Goal: Use online tool/utility: Utilize a website feature to perform a specific function

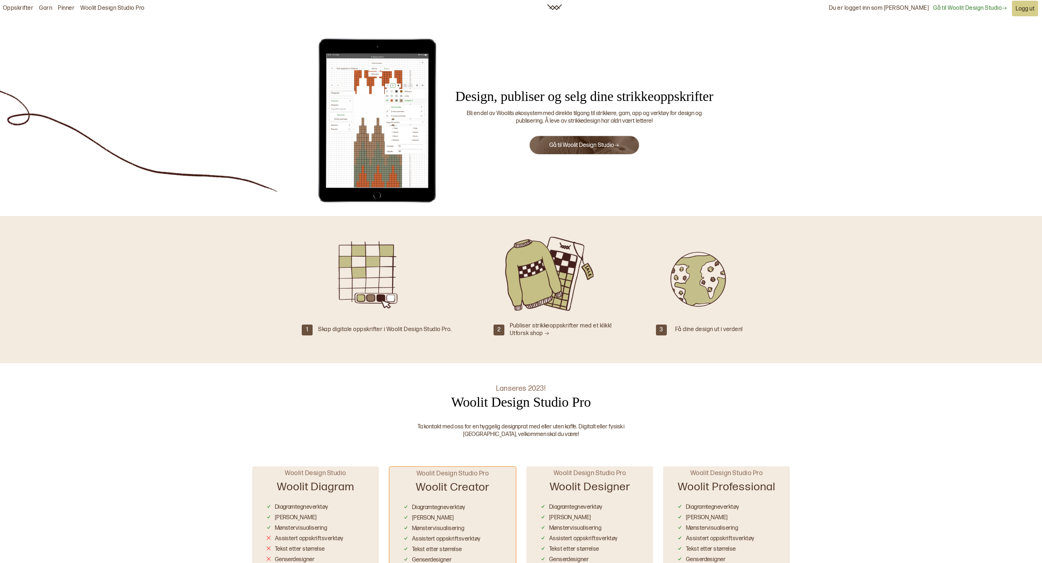
click at [572, 139] on button "Gå til Woolit Design Studio" at bounding box center [584, 145] width 111 height 20
click at [576, 147] on link "Gå til Woolit Design Studio" at bounding box center [584, 145] width 70 height 7
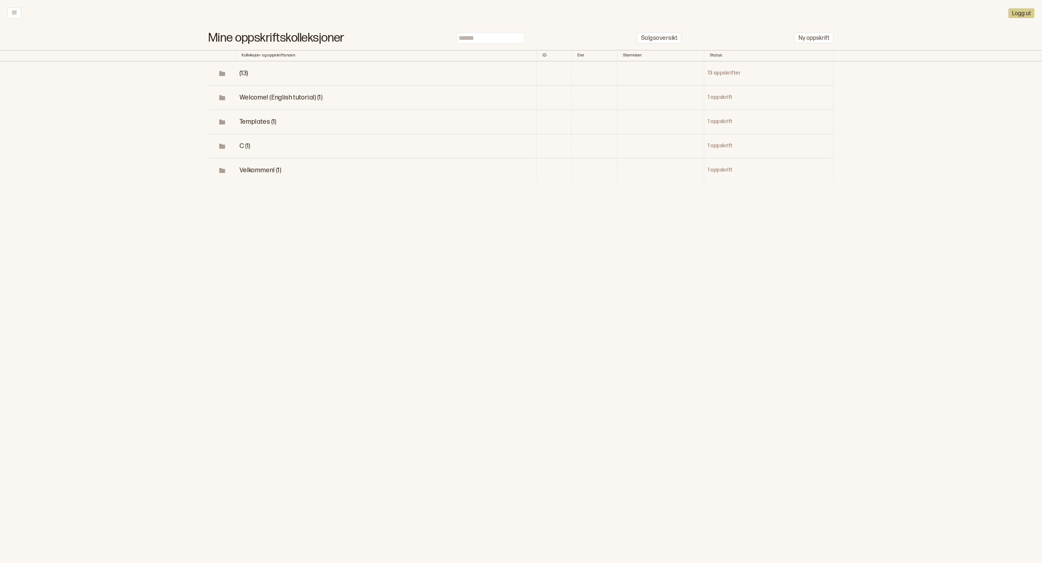
click at [244, 73] on span "(13)" at bounding box center [244, 73] width 8 height 8
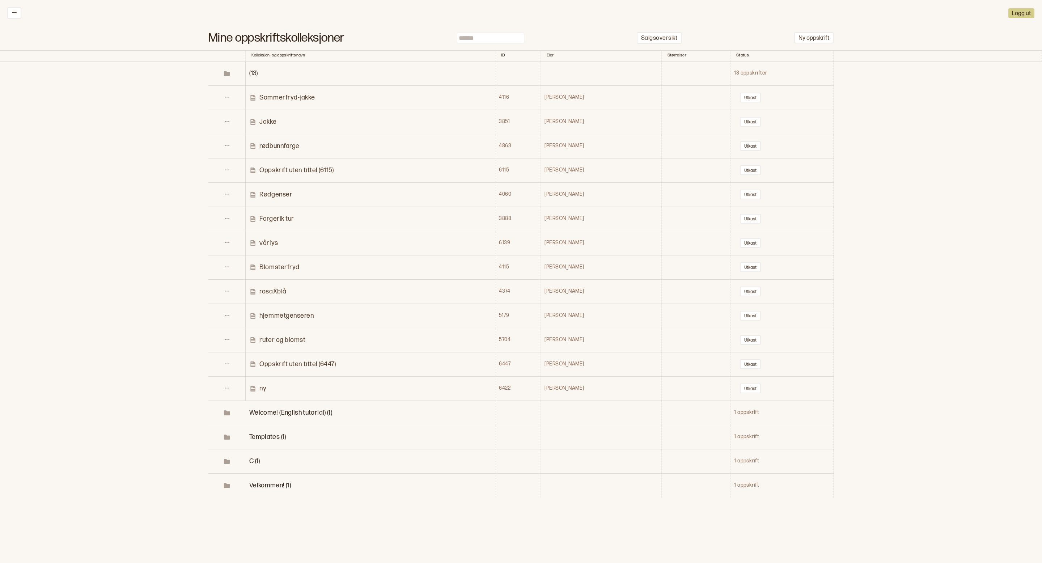
click at [272, 118] on p "Jakke" at bounding box center [267, 122] width 17 height 8
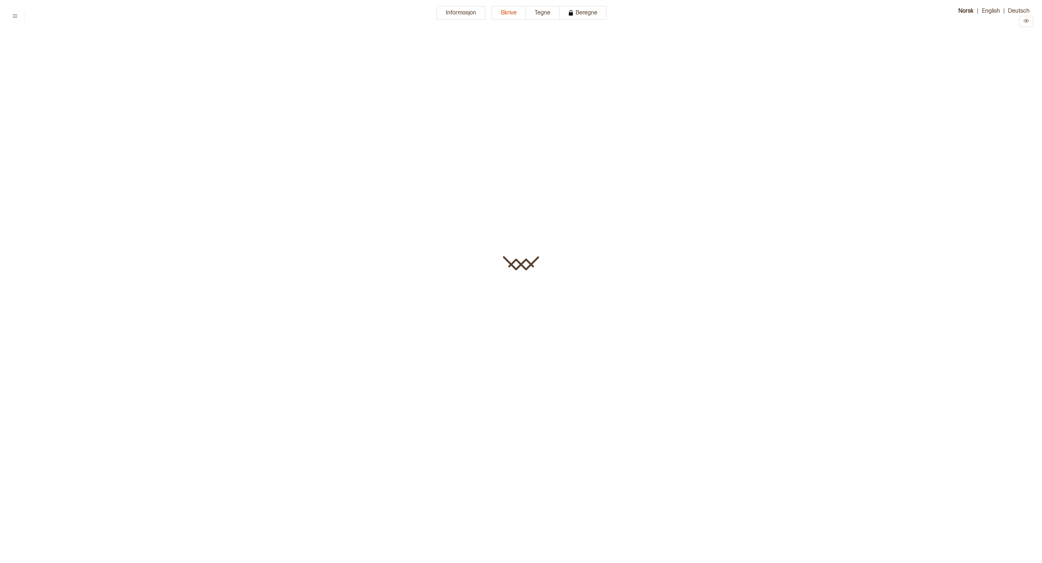
type input "*****"
click at [543, 18] on button "Tegne" at bounding box center [543, 13] width 34 height 14
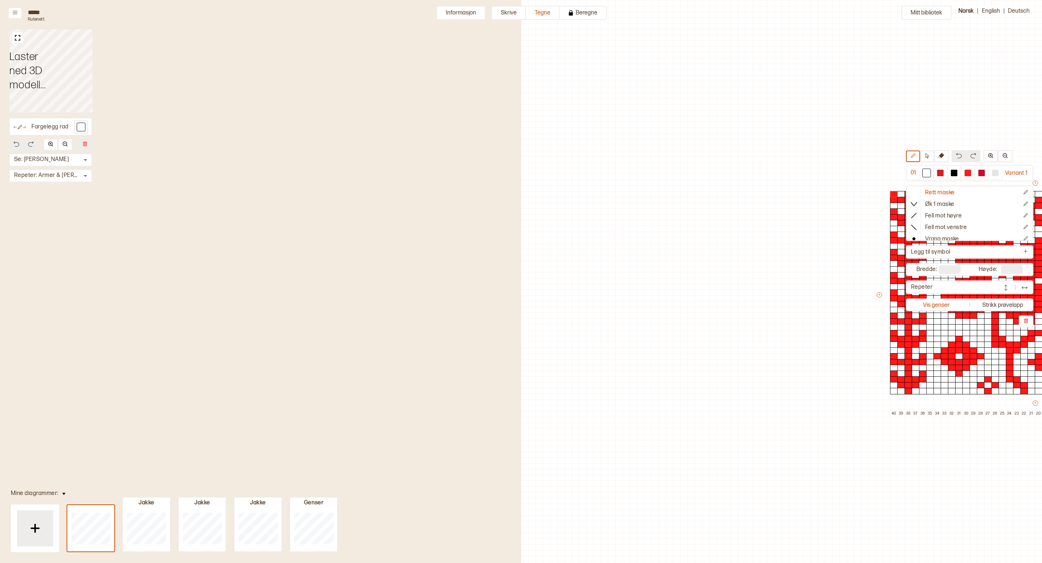
scroll to position [17, 427]
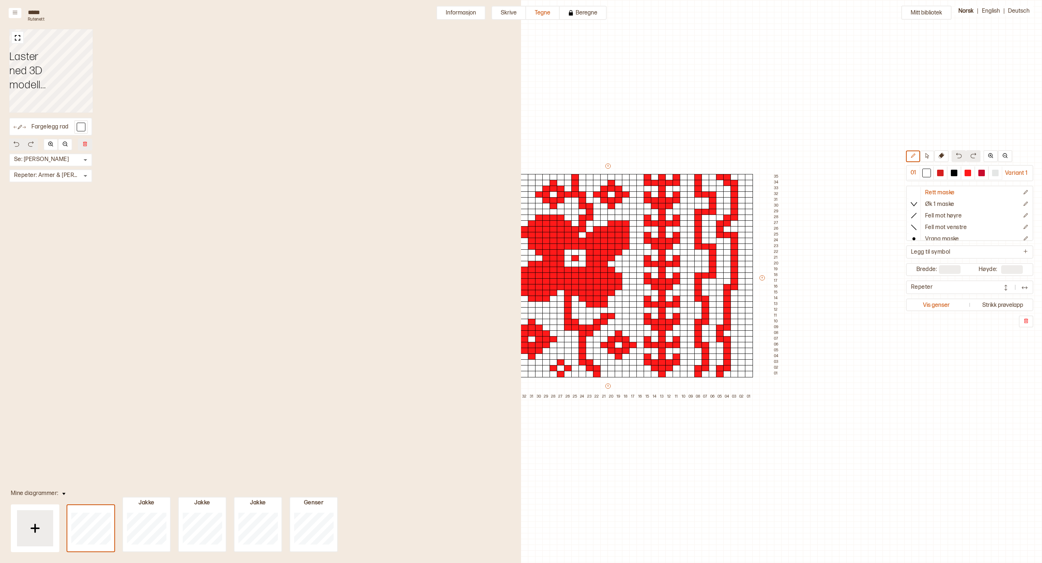
click at [601, 135] on div "Mitt bibliotek 01 Variant 1 Rett maske Øk 1 maske Fell mot høyre Fell mot venst…" at bounding box center [615, 546] width 1042 height 1126
click at [599, 122] on div "Mitt bibliotek 01 Variant 1 Rett maske Øk 1 maske Fell mot høyre Fell mot venst…" at bounding box center [615, 546] width 1042 height 1126
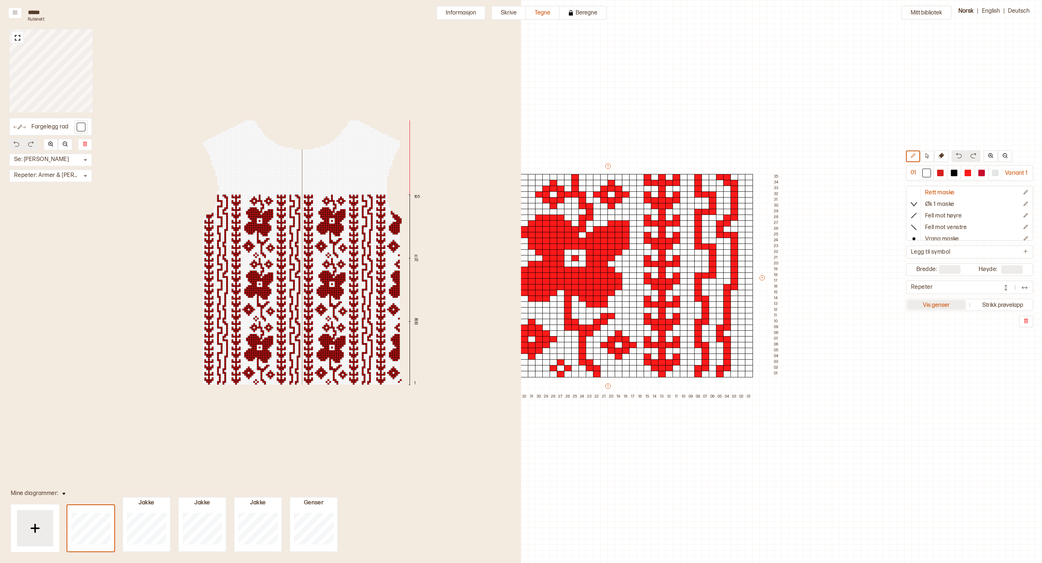
click at [938, 304] on button "Vis genser" at bounding box center [937, 305] width 58 height 10
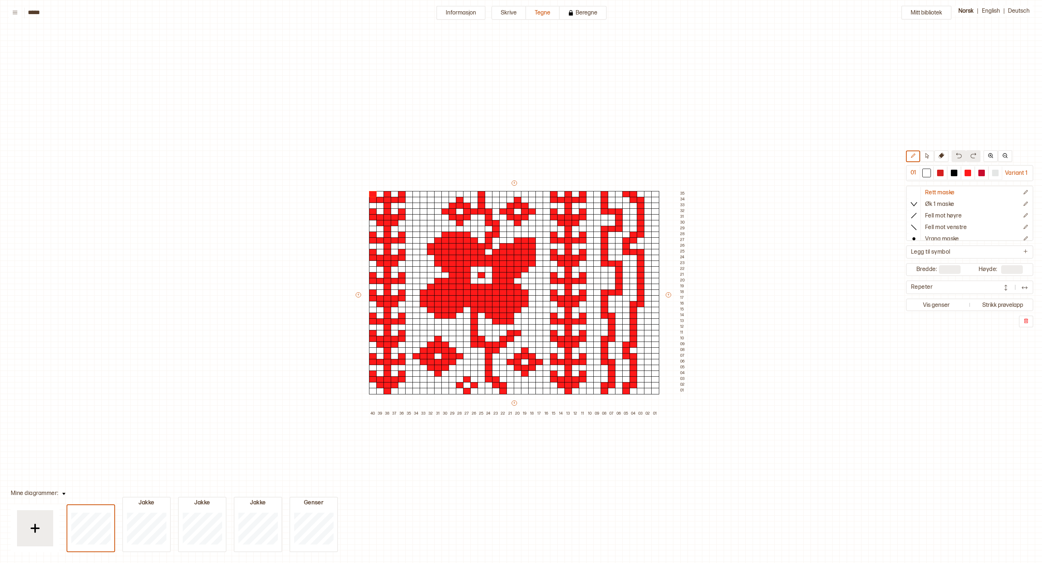
scroll to position [17, 0]
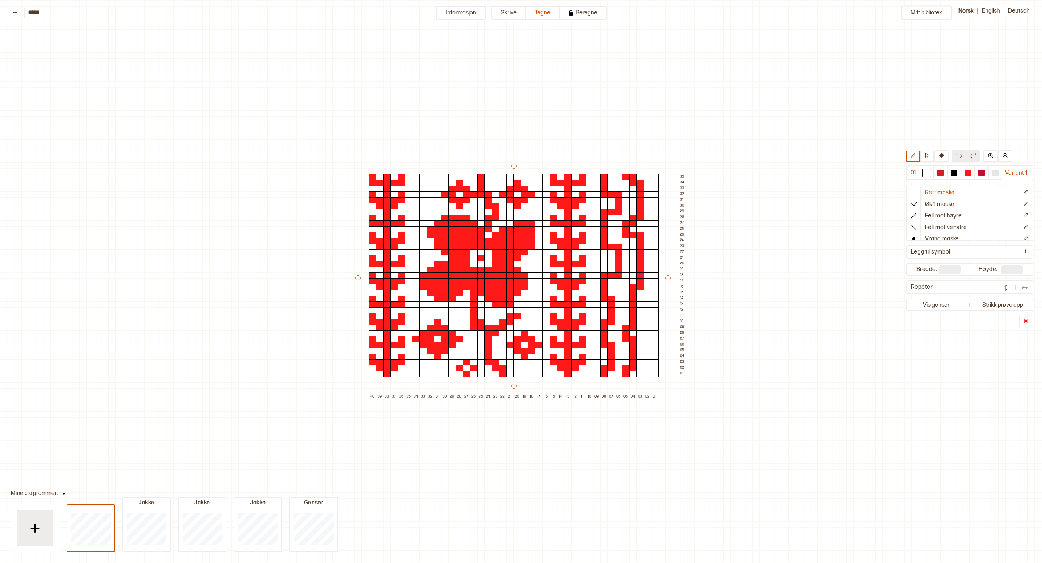
click at [356, 275] on div "+ + + + 40 39 38 37 36 35 34 33 32 31 30 29 28 27 26 25 24 23 22 21 20 19 18 17…" at bounding box center [520, 280] width 333 height 237
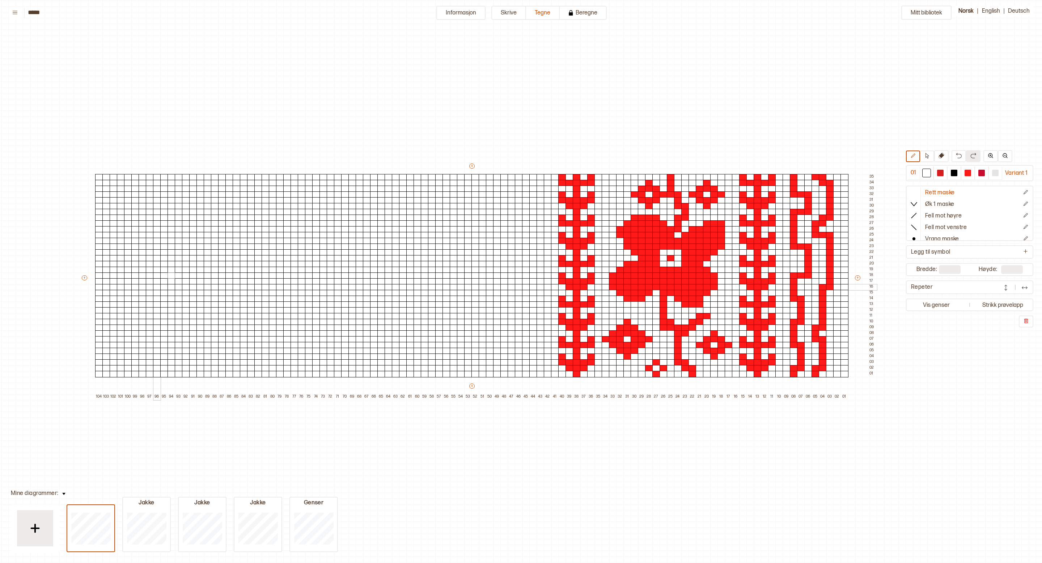
scroll to position [17, 49]
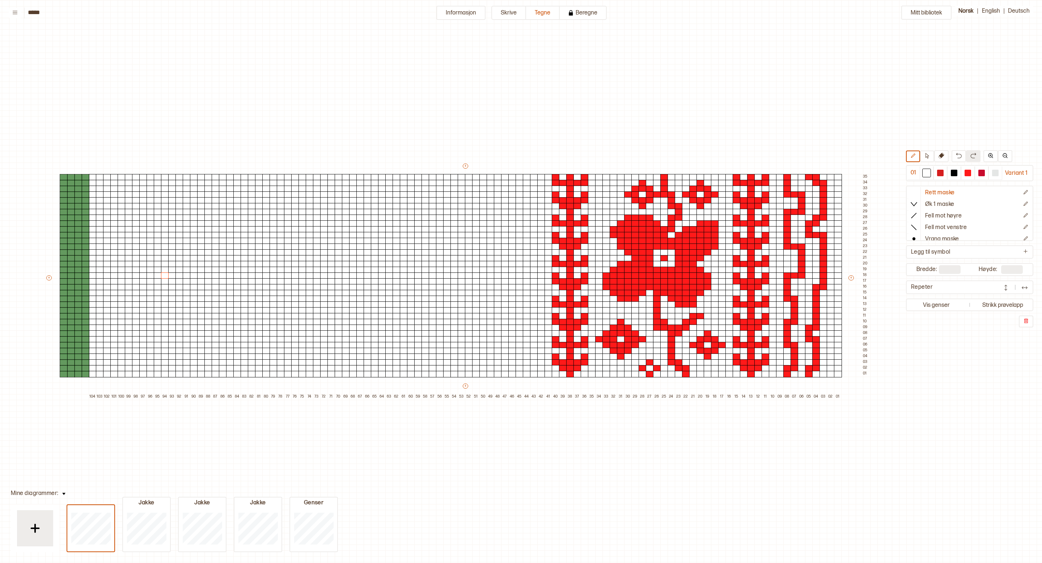
type input "***"
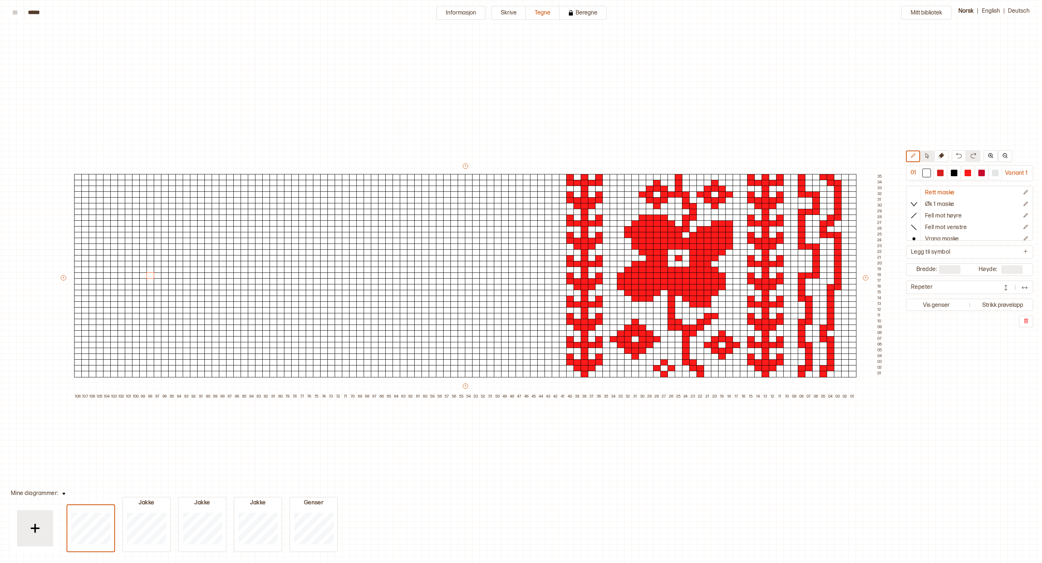
click at [927, 157] on icon at bounding box center [928, 155] width 4 height 5
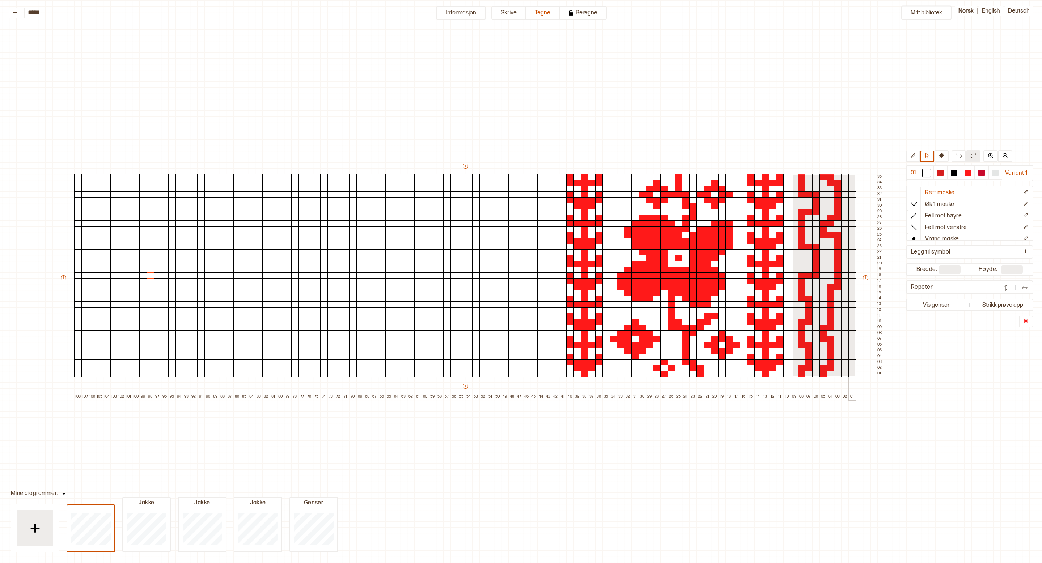
drag, startPoint x: 793, startPoint y: 174, endPoint x: 854, endPoint y: 375, distance: 209.9
click at [854, 375] on div "+ + + + 108 107 106 105 104 103 102 101 100 99 98 97 96 95 94 93 92 91 90 89 88…" at bounding box center [472, 280] width 825 height 237
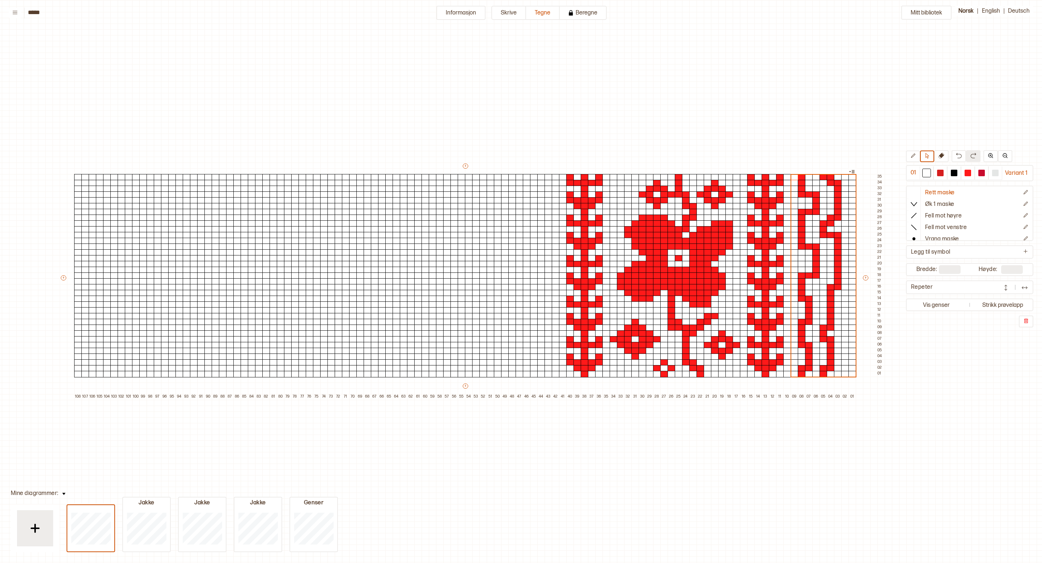
click at [73, 175] on div "+ + + + 108 107 106 105 104 103 102 101 100 99 98 97 96 95 94 93 92 91 90 89 88…" at bounding box center [472, 280] width 825 height 237
click at [78, 177] on div at bounding box center [78, 177] width 8 height 7
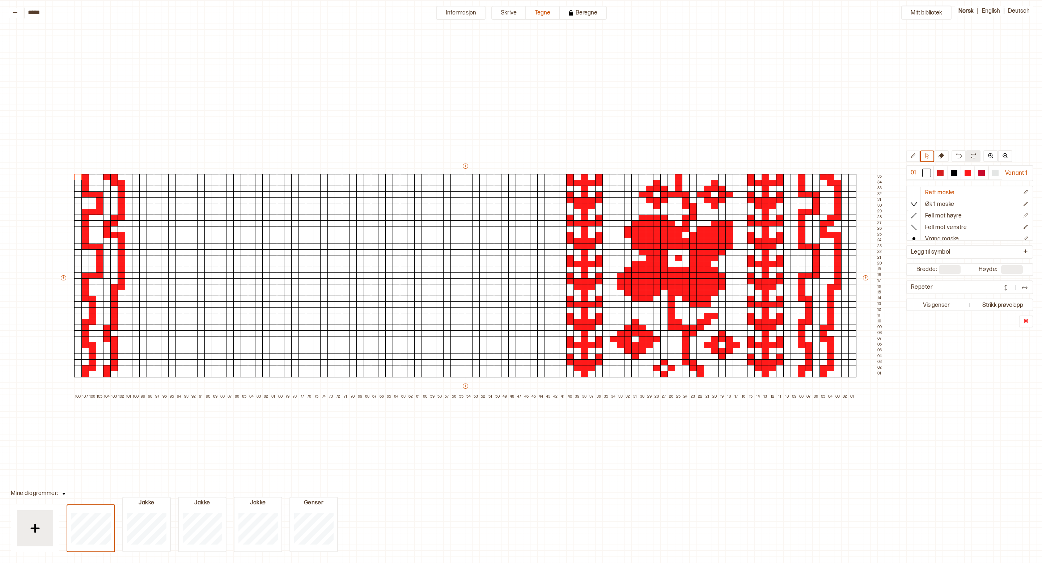
click at [149, 88] on div "Mitt bibliotek 01 Variant 1 Rett maske Øk 1 maske Fell mot høyre Fell mot venst…" at bounding box center [993, 546] width 2084 height 1126
drag, startPoint x: 743, startPoint y: 174, endPoint x: 788, endPoint y: 376, distance: 207.2
click at [788, 376] on div "+ + + + 108 107 106 105 104 103 102 101 100 99 98 97 96 95 94 93 92 91 90 89 88…" at bounding box center [472, 280] width 825 height 237
click at [142, 177] on div at bounding box center [143, 177] width 8 height 7
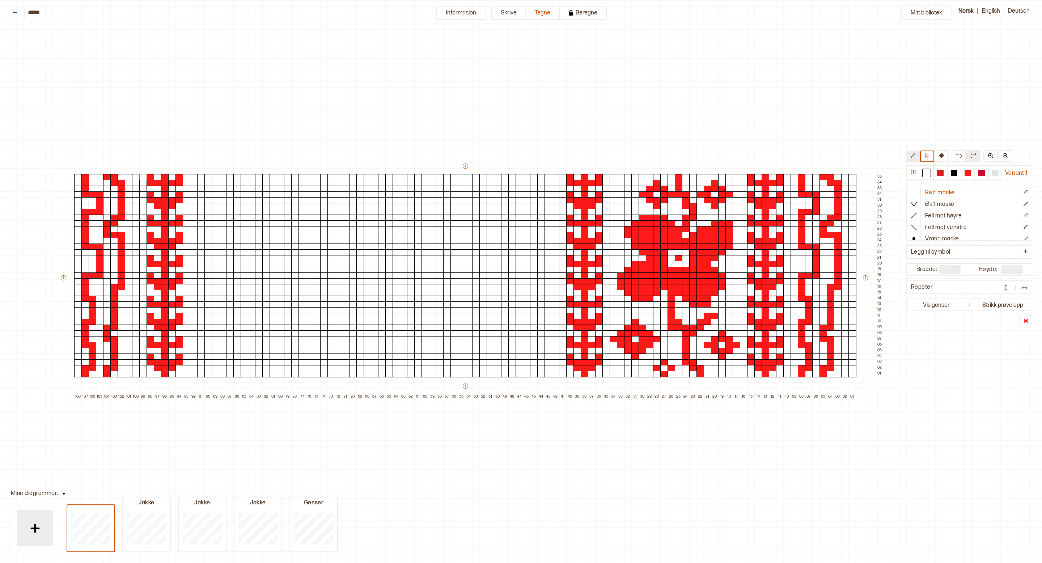
click at [911, 156] on icon at bounding box center [912, 155] width 5 height 5
drag, startPoint x: 621, startPoint y: 176, endPoint x: 637, endPoint y: 375, distance: 199.4
click at [637, 375] on div "+ + + + 108 107 106 105 104 103 102 101 100 99 98 97 96 95 94 93 92 91 90 89 88…" at bounding box center [472, 280] width 825 height 237
click at [914, 157] on icon at bounding box center [912, 155] width 5 height 5
click at [930, 158] on icon at bounding box center [927, 155] width 5 height 5
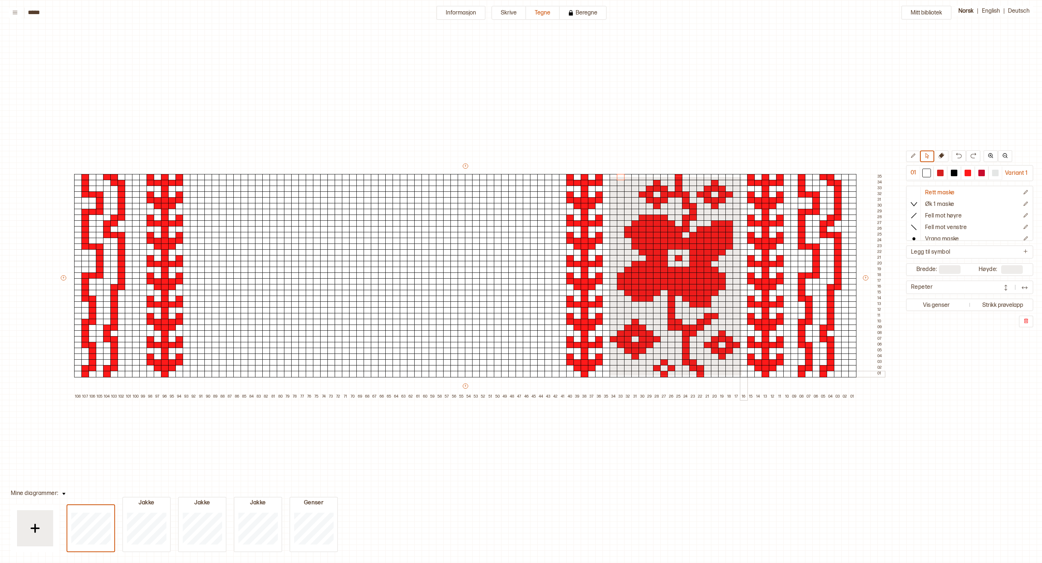
drag, startPoint x: 663, startPoint y: 261, endPoint x: 741, endPoint y: 375, distance: 137.9
click at [741, 375] on div "+ + + + 108 107 106 105 104 103 102 101 100 99 98 97 96 95 94 93 92 91 90 89 88…" at bounding box center [472, 280] width 825 height 237
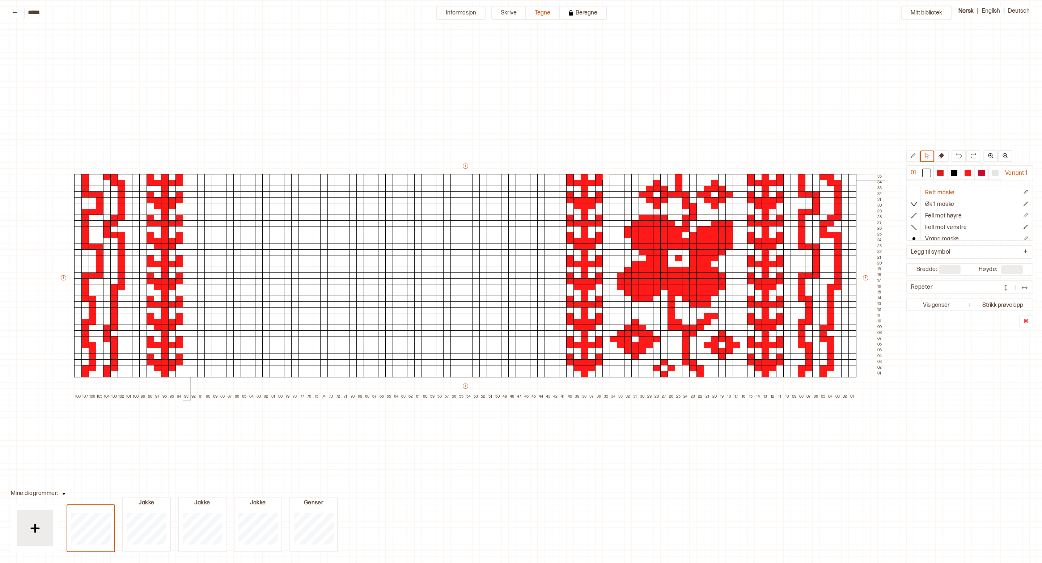
click at [189, 177] on div at bounding box center [187, 177] width 8 height 7
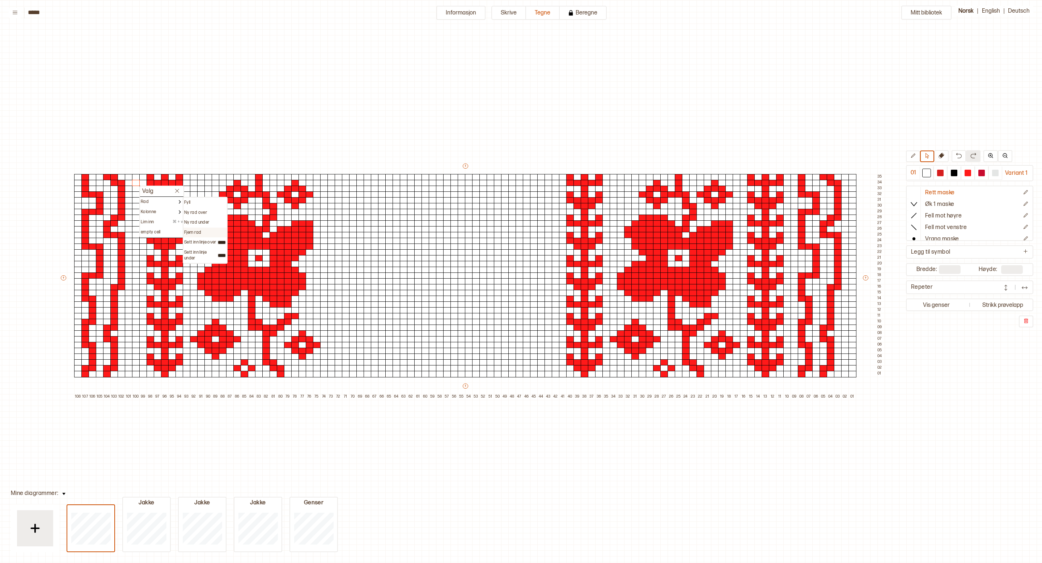
click at [207, 231] on div "Fjern rad" at bounding box center [205, 233] width 42 height 6
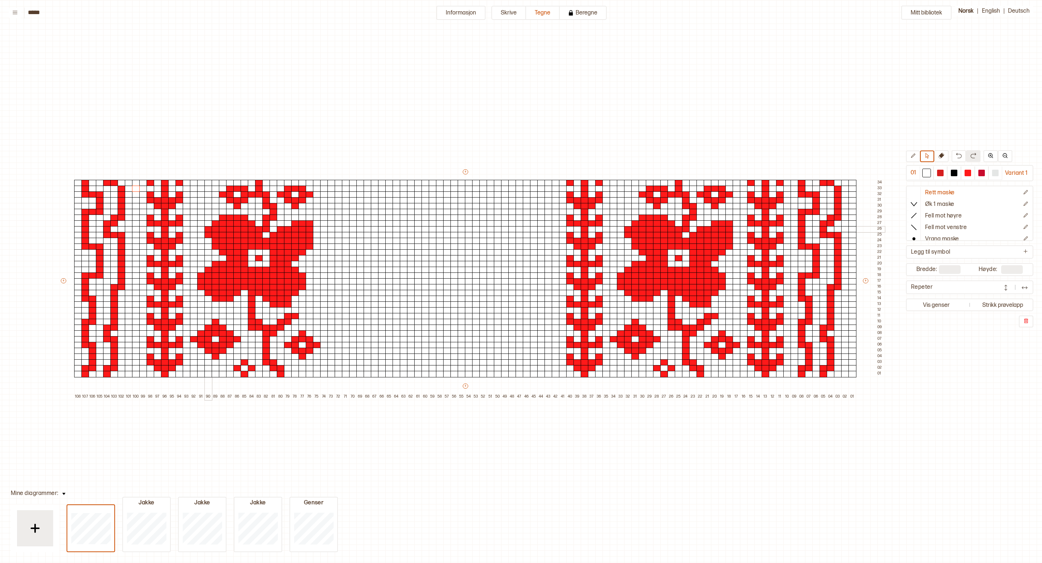
type input "**"
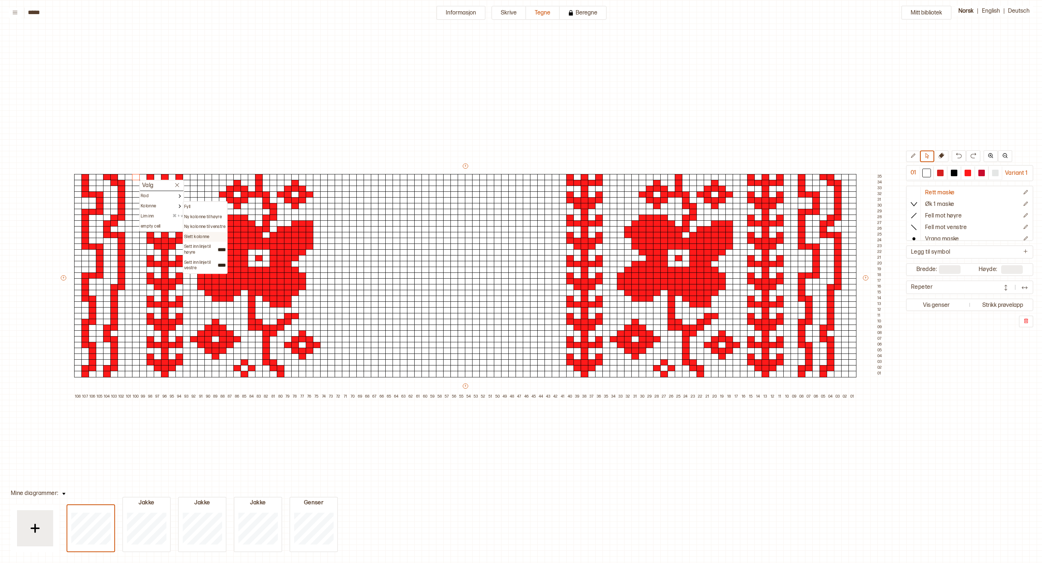
click at [209, 238] on p "Slett kolonne" at bounding box center [196, 237] width 25 height 6
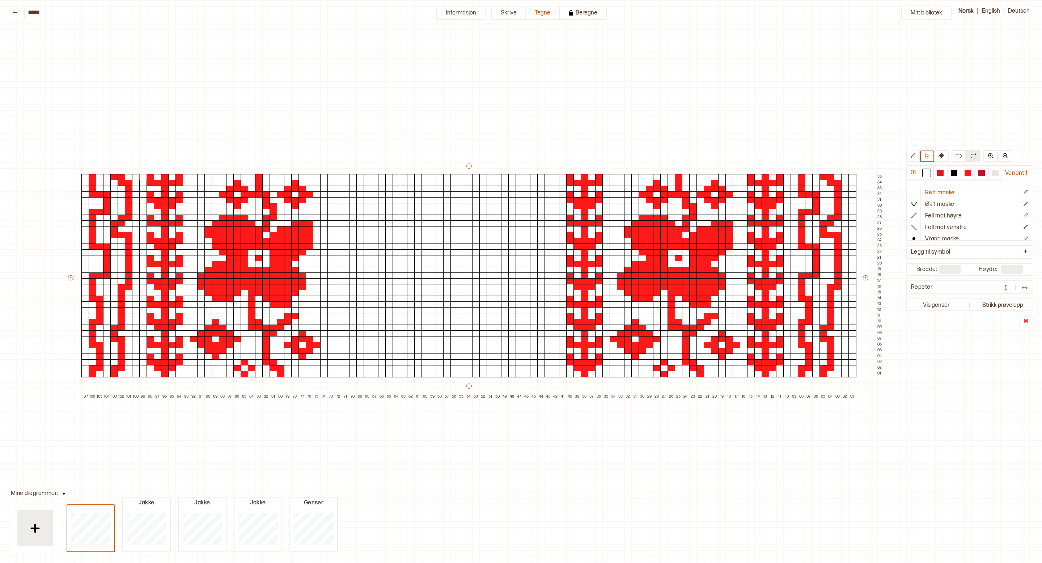
drag, startPoint x: 68, startPoint y: 276, endPoint x: 42, endPoint y: 274, distance: 26.2
click at [42, 274] on div "Mitt bibliotek 01 Variant 1 Rett maske Øk 1 maske Fell mot høyre Fell mot venst…" at bounding box center [993, 546] width 2084 height 1126
click at [912, 157] on icon at bounding box center [912, 155] width 5 height 5
click at [931, 157] on button at bounding box center [927, 157] width 14 height 12
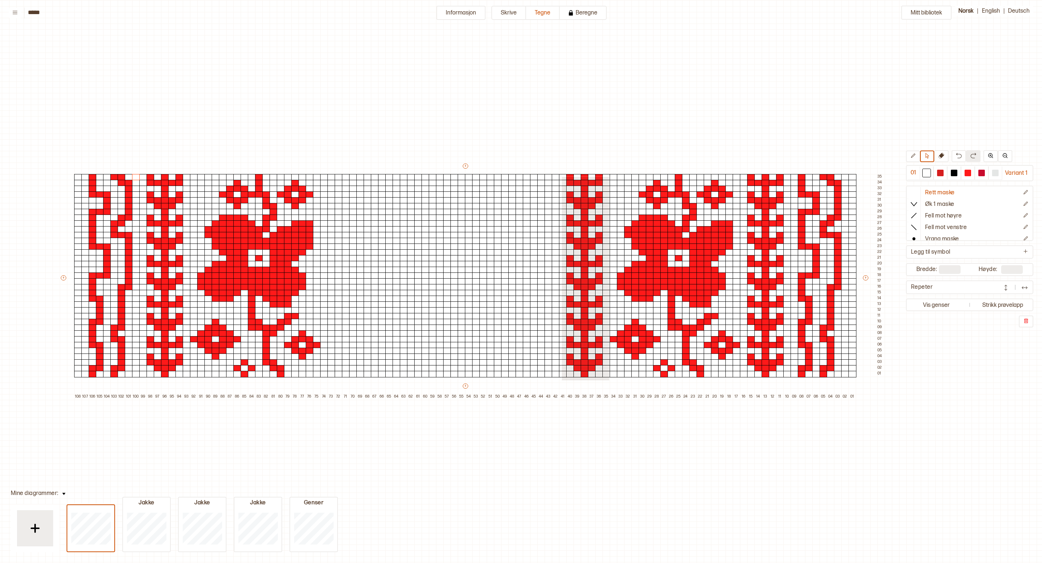
drag, startPoint x: 561, startPoint y: 176, endPoint x: 609, endPoint y: 380, distance: 208.8
click at [609, 380] on div "+ + + + 108 107 106 105 104 103 102 101 100 99 98 97 96 95 94 93 92 91 90 89 88…" at bounding box center [472, 280] width 825 height 237
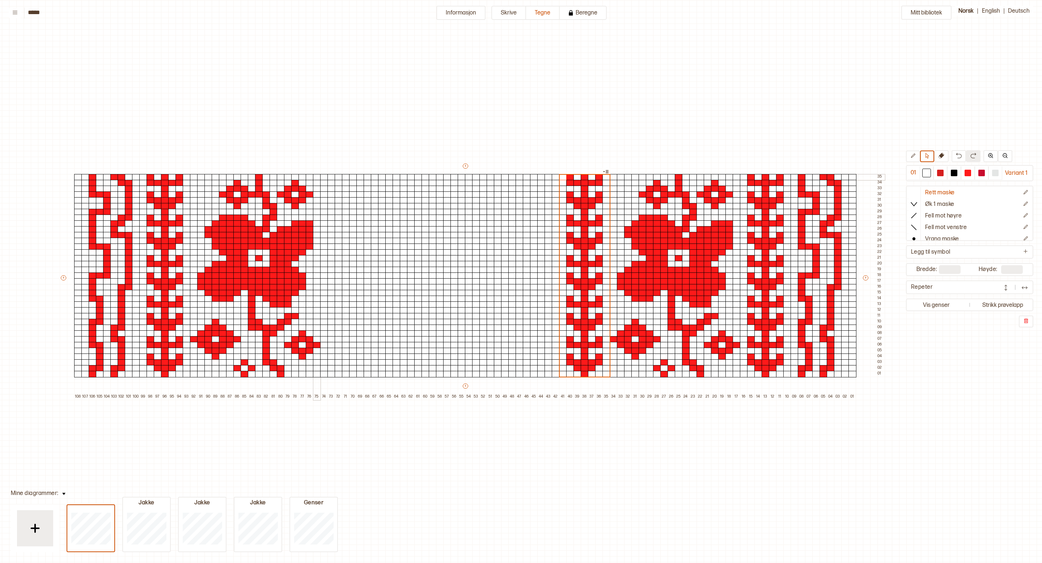
click at [318, 175] on div at bounding box center [317, 177] width 8 height 7
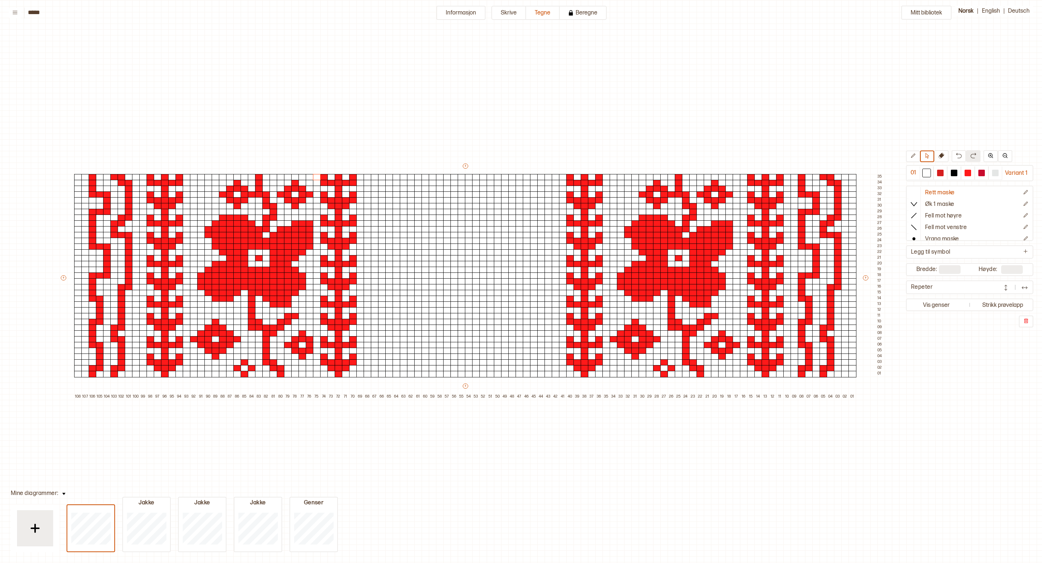
click at [343, 127] on div "Mitt bibliotek 01 Variant 1 Rett maske Øk 1 maske Fell mot høyre Fell mot venst…" at bounding box center [993, 546] width 2084 height 1126
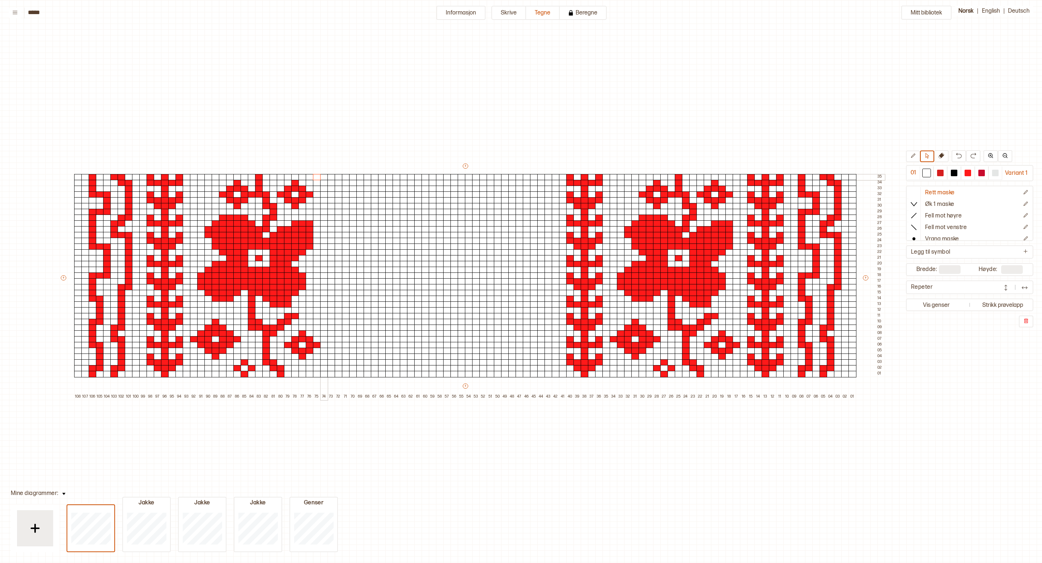
click at [326, 177] on div at bounding box center [324, 177] width 8 height 7
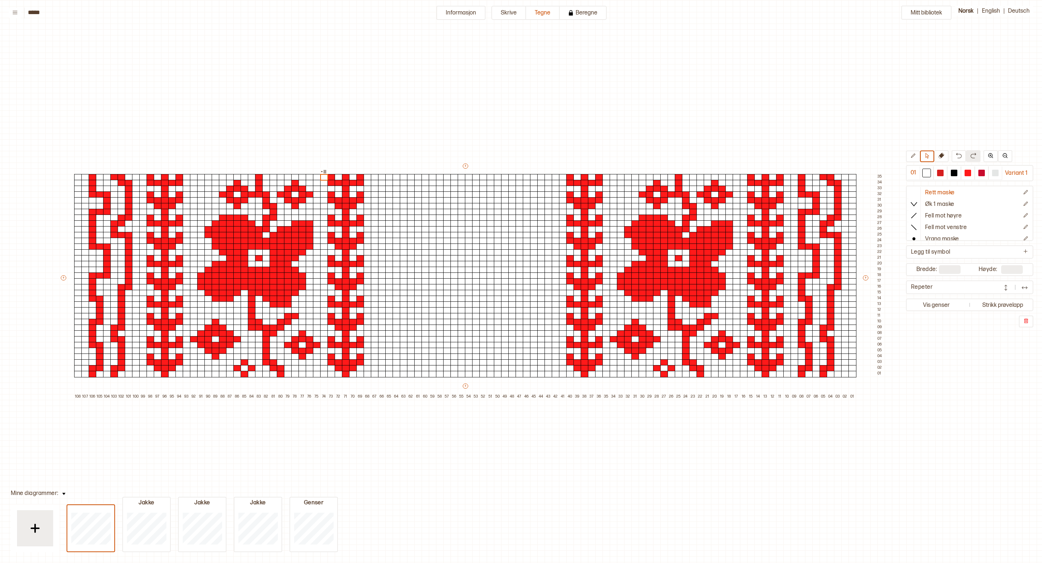
click at [368, 108] on div "Mitt bibliotek 01 Variant 1 Rett maske Øk 1 maske Fell mot høyre Fell mot venst…" at bounding box center [993, 546] width 2084 height 1126
click at [928, 160] on button at bounding box center [927, 157] width 14 height 12
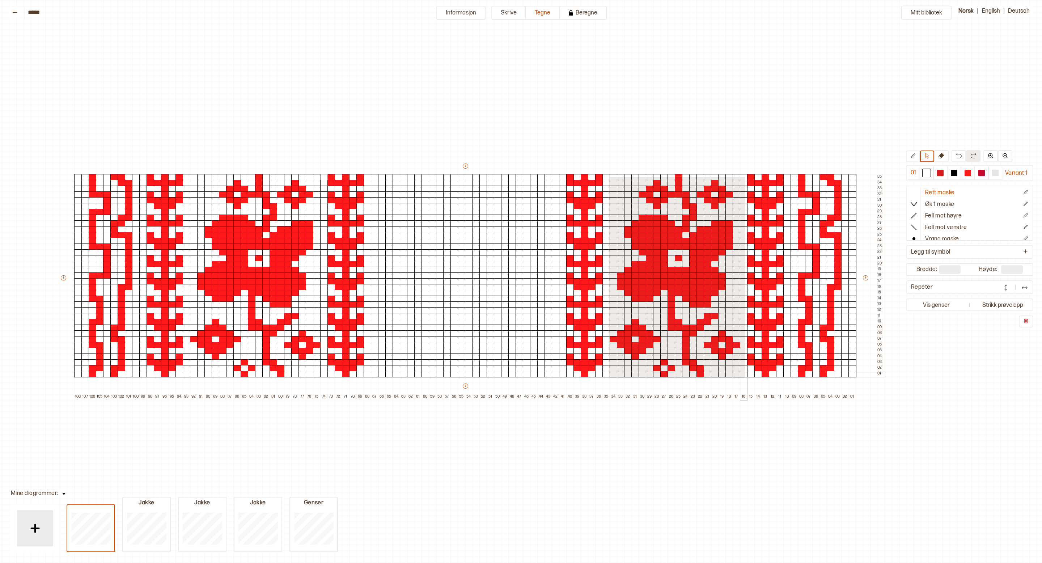
drag, startPoint x: 608, startPoint y: 176, endPoint x: 744, endPoint y: 377, distance: 242.6
click at [744, 377] on div "+ + + + 108 107 106 105 104 103 102 101 100 99 98 97 96 95 94 93 92 91 90 89 88…" at bounding box center [472, 280] width 825 height 237
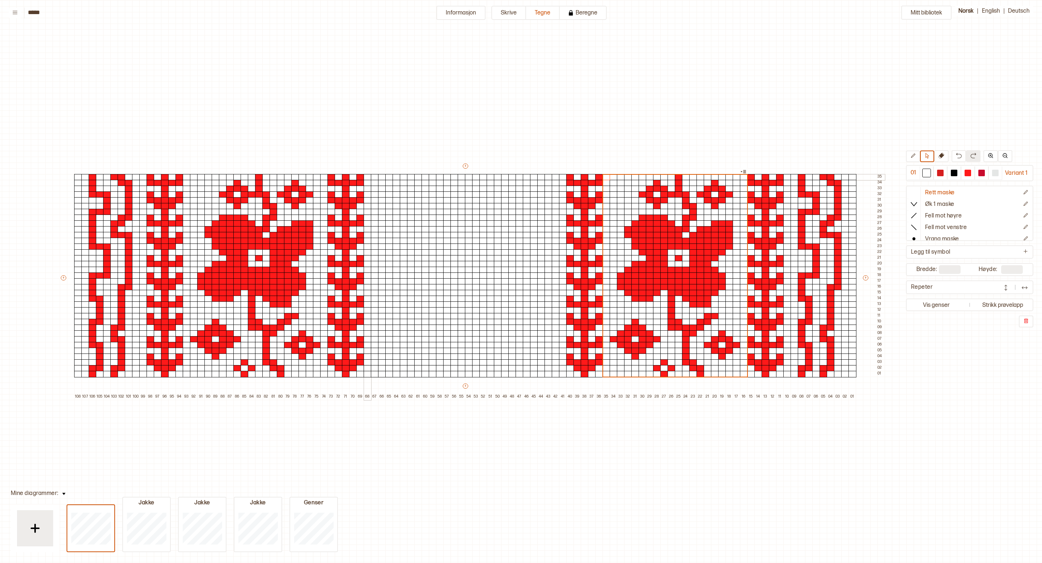
click at [367, 177] on div at bounding box center [368, 177] width 8 height 7
click at [387, 177] on div at bounding box center [389, 177] width 8 height 7
click at [395, 176] on div at bounding box center [397, 177] width 8 height 7
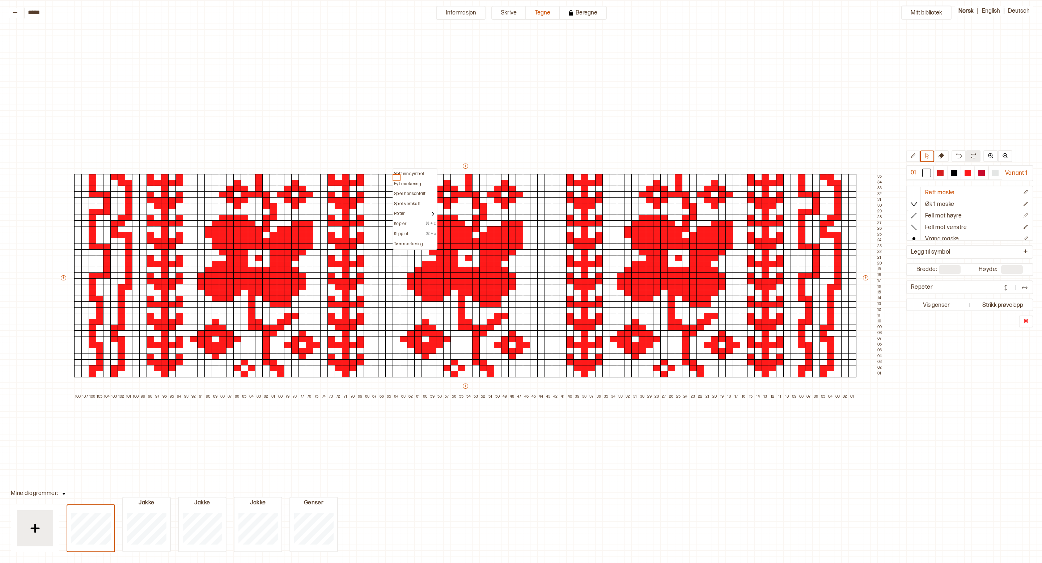
click at [411, 96] on div "Mitt bibliotek 01 Variant 1 Rett maske Øk 1 maske Fell mot høyre Fell mot venst…" at bounding box center [993, 546] width 2084 height 1126
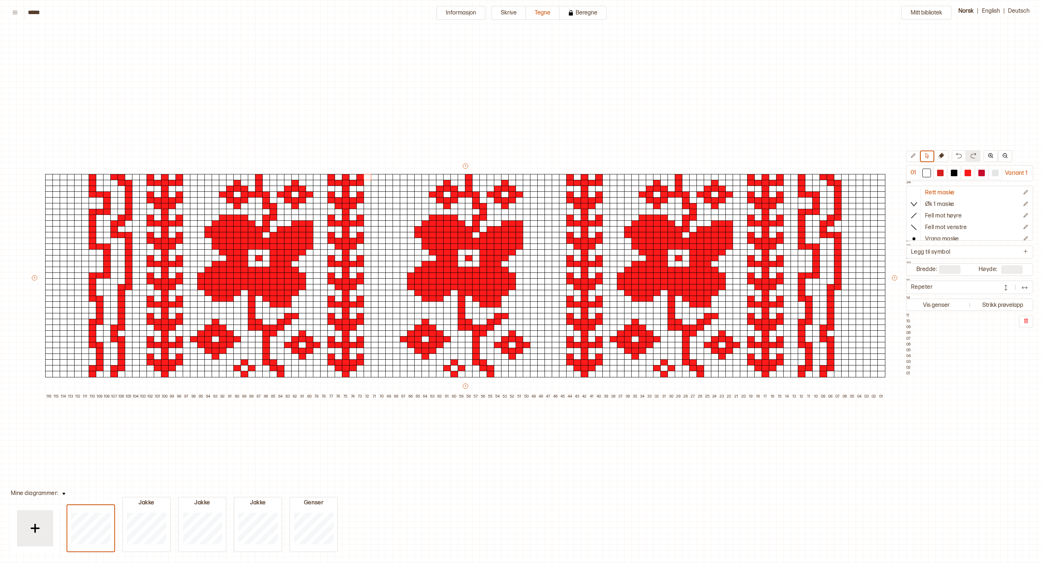
click at [31, 280] on div "+ + + + 116 115 114 113 112 111 110 109 108 107 106 105 104 103 102 101 100 99 …" at bounding box center [472, 280] width 883 height 237
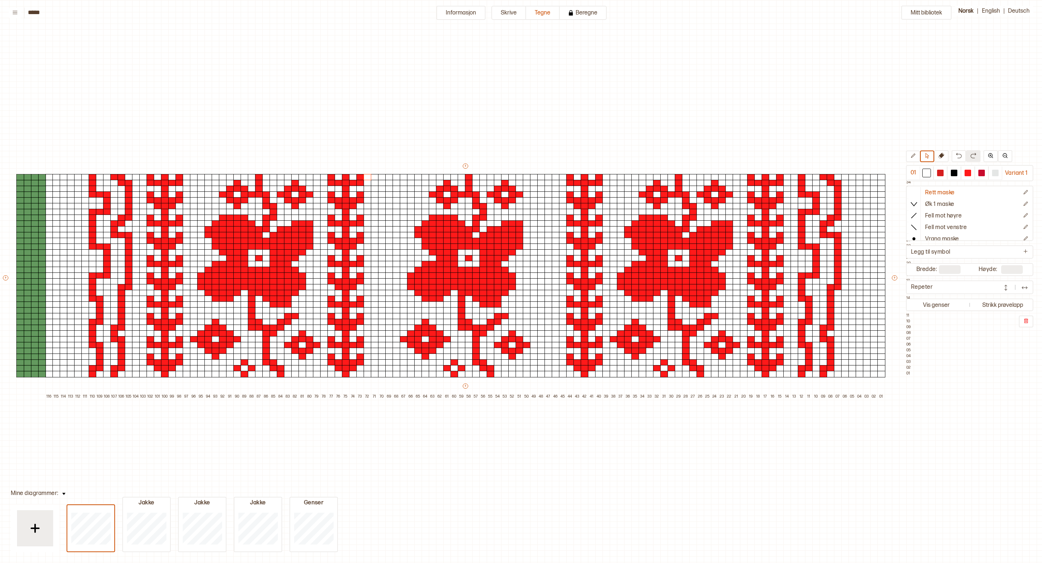
scroll to position [17, 0]
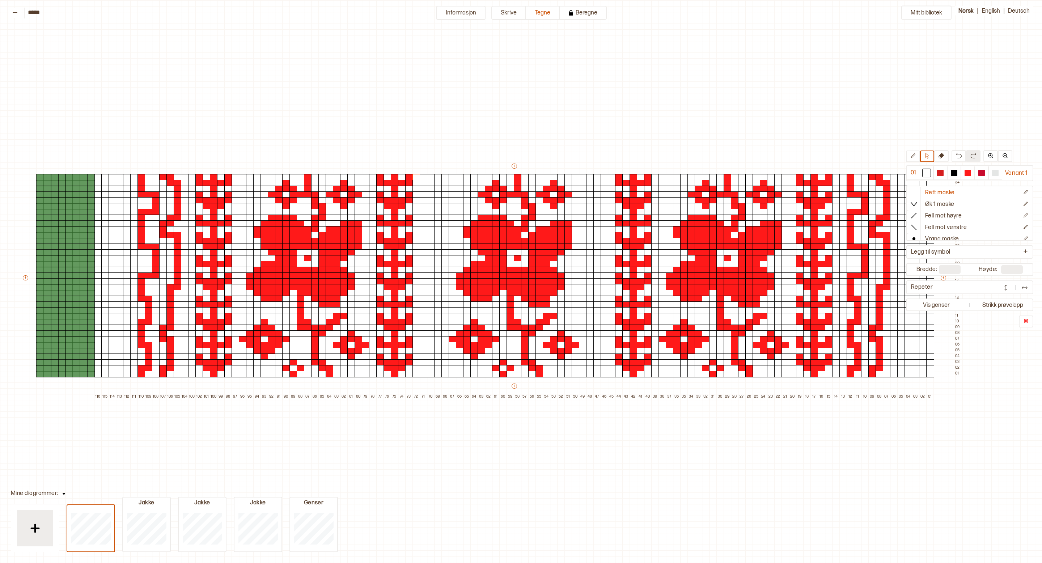
type input "***"
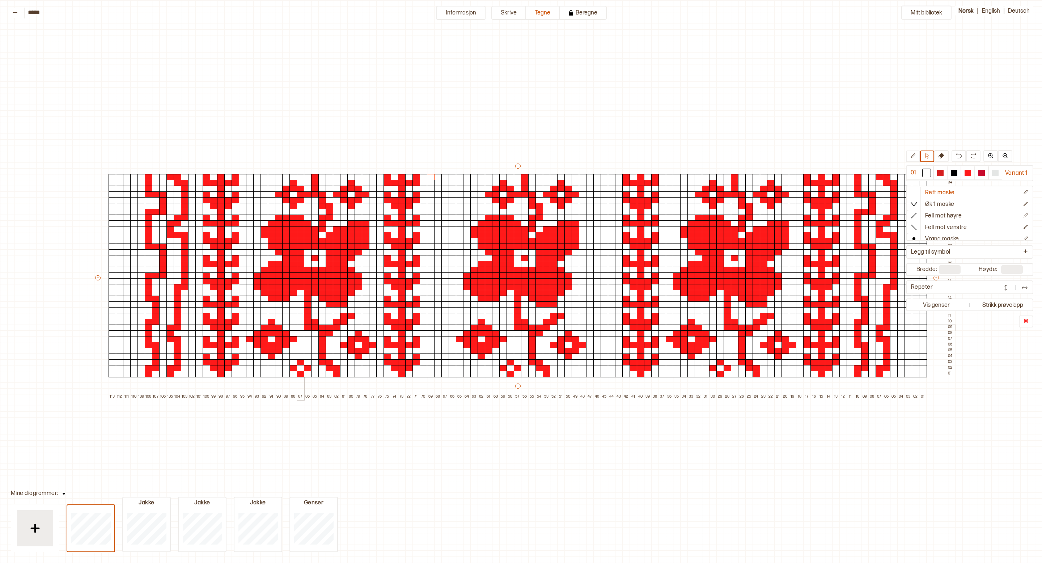
type input "***"
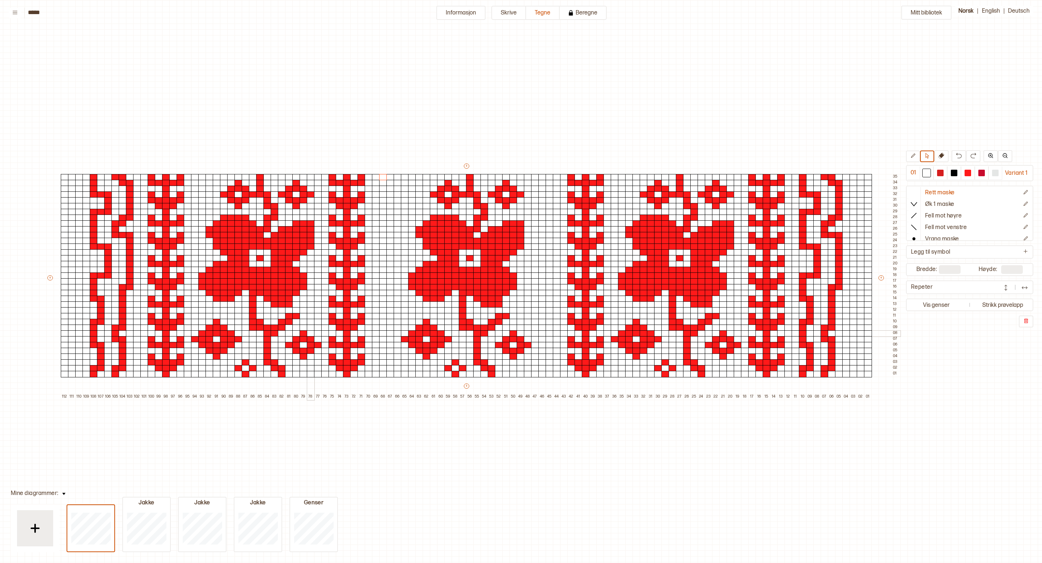
scroll to position [17, 51]
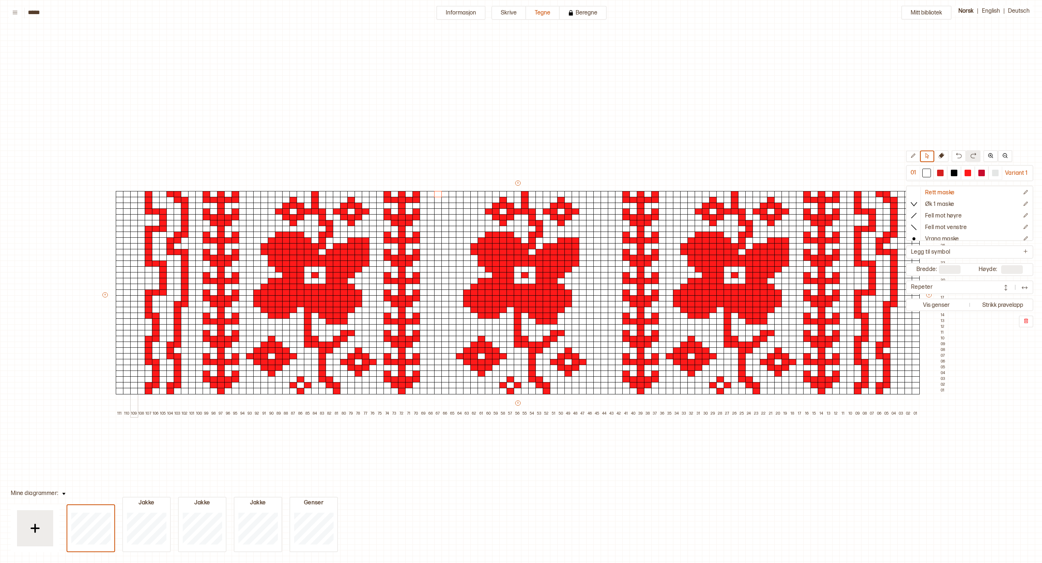
scroll to position [17, 51]
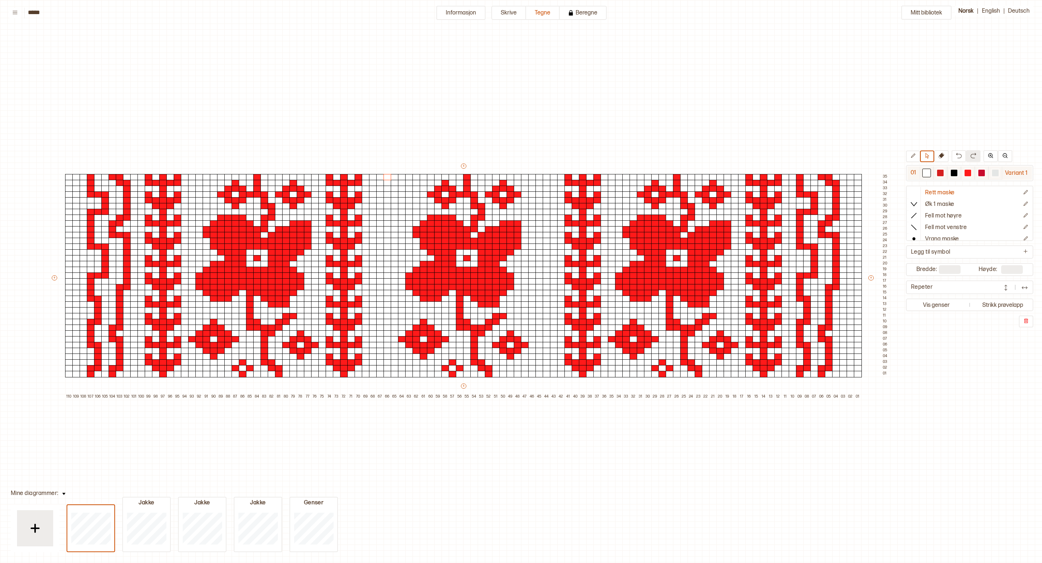
click at [938, 172] on div at bounding box center [940, 173] width 7 height 7
click at [929, 158] on icon at bounding box center [927, 155] width 5 height 5
drag, startPoint x: 791, startPoint y: 175, endPoint x: 807, endPoint y: 378, distance: 203.7
click at [807, 378] on div "+ + + + 110 109 108 107 106 105 104 103 102 101 100 99 98 97 96 95 94 93 92 91 …" at bounding box center [470, 280] width 839 height 237
click at [533, 175] on div at bounding box center [532, 177] width 8 height 7
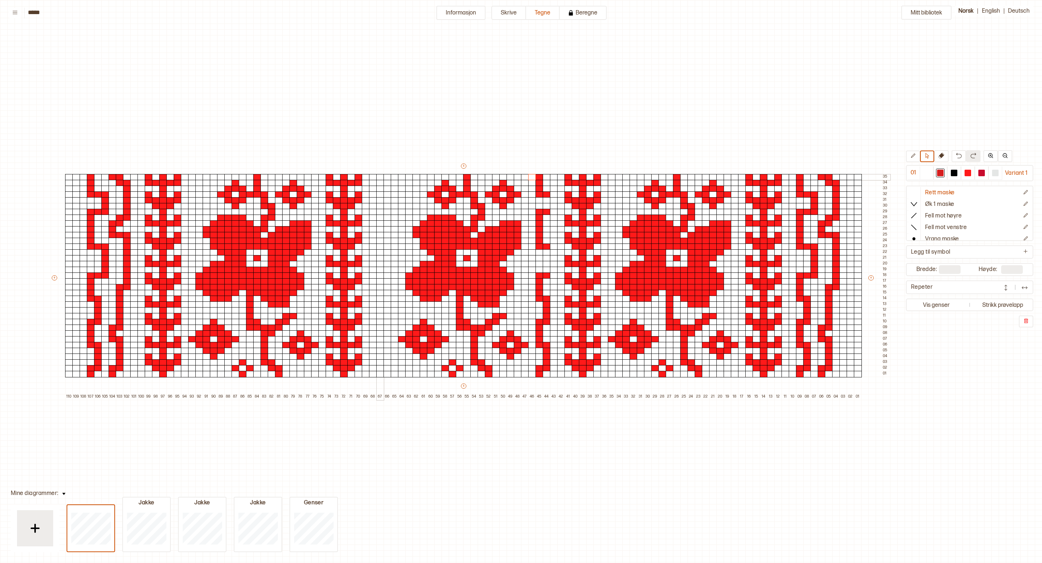
click at [376, 176] on div at bounding box center [380, 177] width 8 height 7
click at [382, 176] on div at bounding box center [380, 177] width 8 height 7
click at [909, 149] on div "Mitt bibliotek 01 Variant 1 Rett maske Øk 1 maske Fell mot høyre Fell mot venst…" at bounding box center [991, 546] width 2084 height 1126
click at [909, 156] on button at bounding box center [913, 157] width 14 height 12
drag, startPoint x: 399, startPoint y: 268, endPoint x: 401, endPoint y: 252, distance: 15.6
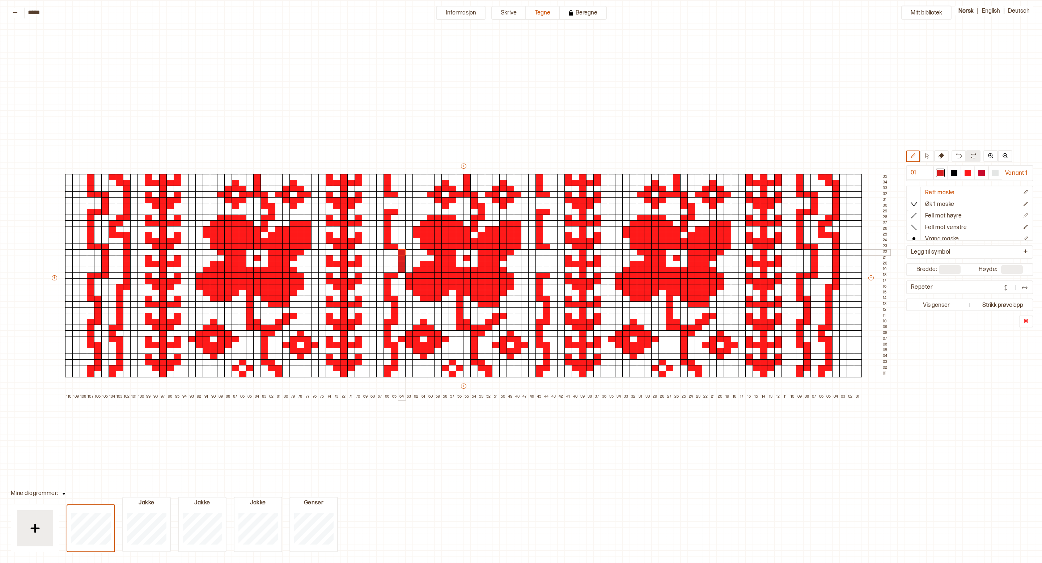
click at [401, 252] on div "+ + + + 110 109 108 107 106 105 104 103 102 101 100 99 98 97 96 95 94 93 92 91 …" at bounding box center [470, 280] width 839 height 237
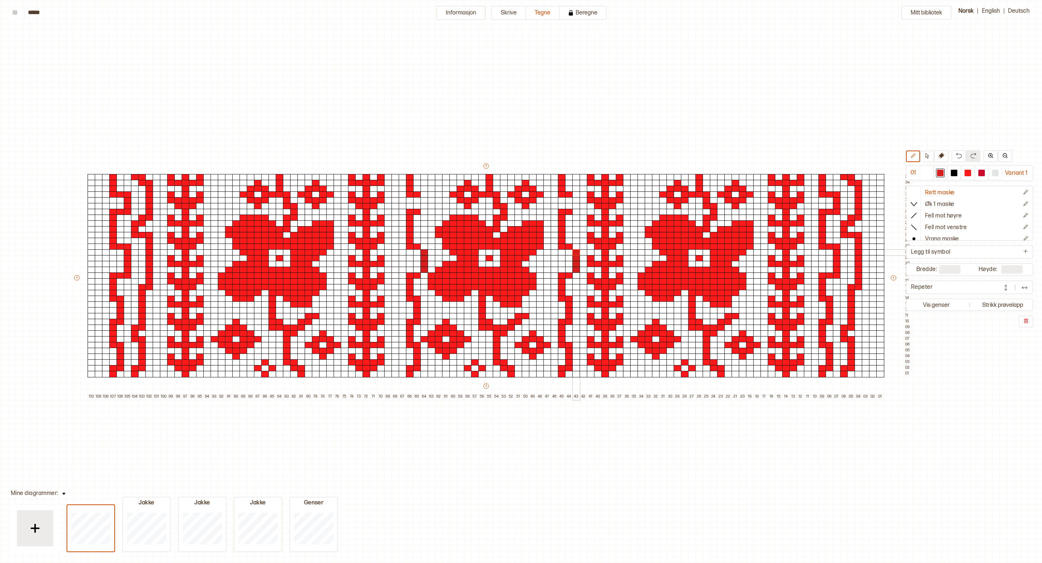
drag, startPoint x: 576, startPoint y: 270, endPoint x: 576, endPoint y: 250, distance: 19.5
click at [576, 250] on div "+ + + + 110 109 108 107 106 105 104 103 102 101 100 99 98 97 96 95 94 93 92 91 …" at bounding box center [492, 280] width 839 height 237
drag, startPoint x: 574, startPoint y: 206, endPoint x: 574, endPoint y: 196, distance: 10.1
click at [574, 196] on div "+ + + + 110 109 108 107 106 105 104 103 102 101 100 99 98 97 96 95 94 93 92 91 …" at bounding box center [492, 280] width 839 height 237
click at [575, 213] on div at bounding box center [576, 212] width 8 height 7
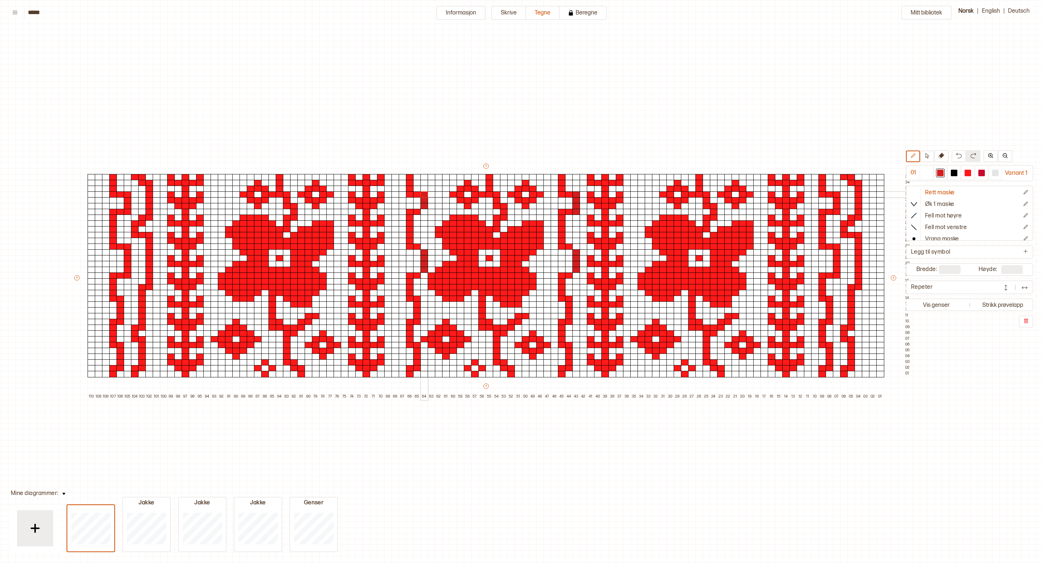
drag, startPoint x: 426, startPoint y: 207, endPoint x: 426, endPoint y: 194, distance: 13.4
click at [426, 194] on div "+ + + + 110 109 108 107 106 105 104 103 102 101 100 99 98 97 96 95 94 93 92 91 …" at bounding box center [492, 280] width 839 height 237
click at [576, 276] on div at bounding box center [576, 275] width 8 height 7
click at [576, 250] on div at bounding box center [576, 252] width 8 height 7
click at [576, 246] on div at bounding box center [576, 247] width 8 height 7
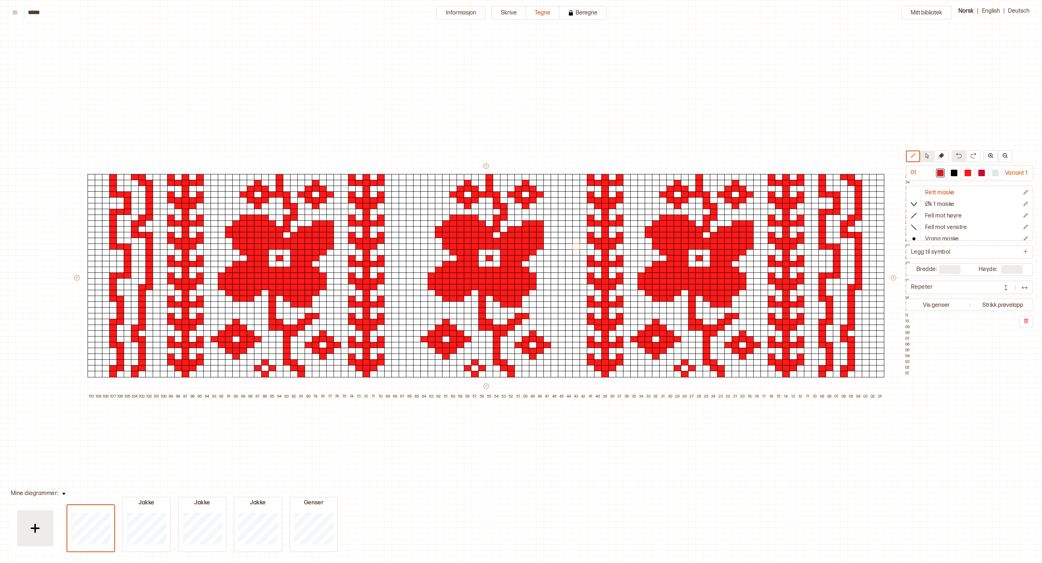
click at [923, 156] on button at bounding box center [927, 157] width 14 height 12
drag, startPoint x: 515, startPoint y: 333, endPoint x: 549, endPoint y: 358, distance: 42.0
click at [549, 358] on div "+ + + + 110 109 108 107 106 105 104 103 102 101 100 99 98 97 96 95 94 93 92 91 …" at bounding box center [492, 280] width 839 height 237
click at [556, 295] on div at bounding box center [555, 293] width 8 height 7
click at [541, 290] on div at bounding box center [540, 293] width 8 height 7
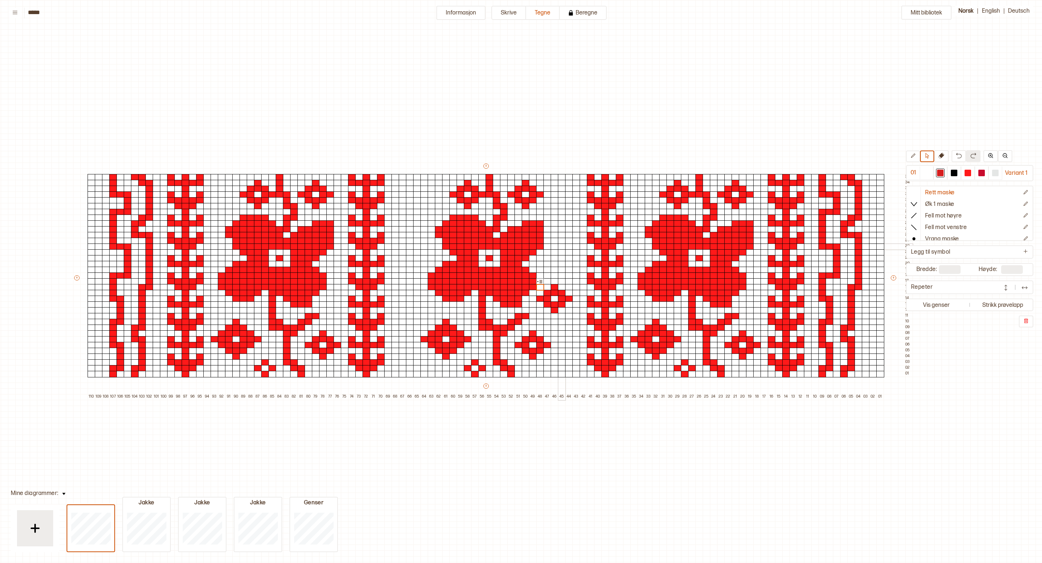
click at [557, 245] on div at bounding box center [555, 247] width 8 height 7
click at [549, 234] on div at bounding box center [548, 235] width 8 height 7
click at [550, 208] on div at bounding box center [548, 206] width 8 height 7
click at [552, 208] on div at bounding box center [555, 206] width 8 height 7
click at [397, 288] on div at bounding box center [396, 287] width 8 height 7
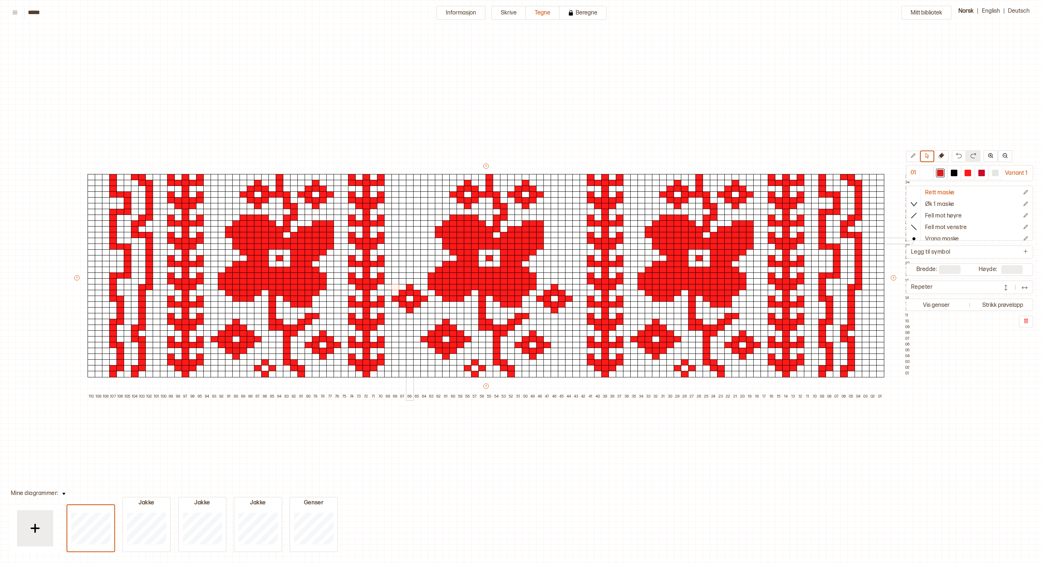
click at [407, 242] on div at bounding box center [410, 241] width 8 height 7
click at [402, 241] on div at bounding box center [403, 241] width 8 height 7
click at [557, 244] on div at bounding box center [555, 247] width 8 height 7
click at [547, 253] on div at bounding box center [548, 252] width 8 height 7
click at [569, 223] on div at bounding box center [569, 223] width 8 height 7
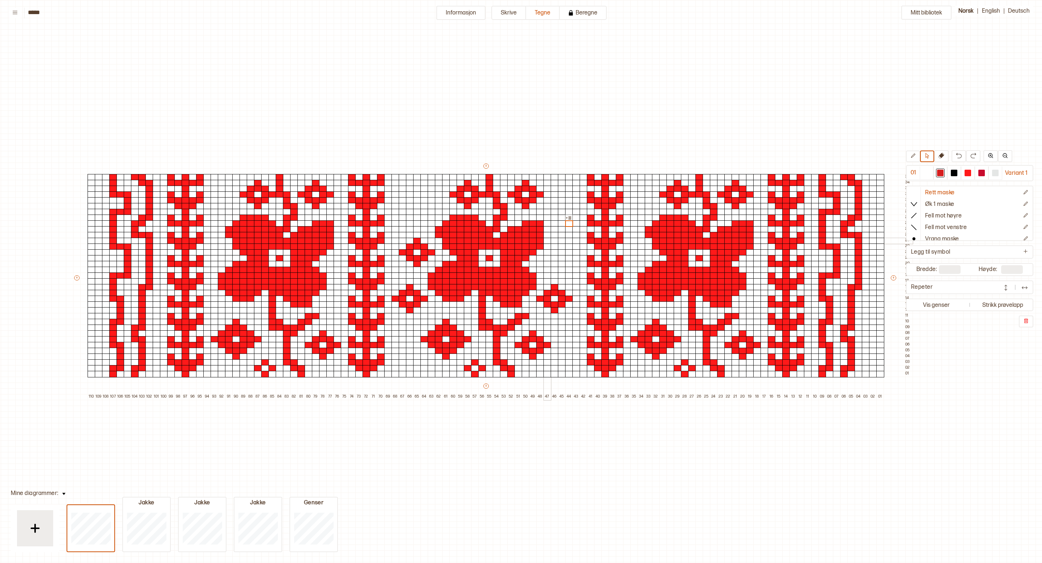
click at [551, 239] on div at bounding box center [555, 241] width 8 height 7
click at [546, 239] on div at bounding box center [548, 241] width 8 height 7
click at [551, 183] on div at bounding box center [555, 183] width 8 height 7
click at [401, 195] on div at bounding box center [403, 194] width 8 height 7
click at [560, 198] on div at bounding box center [562, 200] width 8 height 7
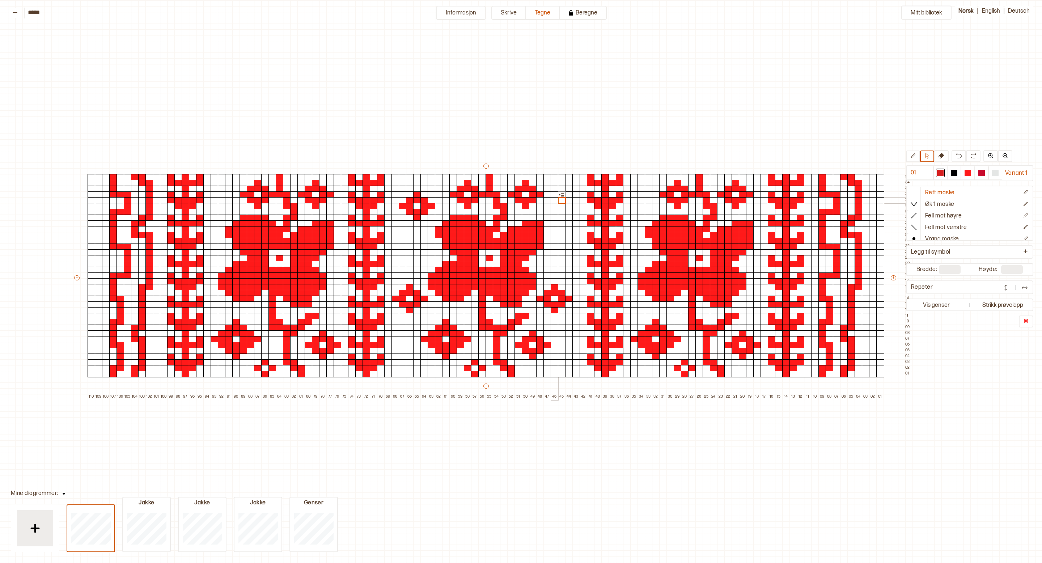
click at [551, 200] on div at bounding box center [555, 200] width 8 height 7
click at [563, 157] on div "Mitt bibliotek 01 Variant 1 Rett maske Øk 1 maske Fell mot høyre Fell mot venst…" at bounding box center [1014, 546] width 2084 height 1126
click at [76, 274] on div "+ + + + 110 109 108 107 106 105 104 103 102 101 100 99 98 97 96 95 94 93 92 91 …" at bounding box center [492, 280] width 839 height 237
type input "***"
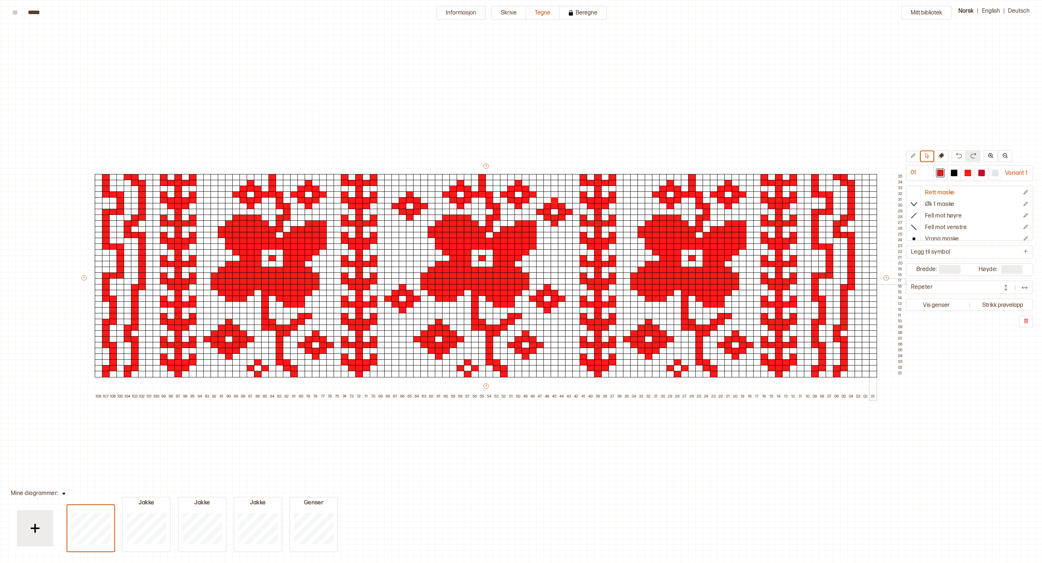
drag, startPoint x: 883, startPoint y: 278, endPoint x: 870, endPoint y: 278, distance: 13.8
click at [870, 278] on div "+ + + + 108 107 106 105 104 103 102 101 100 99 98 97 96 95 94 93 92 91 90 89 88…" at bounding box center [492, 280] width 825 height 237
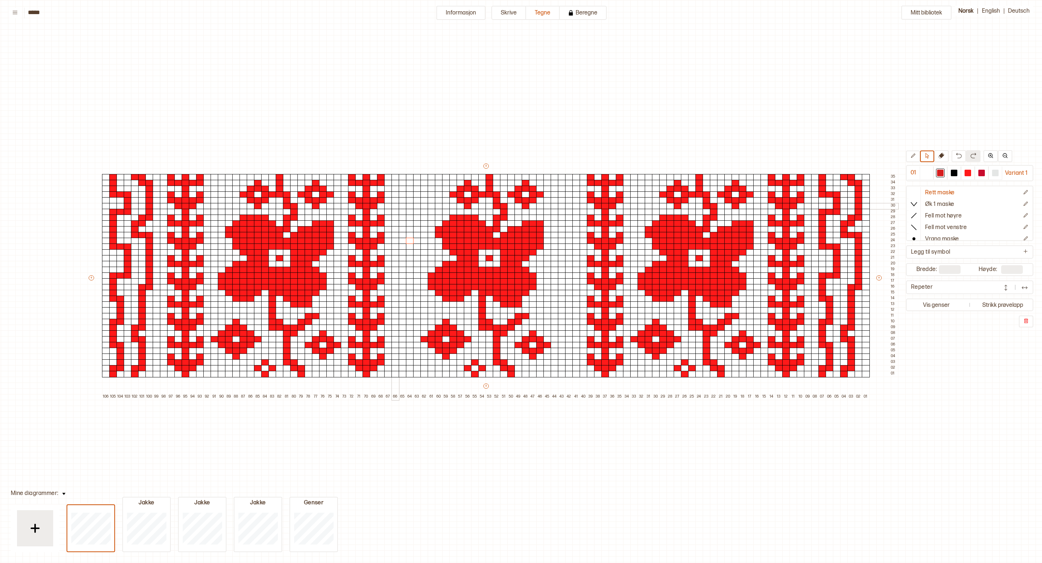
click at [394, 206] on div at bounding box center [396, 206] width 8 height 7
click at [466, 277] on p "Sett inn linje til høyre" at bounding box center [460, 278] width 33 height 11
click at [644, 283] on p "Ny kolonne til venstre" at bounding box center [630, 285] width 41 height 6
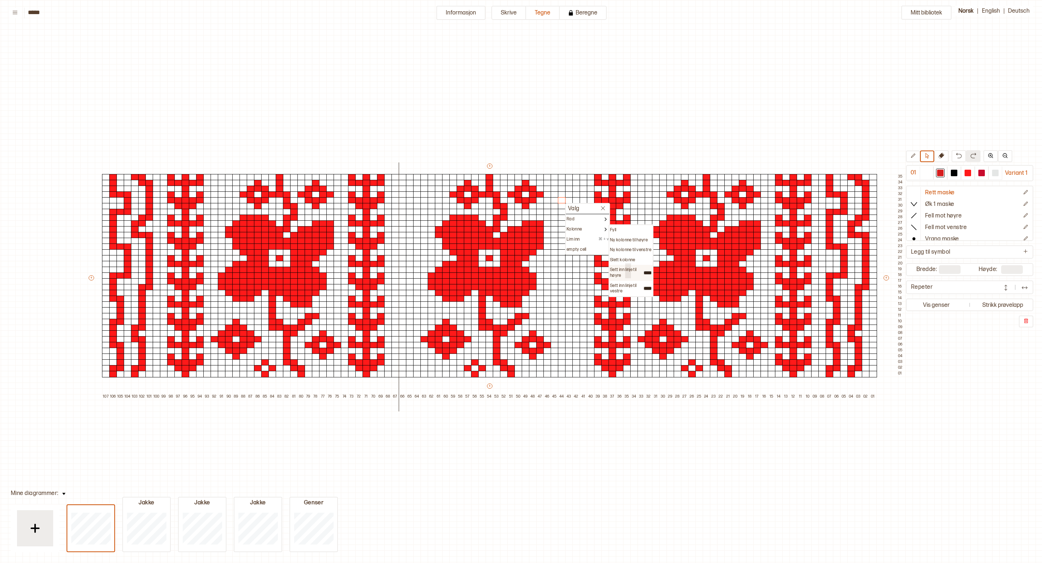
drag, startPoint x: 630, startPoint y: 263, endPoint x: 625, endPoint y: 274, distance: 12.3
click at [625, 274] on div "Fyll Ny kolonne til høyre Ny kolonne til venstre Slett kolonne Sett inn linje t…" at bounding box center [631, 260] width 45 height 73
click at [625, 274] on p "Sett inn linje til høyre" at bounding box center [626, 272] width 33 height 11
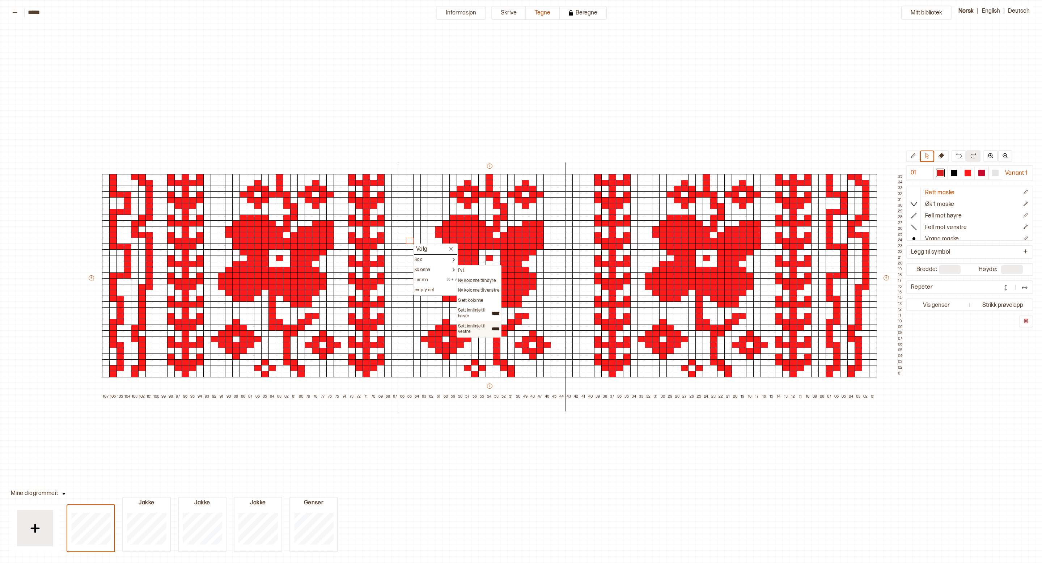
click at [477, 323] on p "Sett inn linje til vestre" at bounding box center [474, 328] width 33 height 11
click at [426, 112] on div "Mitt bibliotek 01 Variant 1 Rett maske Øk 1 maske Fell mot høyre Fell mot venst…" at bounding box center [1014, 546] width 2084 height 1126
click at [361, 85] on div "Mitt bibliotek 01 Variant 1 Rett maske Øk 1 maske Fell mot høyre Fell mot venst…" at bounding box center [1014, 546] width 2084 height 1126
click at [158, 74] on div "Mitt bibliotek 01 Variant 1 Rett maske Øk 1 maske Fell mot høyre Fell mot venst…" at bounding box center [1014, 546] width 2084 height 1126
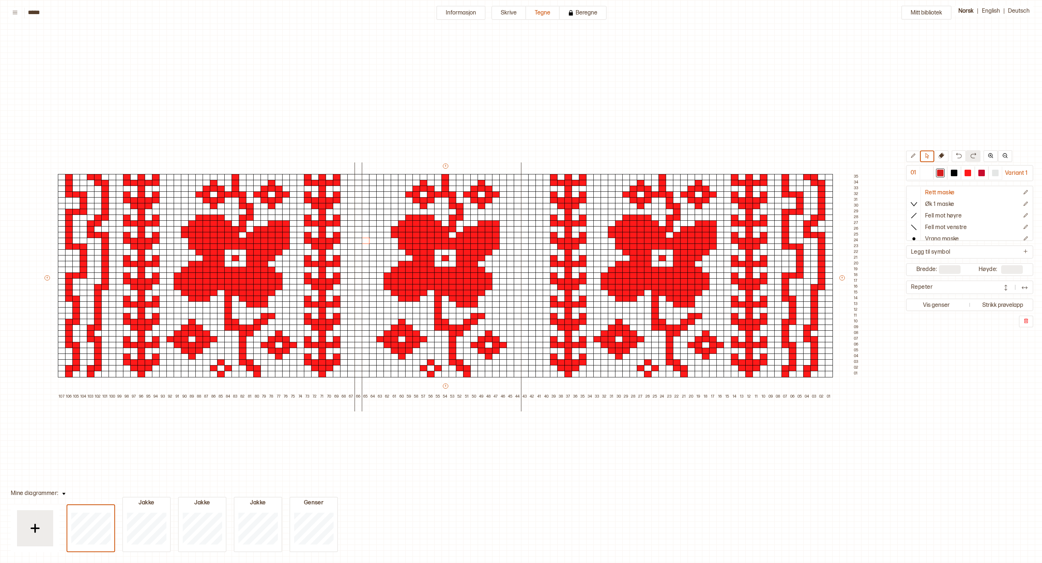
scroll to position [17, 85]
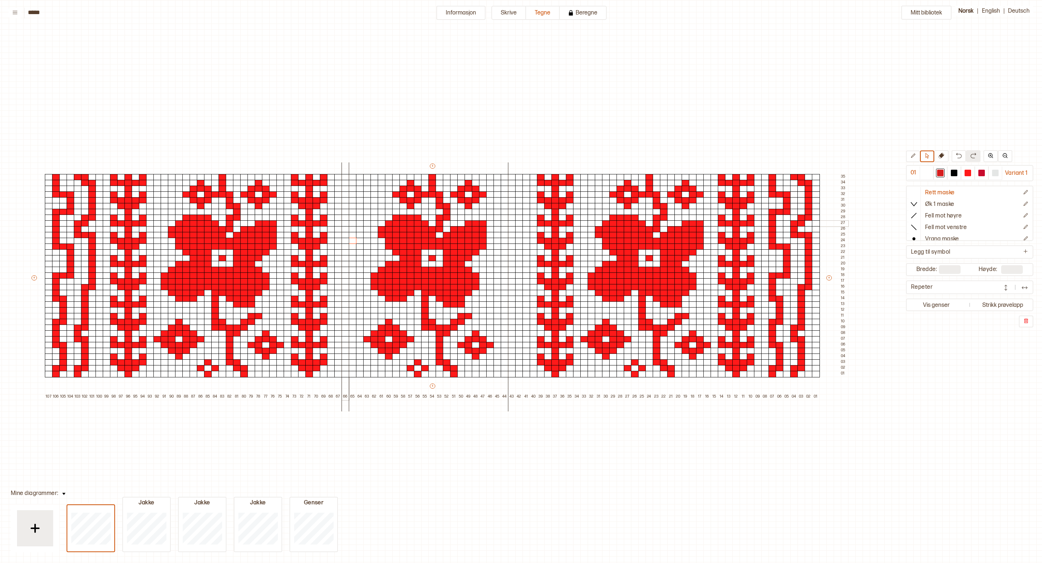
click at [348, 220] on div at bounding box center [346, 223] width 8 height 7
click at [343, 223] on div at bounding box center [346, 223] width 8 height 7
click at [414, 273] on p "Ny kolonne til venstre" at bounding box center [414, 273] width 41 height 6
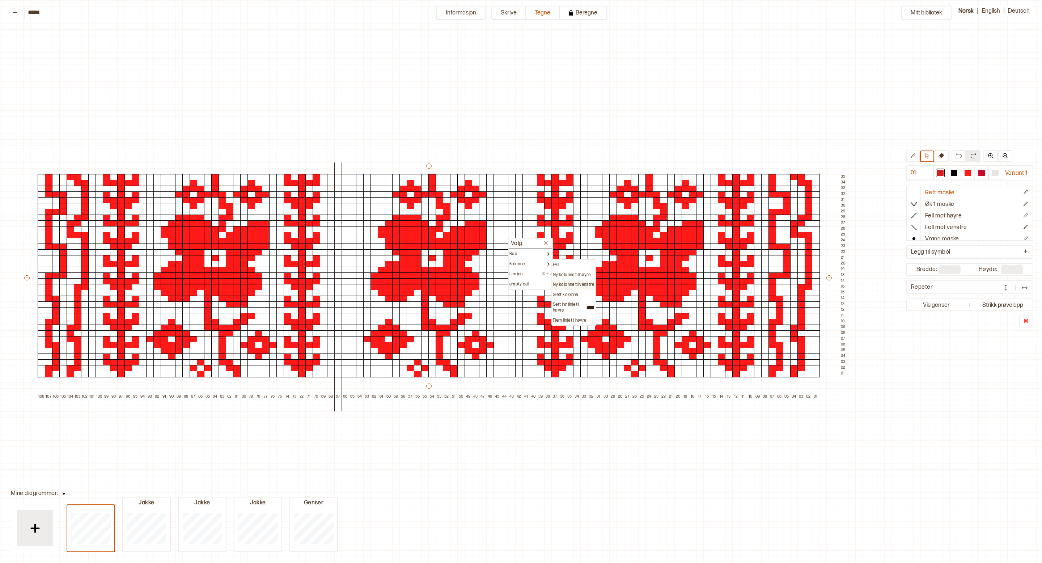
click at [581, 284] on p "Ny kolonne til venstre" at bounding box center [573, 285] width 41 height 6
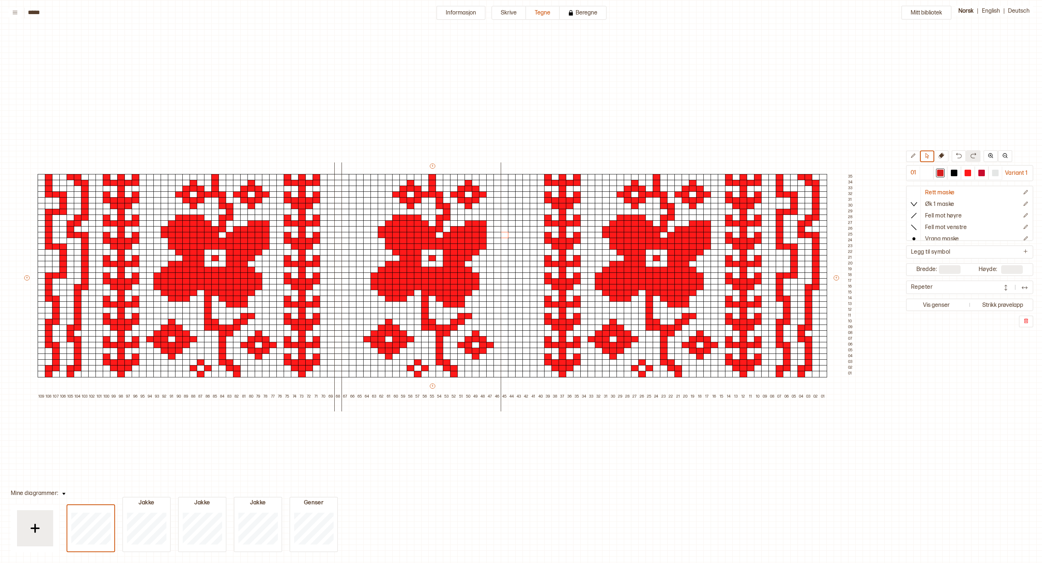
click at [553, 88] on div "Mitt bibliotek 01 Variant 1 Rett maske Øk 1 maske Fell mot høyre Fell mot venst…" at bounding box center [957, 546] width 2084 height 1126
click at [414, 287] on p "Ny kolonne til høyre" at bounding box center [405, 287] width 38 height 6
type input "***"
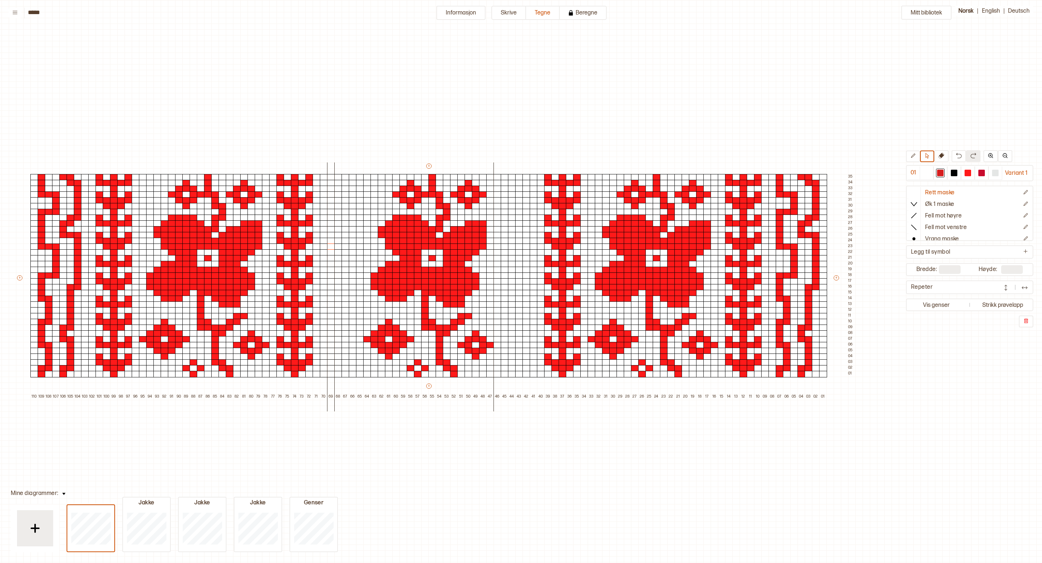
click at [403, 85] on div "Mitt bibliotek 01 Variant 1 Rett maske Øk 1 maske Fell mot høyre Fell mot venst…" at bounding box center [957, 546] width 2084 height 1126
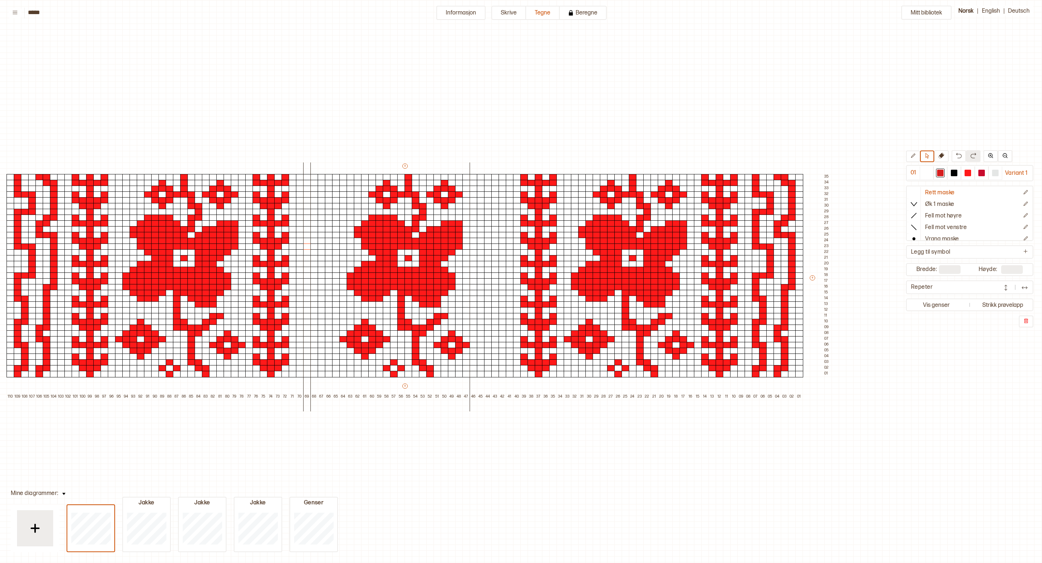
scroll to position [17, 62]
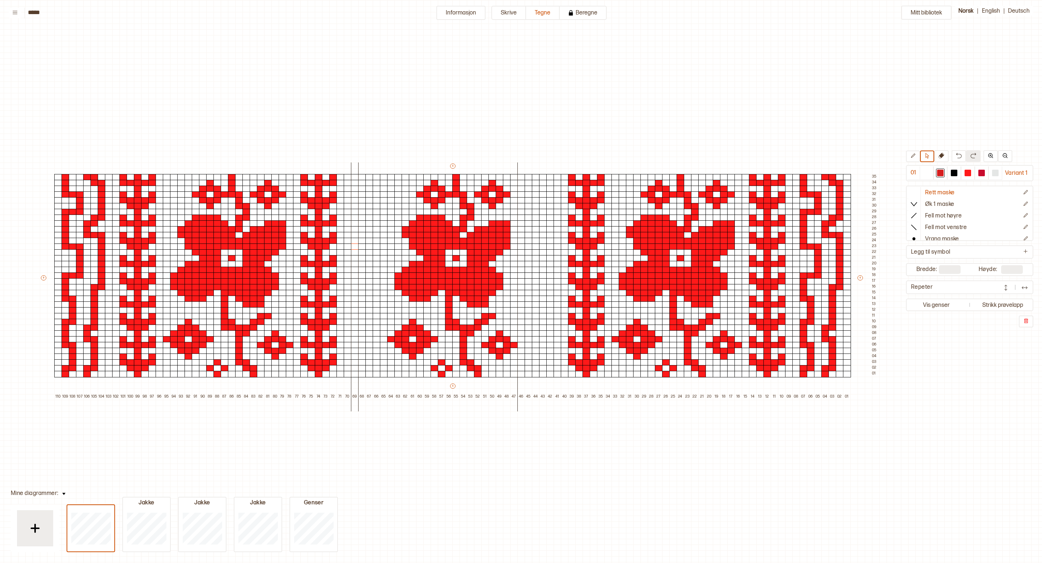
click at [738, 88] on div "Mitt bibliotek 01 Variant 1 Rett maske Øk 1 maske Fell mot høyre Fell mot venst…" at bounding box center [980, 546] width 2084 height 1126
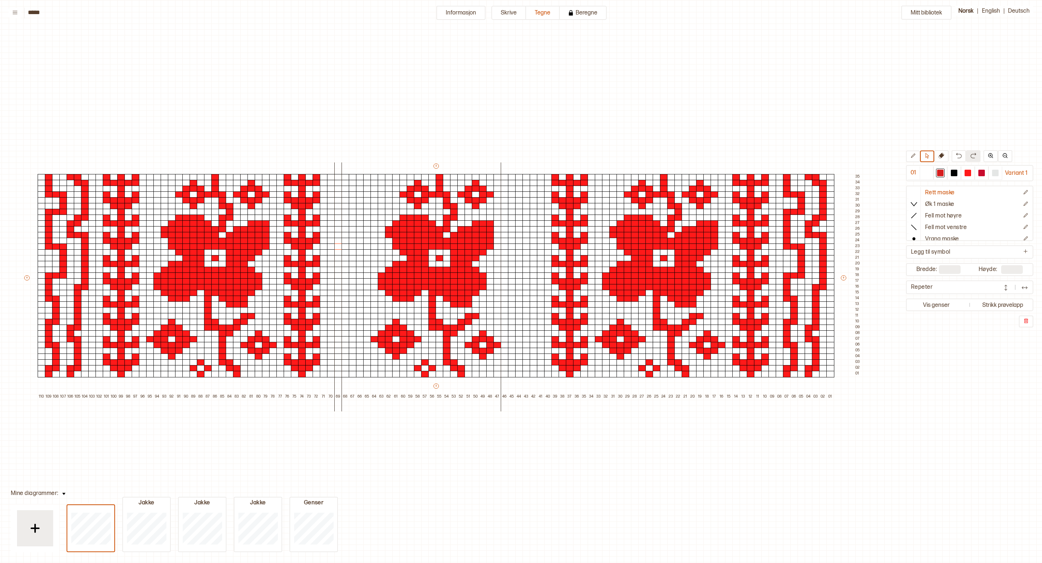
scroll to position [17, 83]
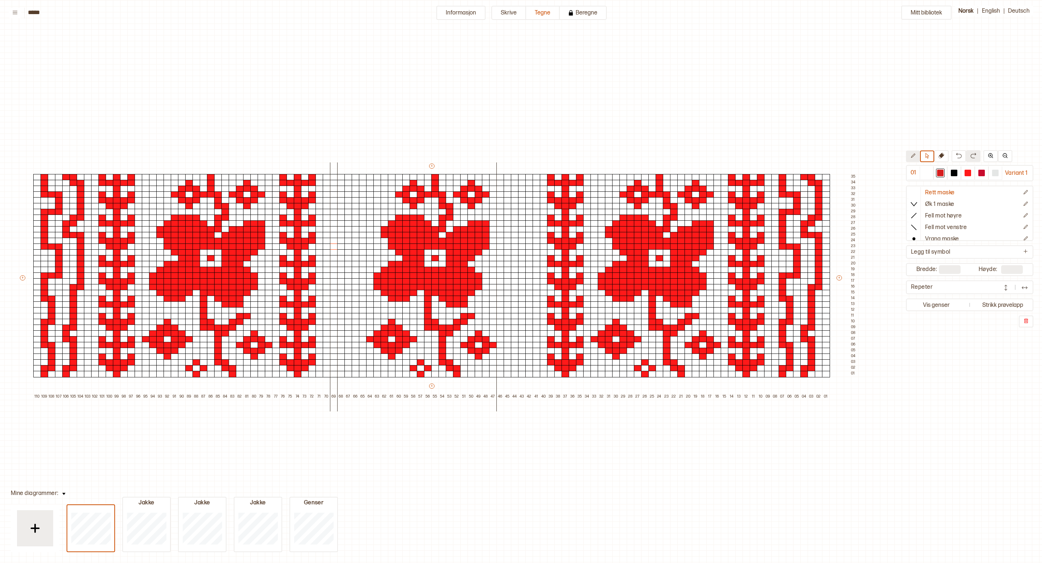
click at [915, 157] on icon at bounding box center [912, 155] width 5 height 5
drag, startPoint x: 774, startPoint y: 177, endPoint x: 831, endPoint y: 362, distance: 193.3
click at [831, 362] on div "+ + + + 110 109 108 107 106 105 104 103 102 101 100 99 98 97 96 95 94 93 92 91 …" at bounding box center [438, 280] width 839 height 237
click at [930, 154] on button at bounding box center [927, 157] width 14 height 12
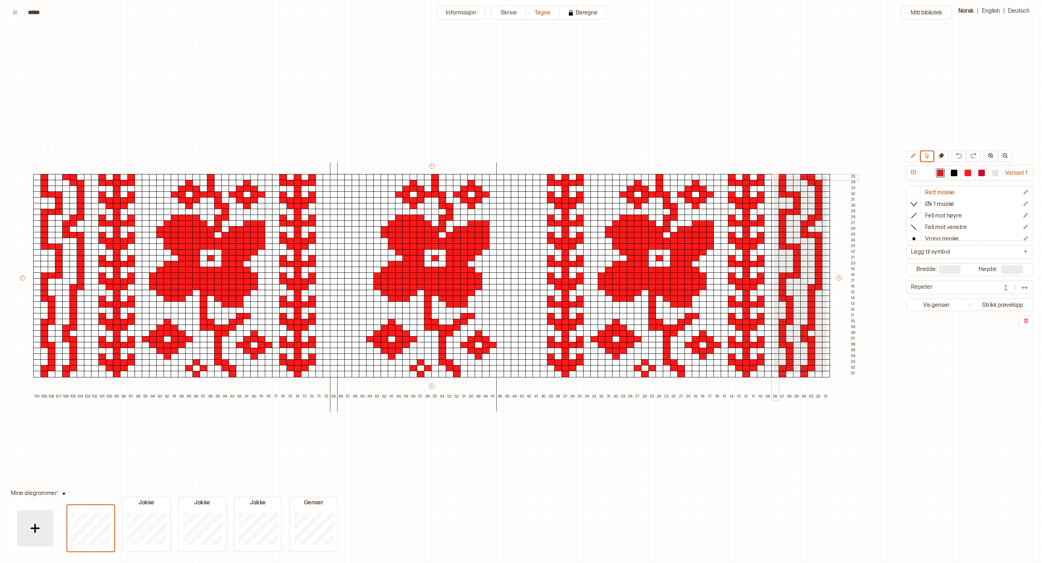
drag, startPoint x: 826, startPoint y: 373, endPoint x: 773, endPoint y: 175, distance: 204.5
click at [773, 175] on div "+ + + + 110 109 108 107 106 105 104 103 102 101 100 99 98 97 96 95 94 93 92 91 …" at bounding box center [438, 280] width 839 height 237
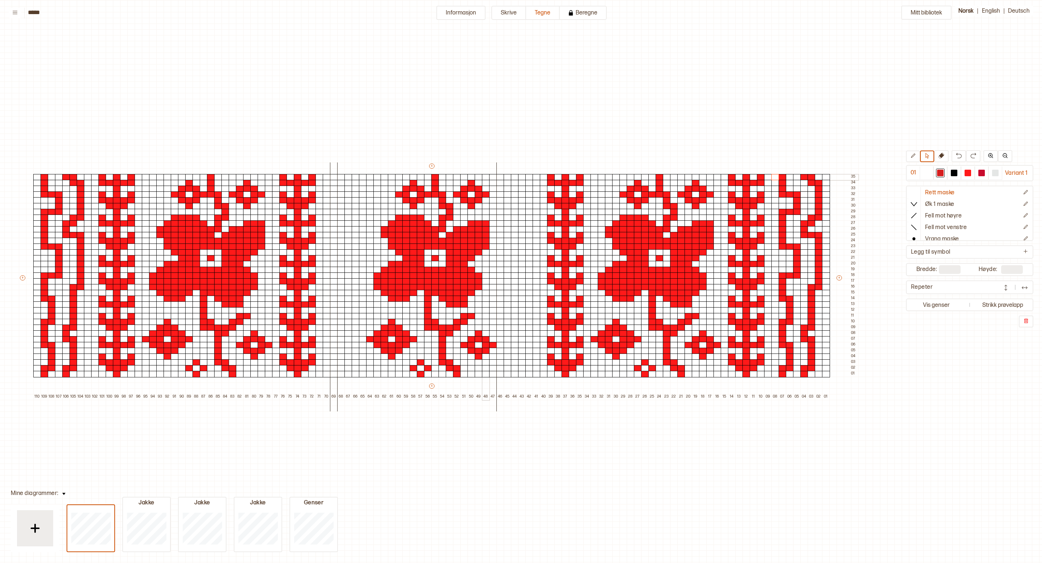
click at [489, 176] on div at bounding box center [486, 177] width 8 height 7
click at [492, 176] on div at bounding box center [493, 177] width 8 height 7
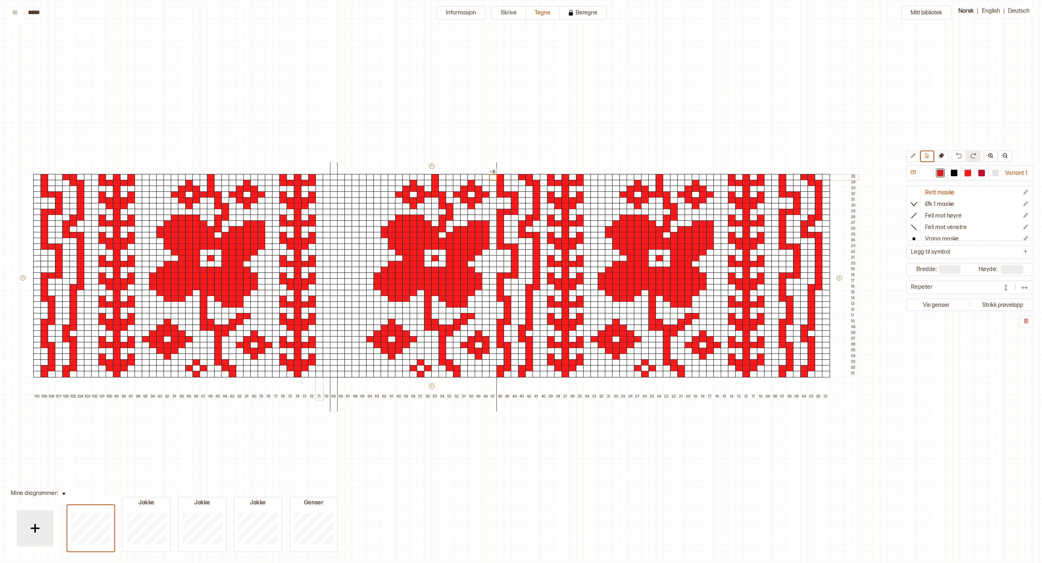
click at [320, 177] on div at bounding box center [320, 177] width 8 height 7
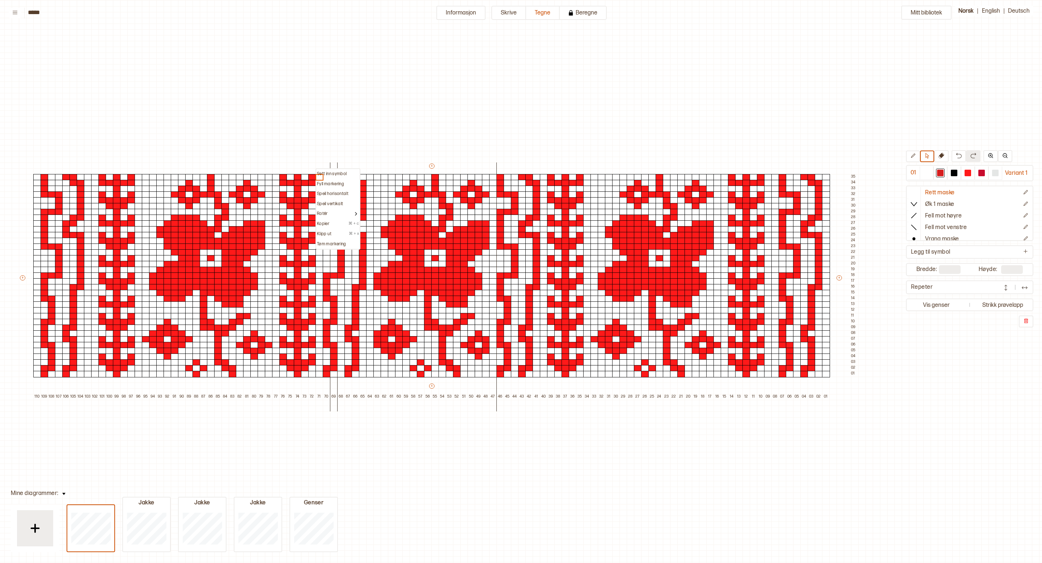
click at [342, 111] on div "Mitt bibliotek 01 Variant 1 Rett maske Øk 1 maske Fell mot høyre Fell mot venst…" at bounding box center [959, 546] width 2084 height 1126
click at [349, 86] on div "Mitt bibliotek 01 Variant 1 Rett maske Øk 1 maske Fell mot høyre Fell mot venst…" at bounding box center [959, 546] width 2084 height 1126
click at [643, 90] on div "Mitt bibliotek 01 Variant 1 Rett maske Øk 1 maske Fell mot høyre Fell mot venst…" at bounding box center [959, 546] width 2084 height 1126
click at [574, 92] on div "Mitt bibliotek 01 Variant 1 Rett maske Øk 1 maske Fell mot høyre Fell mot venst…" at bounding box center [959, 546] width 2084 height 1126
click at [913, 158] on icon at bounding box center [912, 155] width 5 height 5
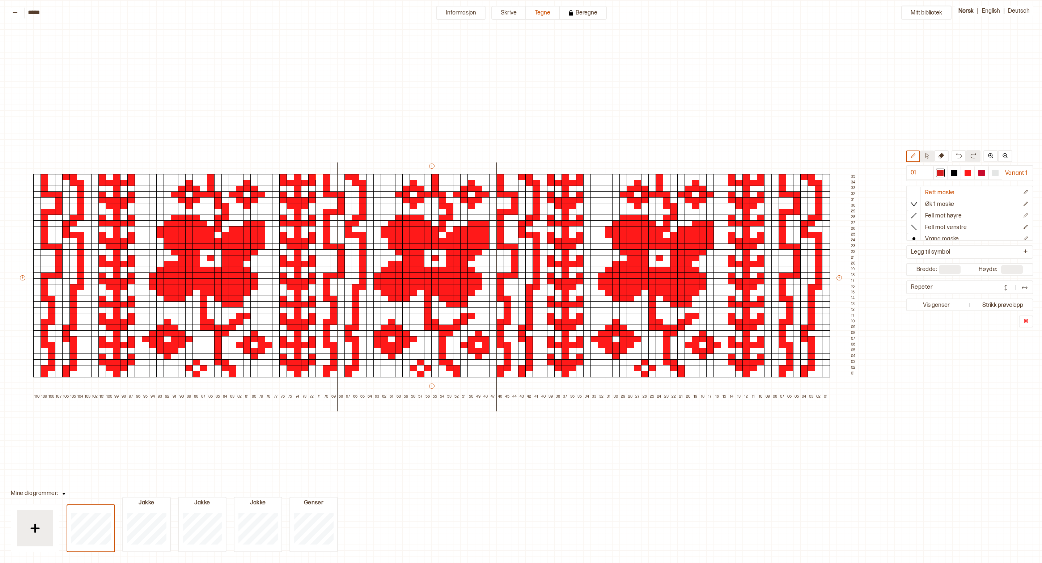
click at [929, 158] on icon at bounding box center [927, 155] width 5 height 5
click at [819, 111] on div "Mitt bibliotek 01 Variant 1 Rett maske Øk 1 maske Fell mot høyre Fell mot venst…" at bounding box center [959, 546] width 2084 height 1126
click at [781, 261] on div at bounding box center [783, 264] width 8 height 7
click at [665, 103] on div "Mitt bibliotek 01 Variant 1 Rett maske Øk 1 maske Fell mot høyre Fell mot venst…" at bounding box center [959, 546] width 2084 height 1126
click at [496, 385] on div "+ + + + 110 109 108 107 106 105 104 103 102 101 100 99 98 97 96 95 94 93 92 91 …" at bounding box center [438, 280] width 839 height 237
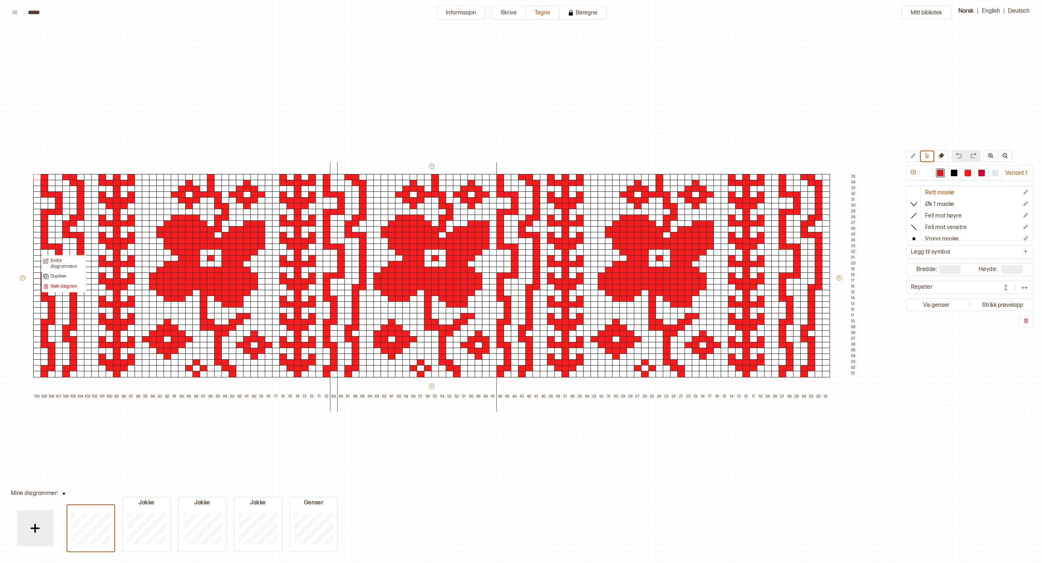
click at [113, 452] on div "99" at bounding box center [116, 430] width 7 height 72
click at [120, 472] on div "110 109 108 107 106 105 104 103 102 101 100 99 98 97 96 95 94 93 92 91 90 89 88…" at bounding box center [431, 437] width 796 height 87
click at [285, 538] on div "Jakke Jakke Jakke Genser" at bounding box center [202, 530] width 271 height 43
click at [228, 517] on div "Jakke Jakke Jakke Genser" at bounding box center [202, 530] width 271 height 43
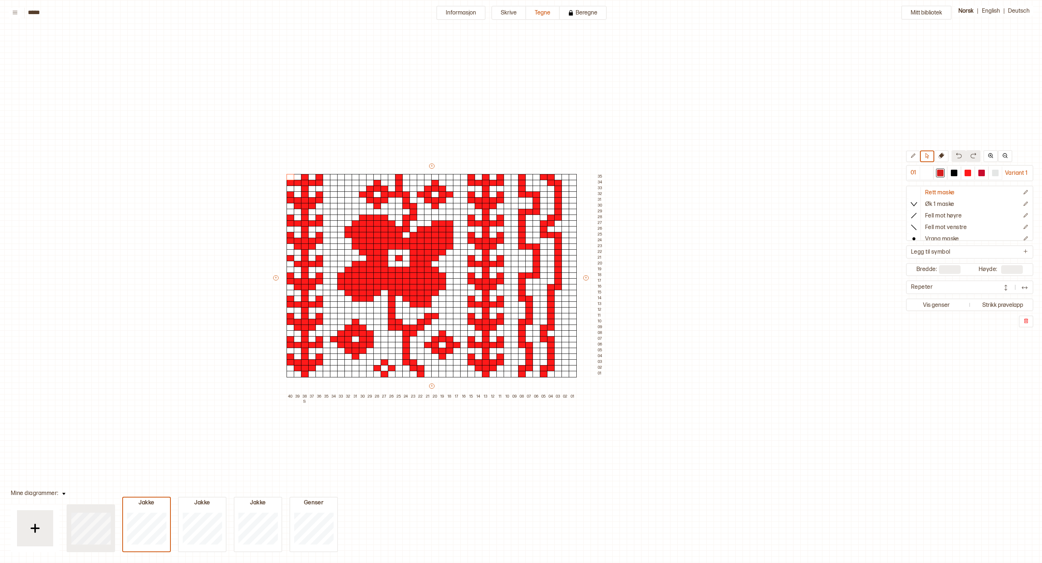
type input "***"
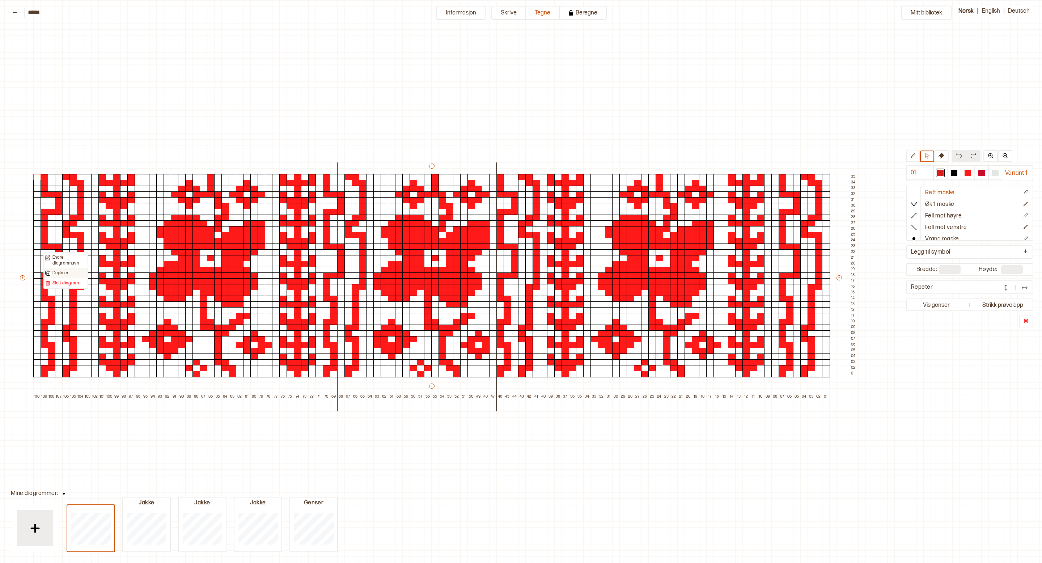
click at [70, 269] on div "Dupliser" at bounding box center [65, 273] width 43 height 10
click at [64, 272] on p "Dupliser" at bounding box center [60, 273] width 16 height 6
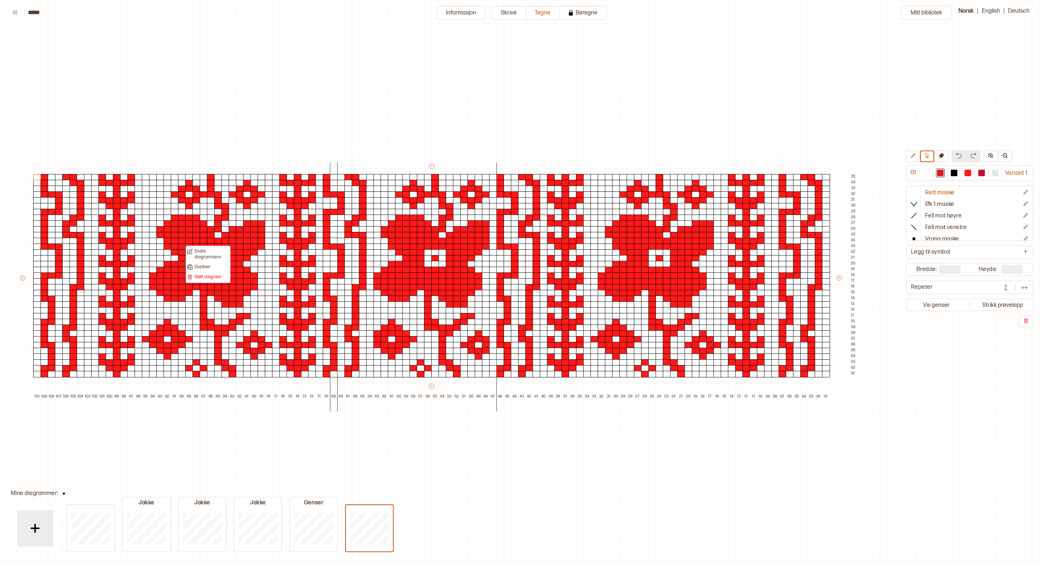
click at [374, 466] on div "110 109 108 107 106 105 104 103 102 101 100 99 98 97 96 95 94 93 92 91 90 89 88…" at bounding box center [431, 437] width 796 height 87
click at [364, 503] on div "Mitt bibliotek 01 Variant 1 Rett maske Øk 1 maske Fell mot høyre Fell mot venst…" at bounding box center [959, 546] width 2084 height 1126
click at [622, 528] on div "Mitt bibliotek 01 Variant 1 Rett maske Øk 1 maske Fell mot høyre Fell mot venst…" at bounding box center [959, 546] width 2084 height 1126
click at [336, 382] on div "+ + + + 110 109 108 107 106 105 104 103 102 101 100 99 98 97 96 95 94 93 92 91 …" at bounding box center [438, 280] width 839 height 237
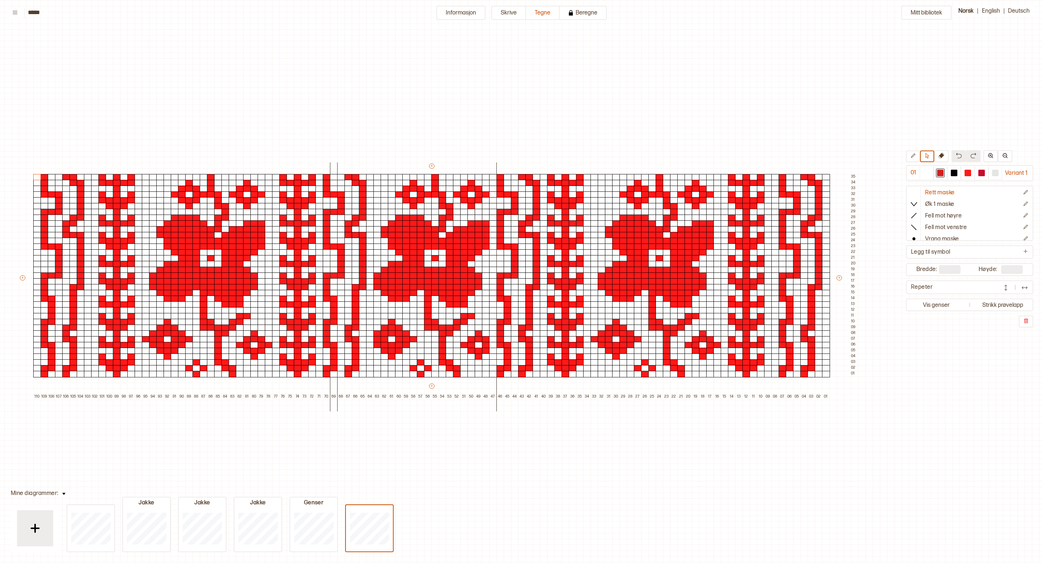
click at [331, 381] on div "+ + + + 110 109 108 107 106 105 104 103 102 101 100 99 98 97 96 95 94 93 92 91 …" at bounding box center [438, 280] width 839 height 237
click at [911, 153] on icon at bounding box center [912, 155] width 5 height 5
click at [510, 333] on div at bounding box center [508, 333] width 8 height 7
click at [574, 65] on div "Mitt bibliotek 01 Variant 1 Rett maske Øk 1 maske Fell mot høyre Fell mot venst…" at bounding box center [959, 546] width 2084 height 1126
click at [368, 341] on div at bounding box center [370, 339] width 8 height 7
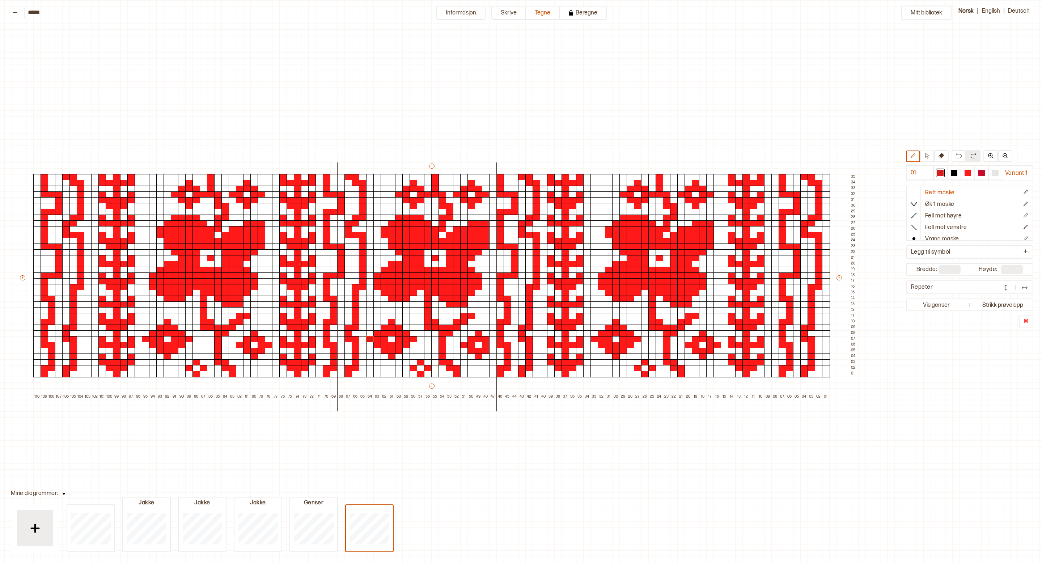
click at [593, 107] on div "Mitt bibliotek 01 Variant 1 Rett maske Øk 1 maske Fell mot høyre Fell mot venst…" at bounding box center [959, 546] width 2084 height 1126
click at [489, 342] on div at bounding box center [493, 345] width 8 height 7
click at [543, 97] on div "Mitt bibliotek 01 Variant 1 Rett maske Øk 1 maske Fell mot høyre Fell mot venst…" at bounding box center [959, 546] width 2084 height 1126
click at [256, 90] on div "Mitt bibliotek 01 Variant 1 Rett maske Øk 1 maske Fell mot høyre Fell mot venst…" at bounding box center [959, 546] width 2084 height 1126
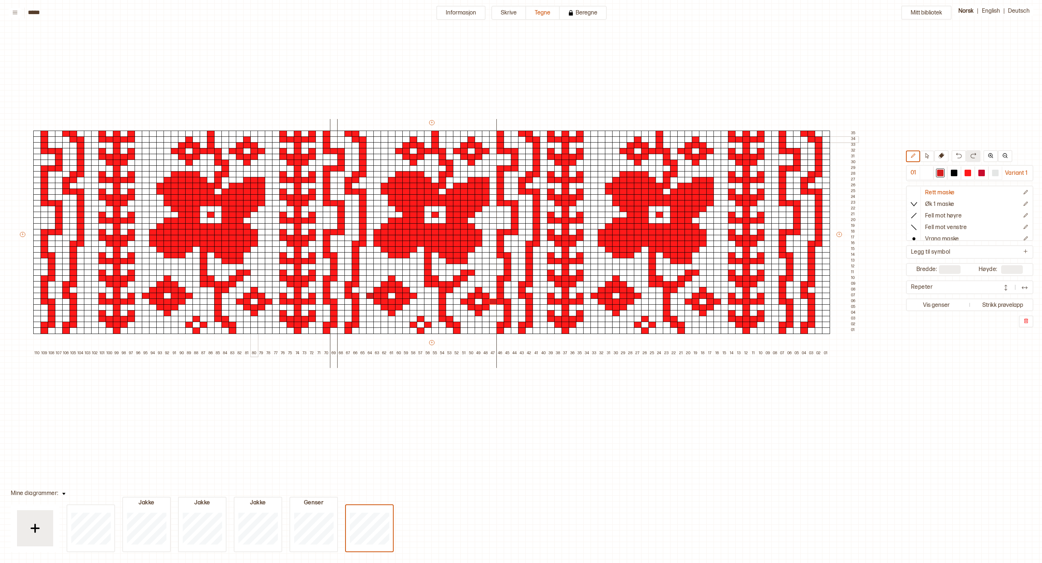
scroll to position [107, 83]
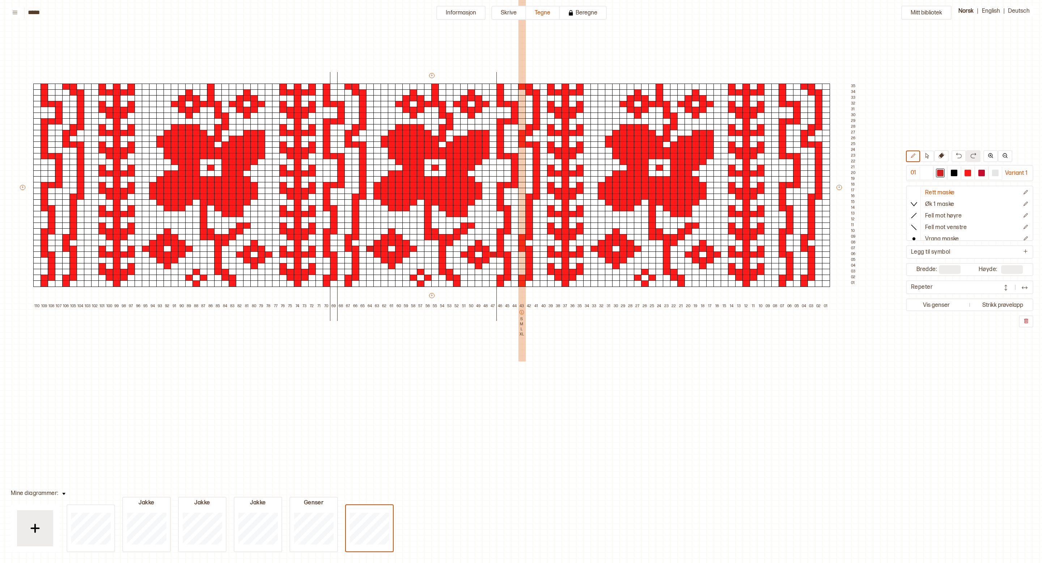
click at [520, 358] on div "43 S M L XL" at bounding box center [521, 340] width 7 height 72
drag, startPoint x: 495, startPoint y: 73, endPoint x: 513, endPoint y: 73, distance: 18.1
click at [513, 73] on div "+ + + + 110 109 108 107 106 105 104 103 102 101 100 99 98 97 96 95 94 93 92 91 …" at bounding box center [438, 190] width 839 height 237
drag, startPoint x: 499, startPoint y: 75, endPoint x: 461, endPoint y: 75, distance: 38.4
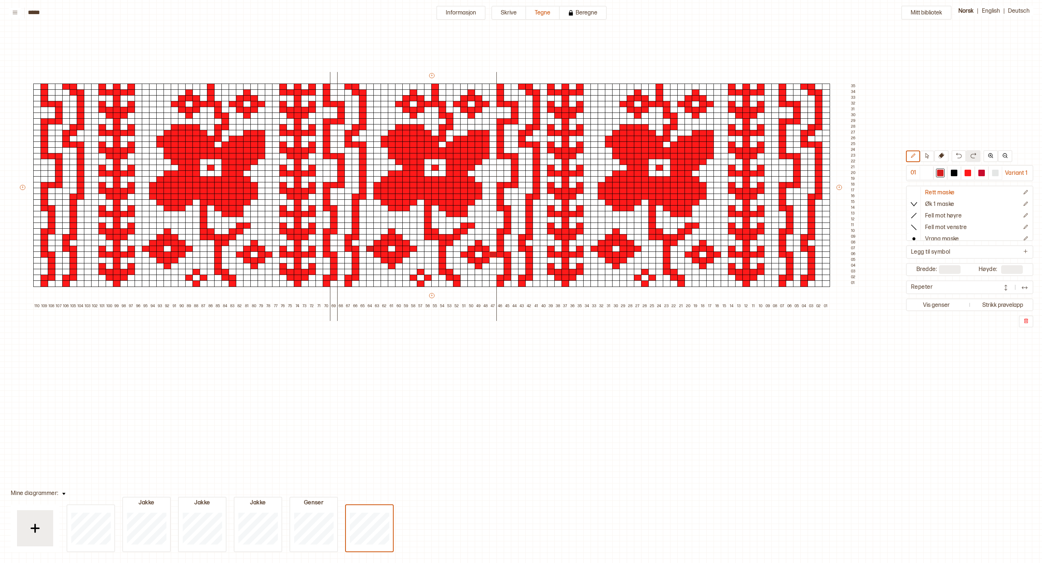
click at [461, 75] on div "+ + + + 110 109 108 107 106 105 104 103 102 101 100 99 98 97 96 95 94 93 92 91 …" at bounding box center [438, 190] width 839 height 237
click at [924, 152] on button at bounding box center [927, 157] width 14 height 12
click at [805, 91] on div at bounding box center [804, 92] width 8 height 7
click at [1001, 159] on button at bounding box center [1005, 157] width 14 height 12
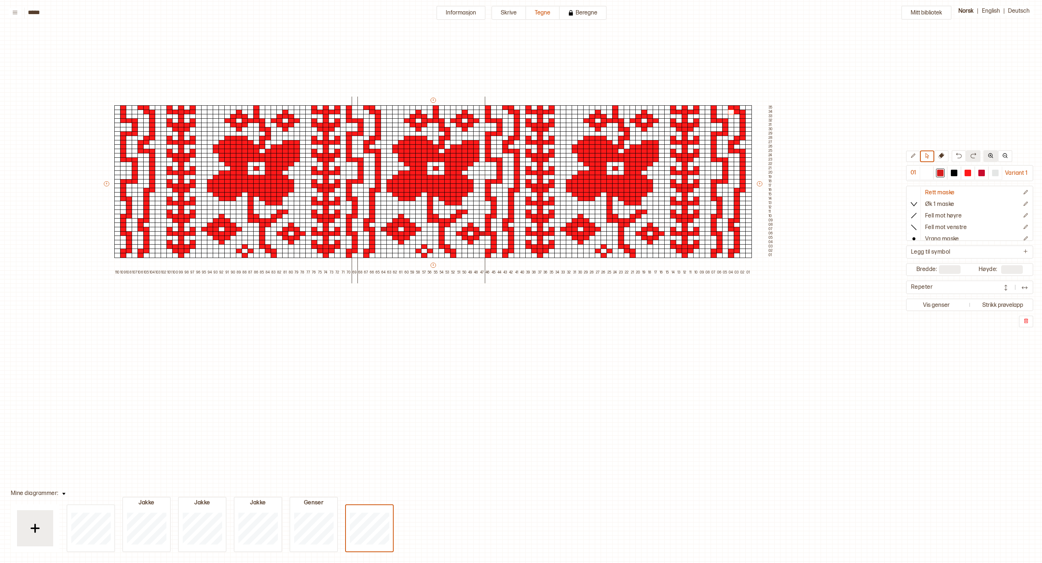
click at [989, 158] on img at bounding box center [991, 156] width 6 height 6
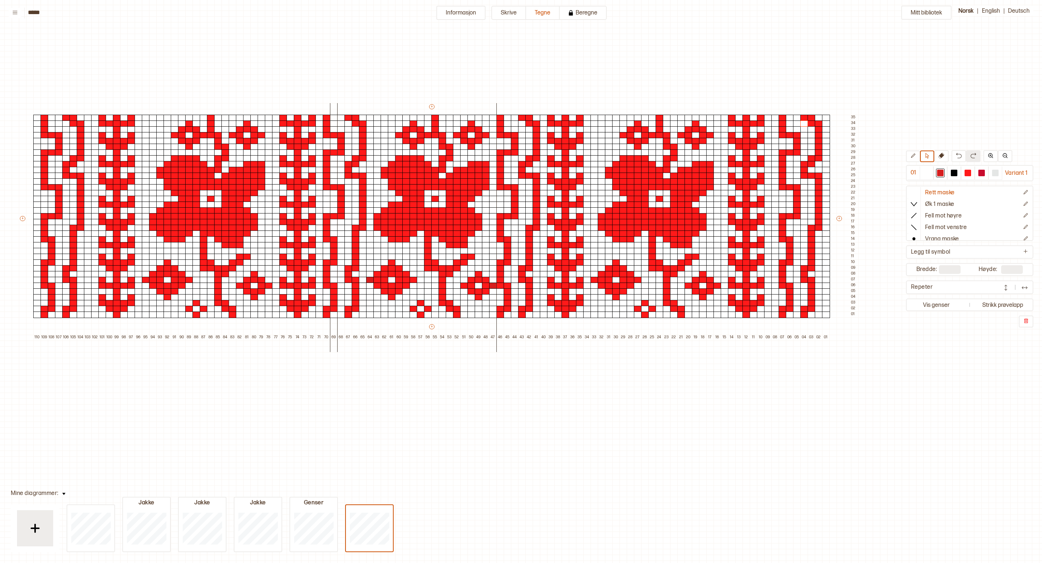
scroll to position [67, 83]
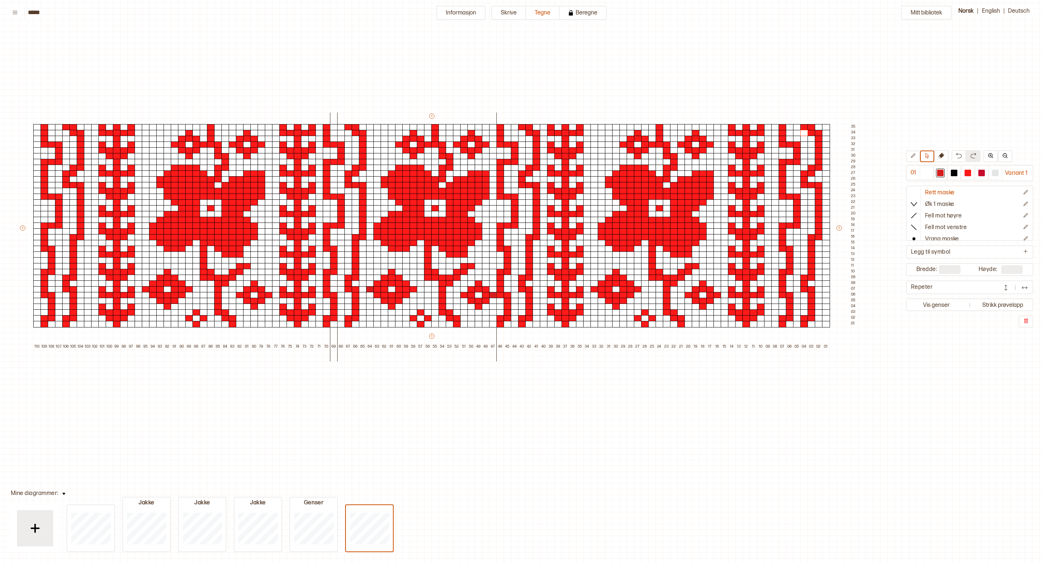
click at [881, 425] on div "Mitt bibliotek 01 Variant 1 Rett maske Øk 1 maske Fell mot høyre Fell mot venst…" at bounding box center [959, 496] width 2084 height 1126
click at [914, 154] on icon at bounding box center [912, 155] width 5 height 5
click at [940, 93] on div "Mitt bibliotek 01 Variant 1 Rett maske Øk 1 maske Fell mot høyre Fell mot venst…" at bounding box center [959, 496] width 2084 height 1126
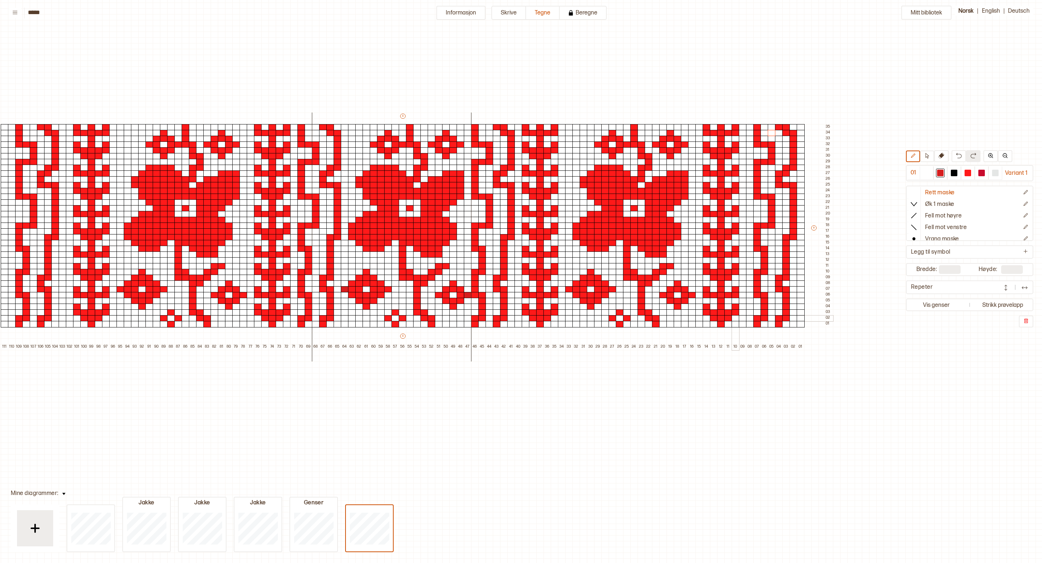
scroll to position [67, 164]
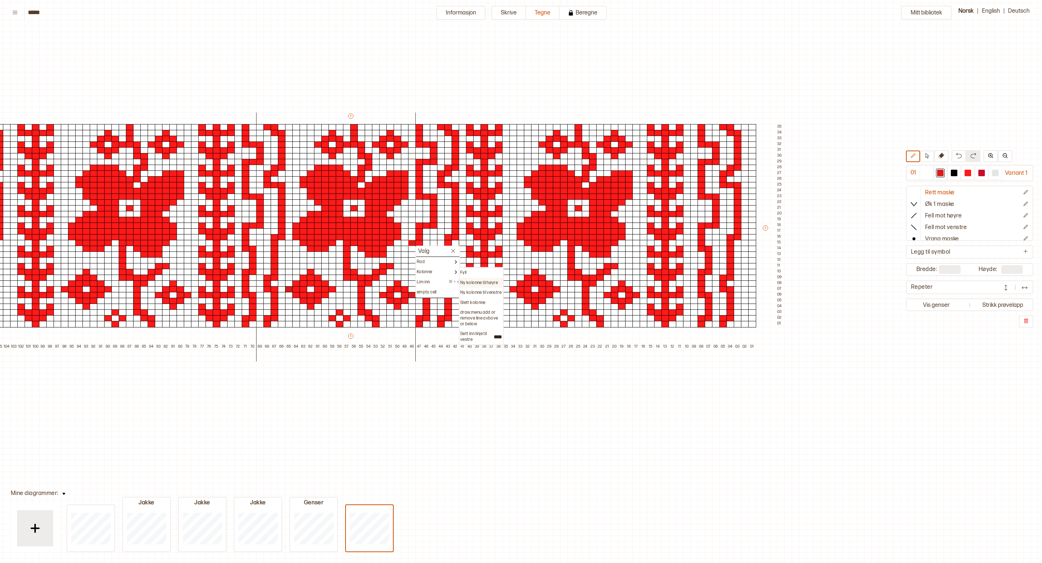
click at [492, 284] on p "Ny kolonne til høyre" at bounding box center [479, 283] width 38 height 6
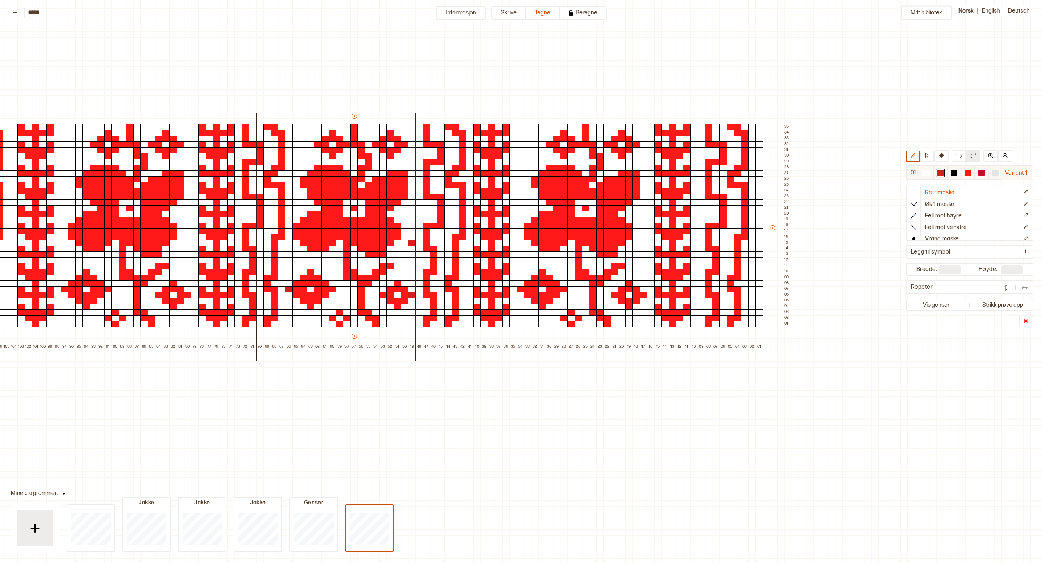
click at [928, 174] on div at bounding box center [926, 173] width 7 height 7
click at [411, 242] on div at bounding box center [412, 243] width 8 height 7
click at [376, 292] on p "Ny kolonne til venstre" at bounding box center [357, 293] width 41 height 6
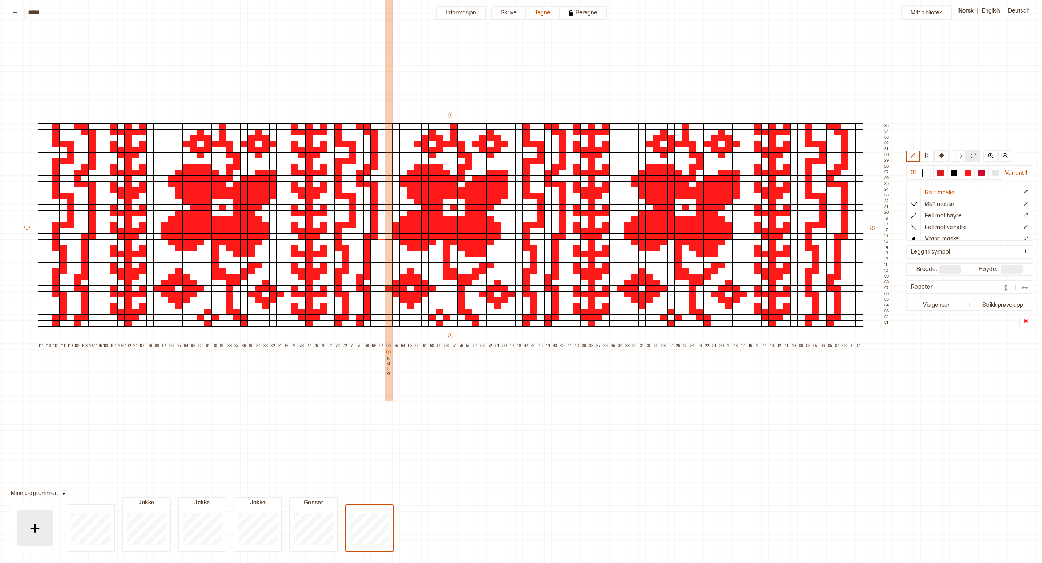
scroll to position [68, 65]
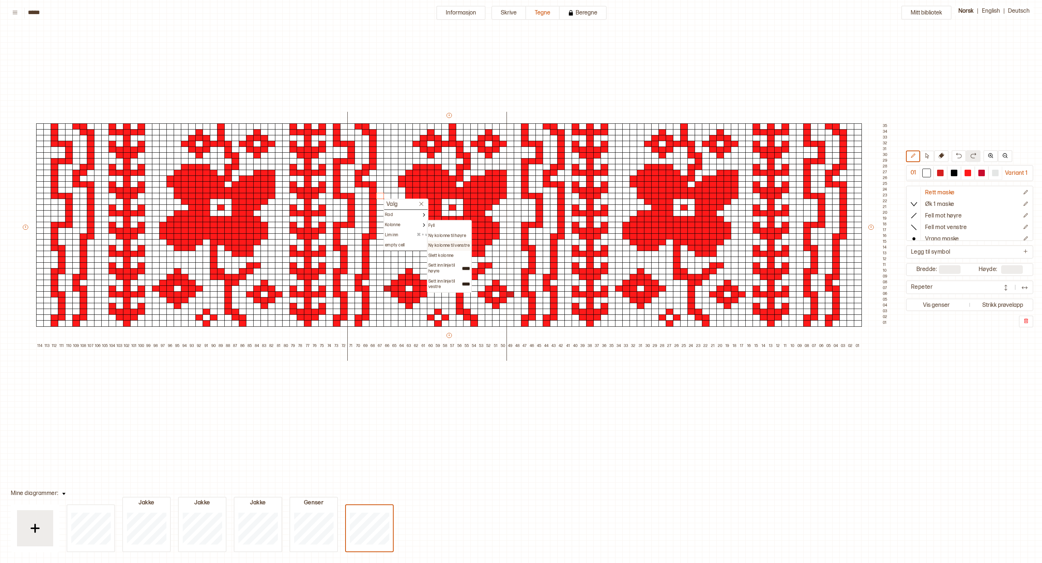
click at [453, 244] on p "Ny kolonne til venstre" at bounding box center [448, 246] width 41 height 6
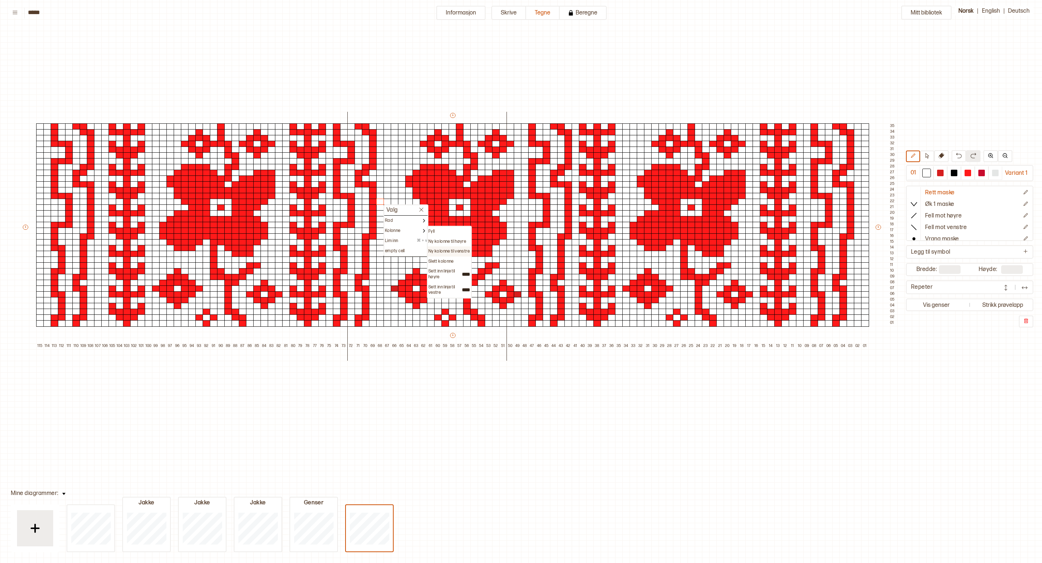
click at [462, 251] on p "Ny kolonne til venstre" at bounding box center [448, 252] width 41 height 6
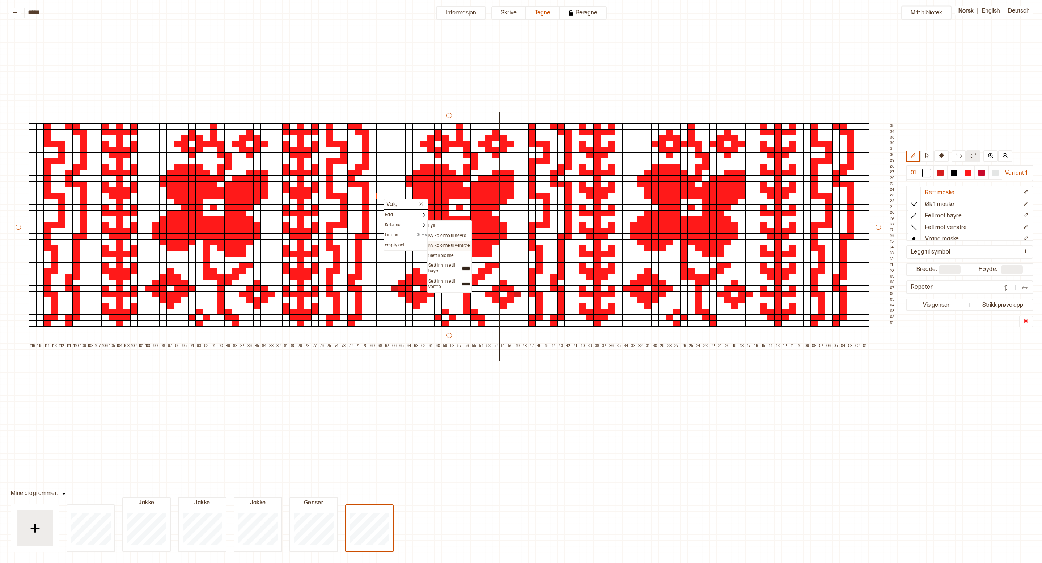
click at [457, 245] on p "Ny kolonne til venstre" at bounding box center [448, 246] width 41 height 6
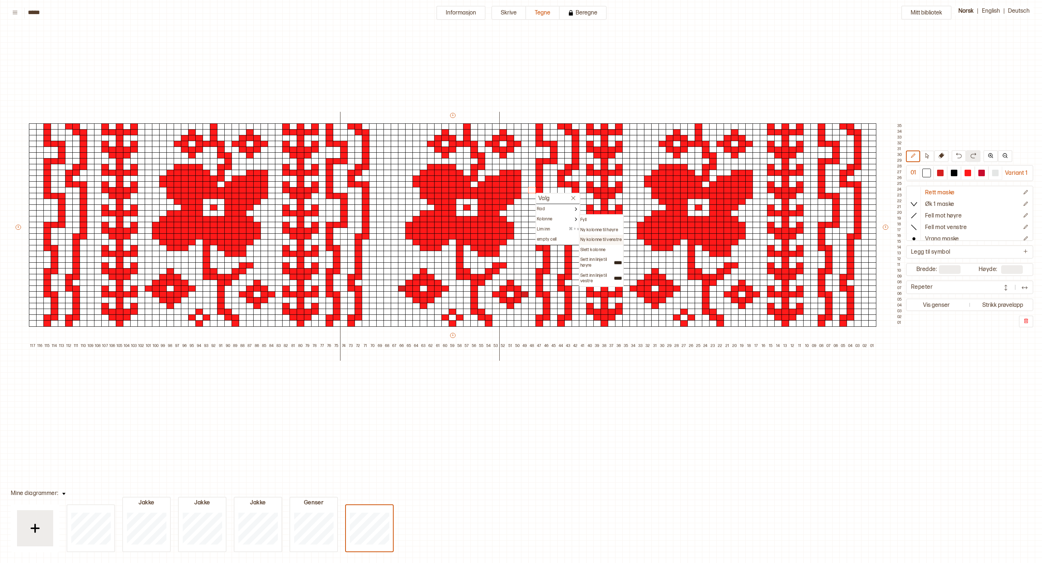
click at [615, 240] on p "Ny kolonne til venstre" at bounding box center [600, 240] width 41 height 6
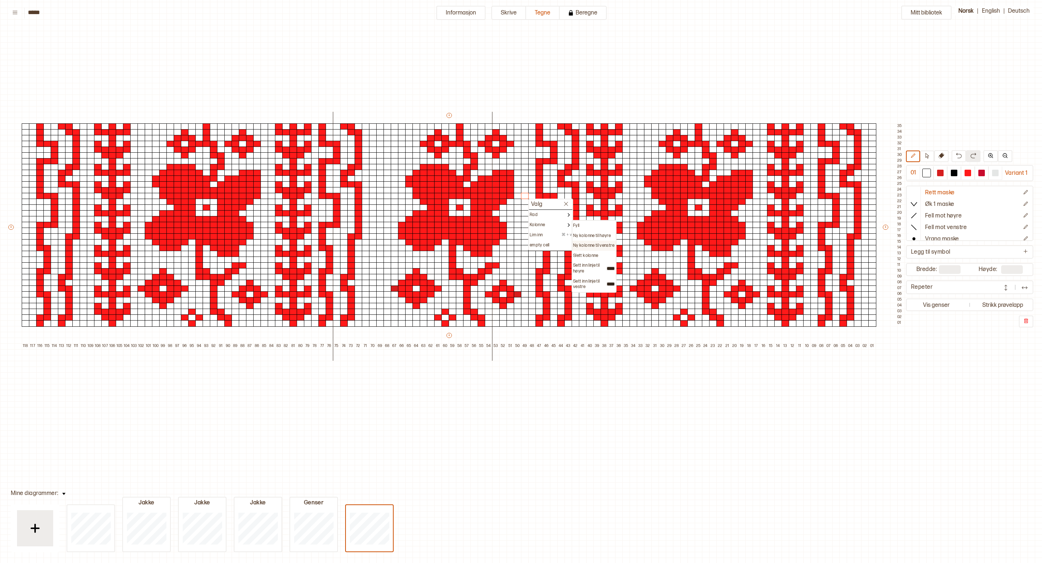
click at [587, 242] on div "Ny kolonne til venstre" at bounding box center [593, 246] width 43 height 10
click at [589, 245] on p "Ny kolonne til venstre" at bounding box center [593, 246] width 41 height 6
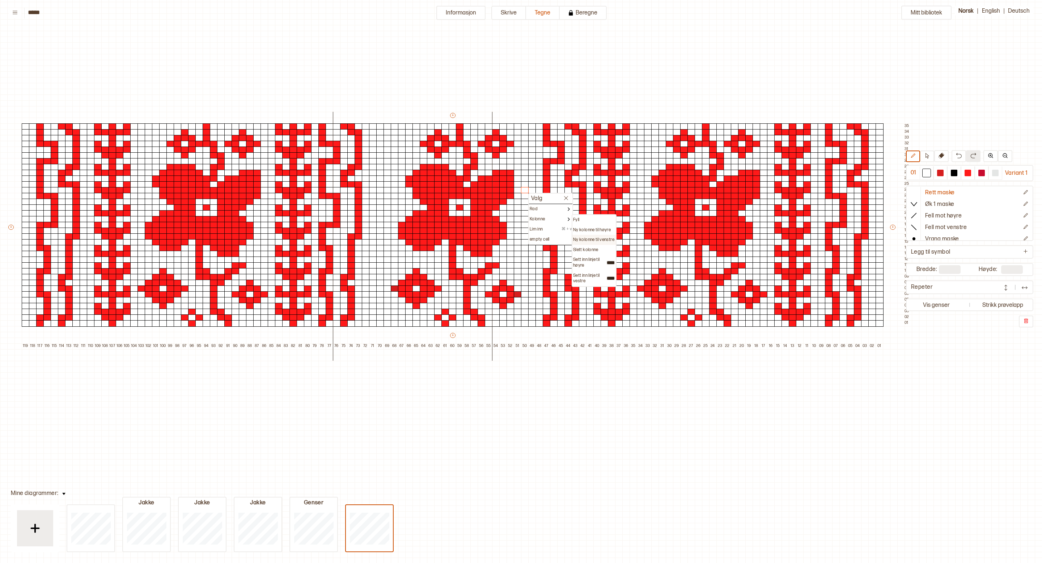
click at [596, 237] on p "Ny kolonne til venstre" at bounding box center [593, 240] width 41 height 6
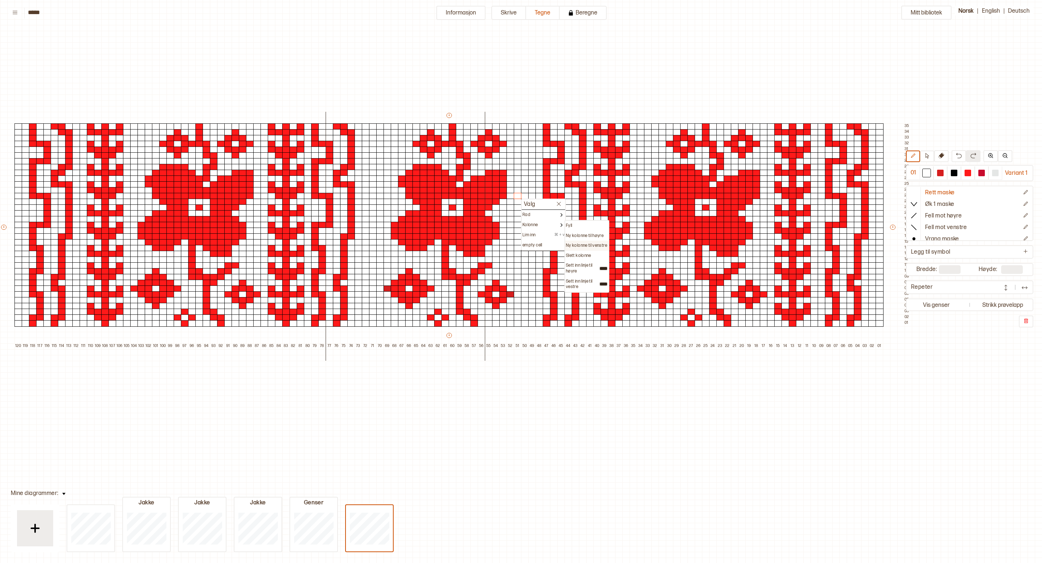
click at [585, 244] on p "Ny kolonne til venstre" at bounding box center [586, 246] width 41 height 6
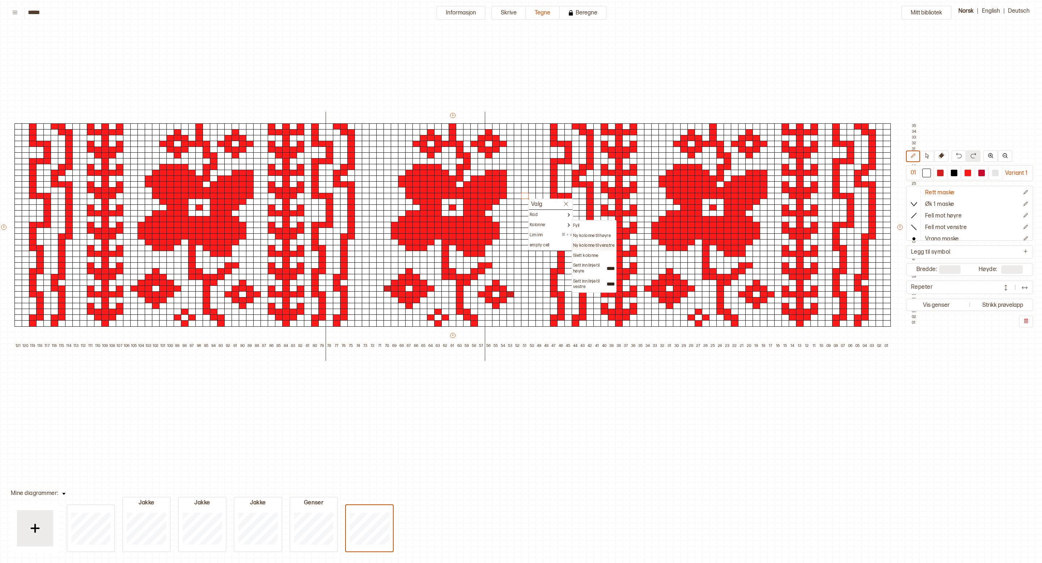
click at [592, 245] on p "Ny kolonne til venstre" at bounding box center [593, 246] width 41 height 6
type input "***"
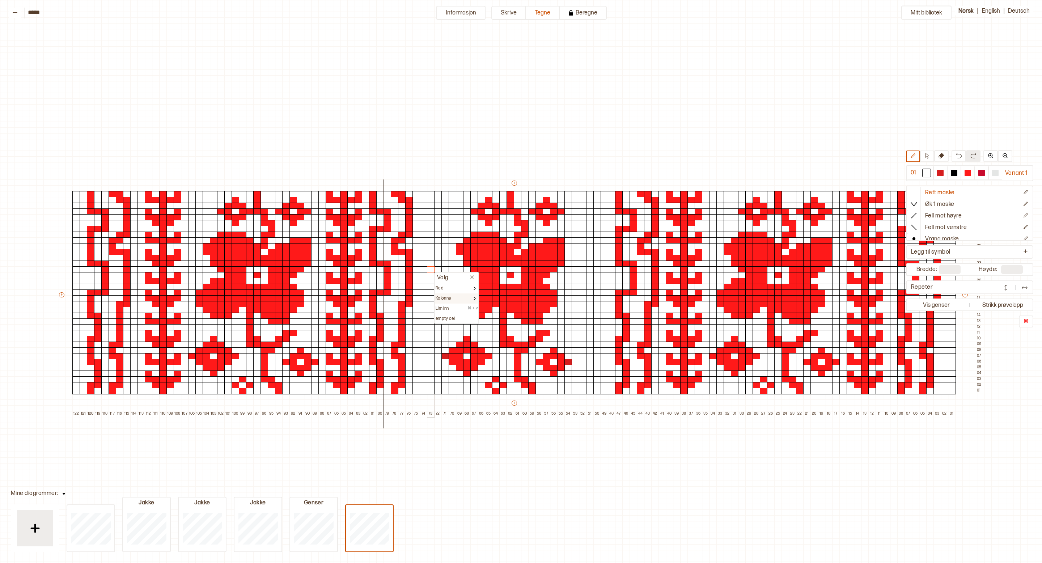
scroll to position [68, 65]
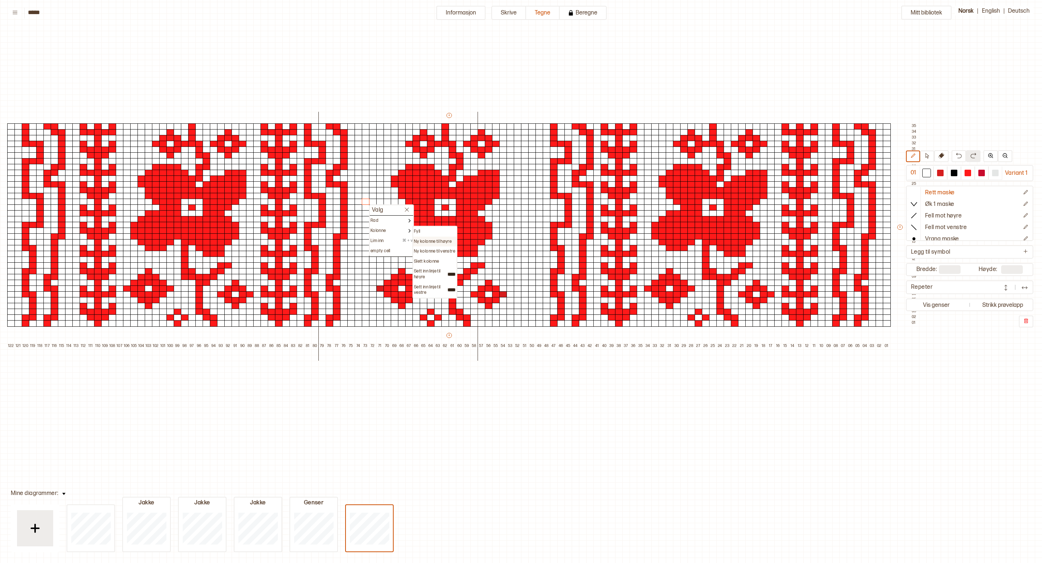
click at [449, 242] on p "Ny kolonne til høyre" at bounding box center [433, 242] width 38 height 6
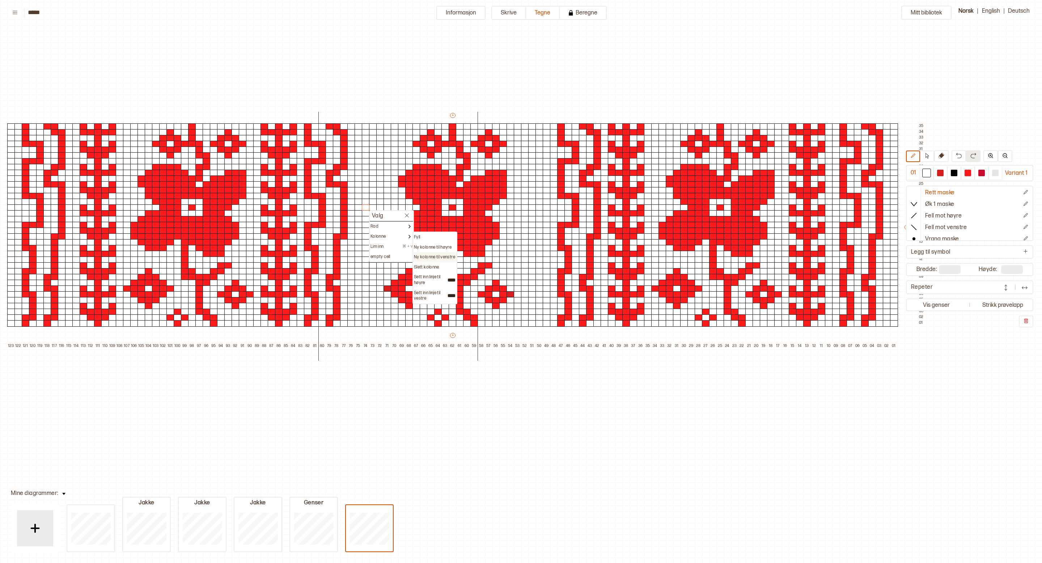
click at [439, 254] on p "Ny kolonne til venstre" at bounding box center [434, 257] width 41 height 6
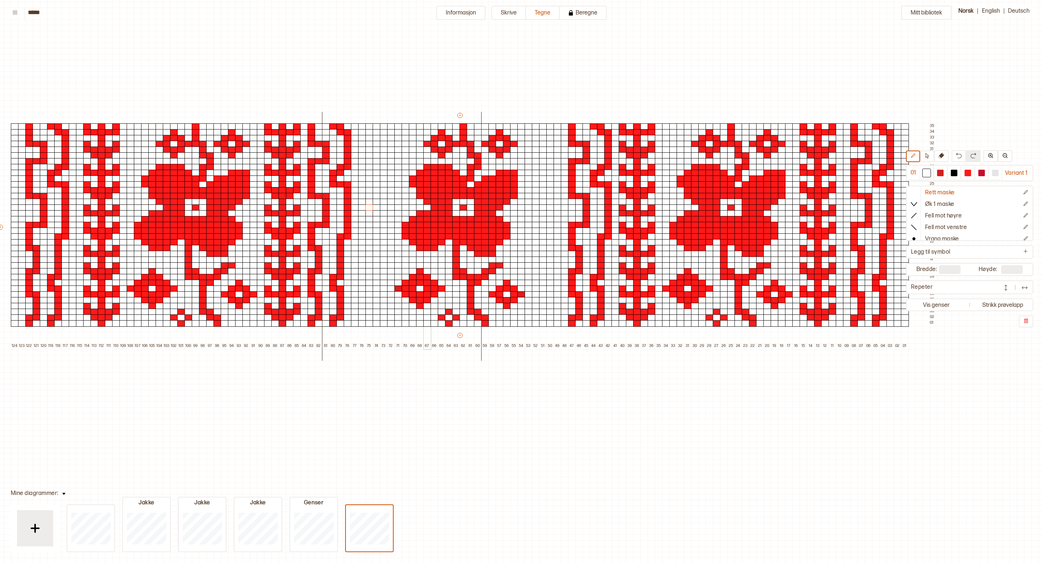
scroll to position [68, 76]
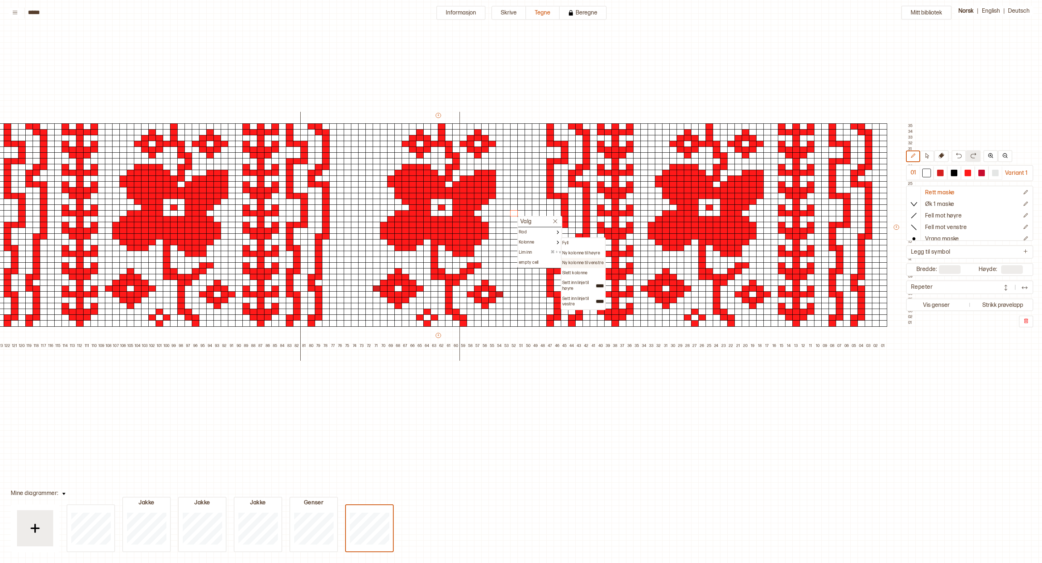
click at [591, 259] on div "Ny kolonne til venstre" at bounding box center [583, 263] width 43 height 10
click at [590, 259] on div "Ny kolonne til venstre" at bounding box center [583, 263] width 43 height 10
click at [590, 260] on p "Ny kolonne til venstre" at bounding box center [582, 263] width 41 height 6
type input "***"
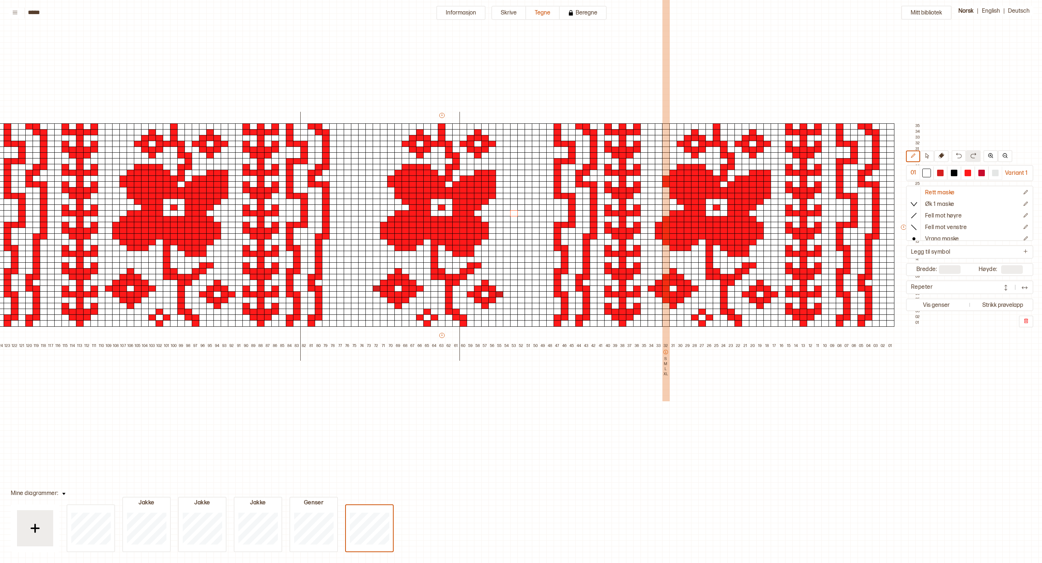
click at [665, 380] on div "32 S M L XL" at bounding box center [665, 379] width 7 height 72
click at [928, 160] on button at bounding box center [927, 157] width 14 height 12
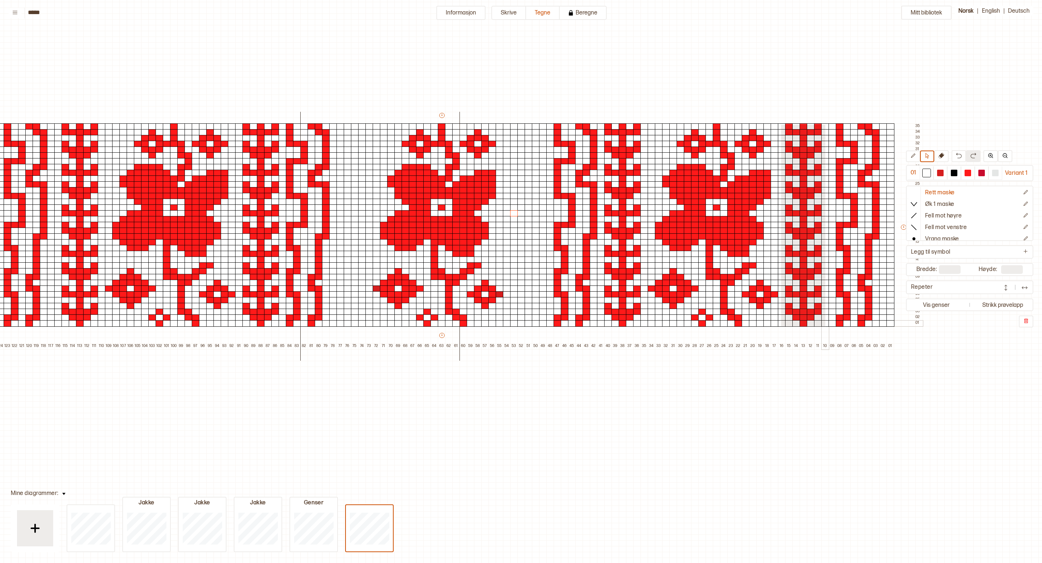
drag, startPoint x: 781, startPoint y: 124, endPoint x: 825, endPoint y: 326, distance: 206.5
click at [825, 326] on div "+ + + + 125 124 123 122 121 120 119 118 117 116 115 114 113 112 111 110 109 108…" at bounding box center [449, 230] width 948 height 237
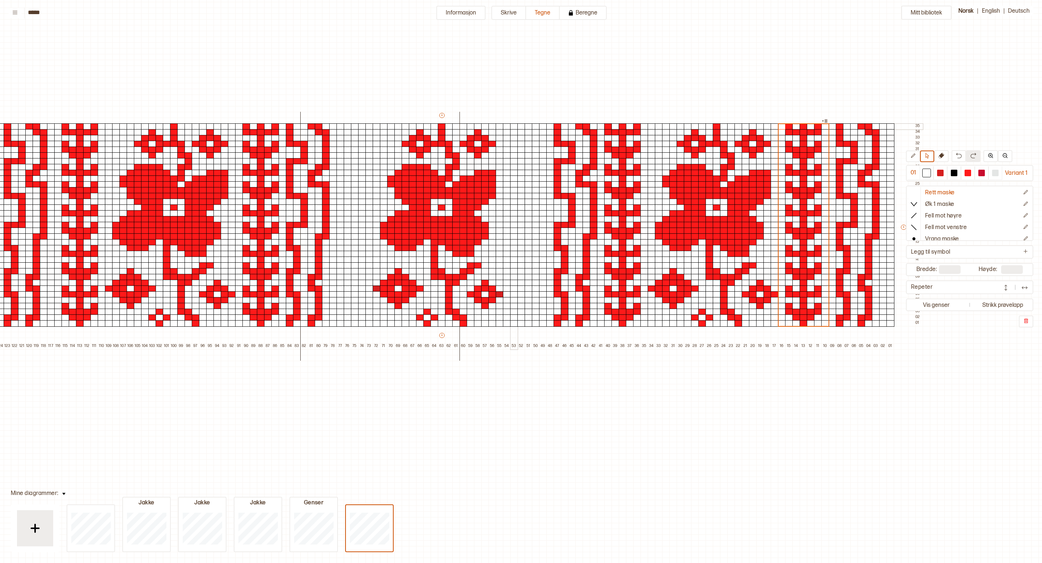
click at [512, 124] on div at bounding box center [514, 126] width 8 height 7
click at [506, 124] on div at bounding box center [507, 126] width 8 height 7
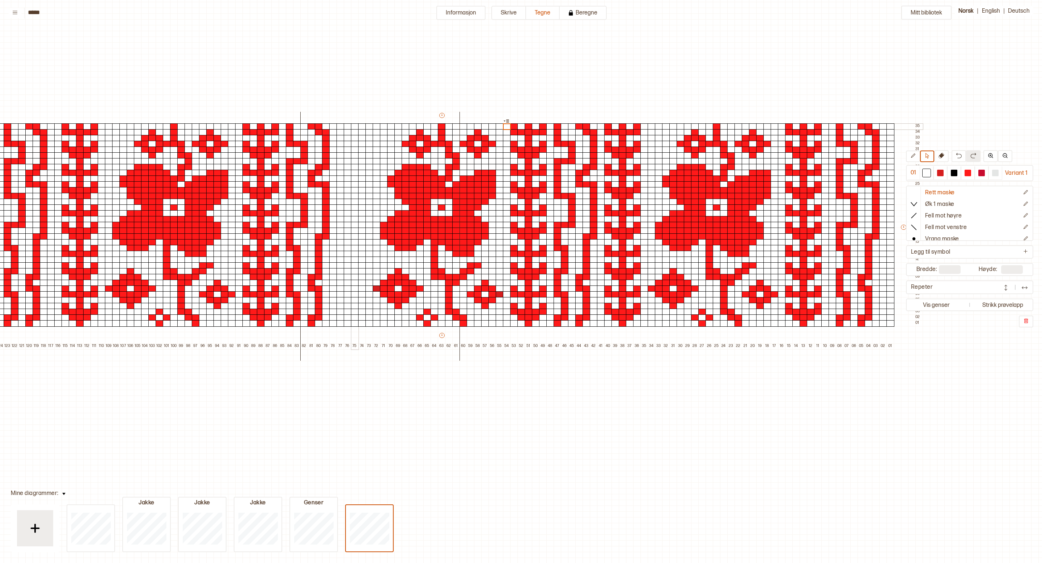
click at [345, 128] on div at bounding box center [348, 126] width 8 height 7
click at [337, 128] on div at bounding box center [341, 126] width 8 height 7
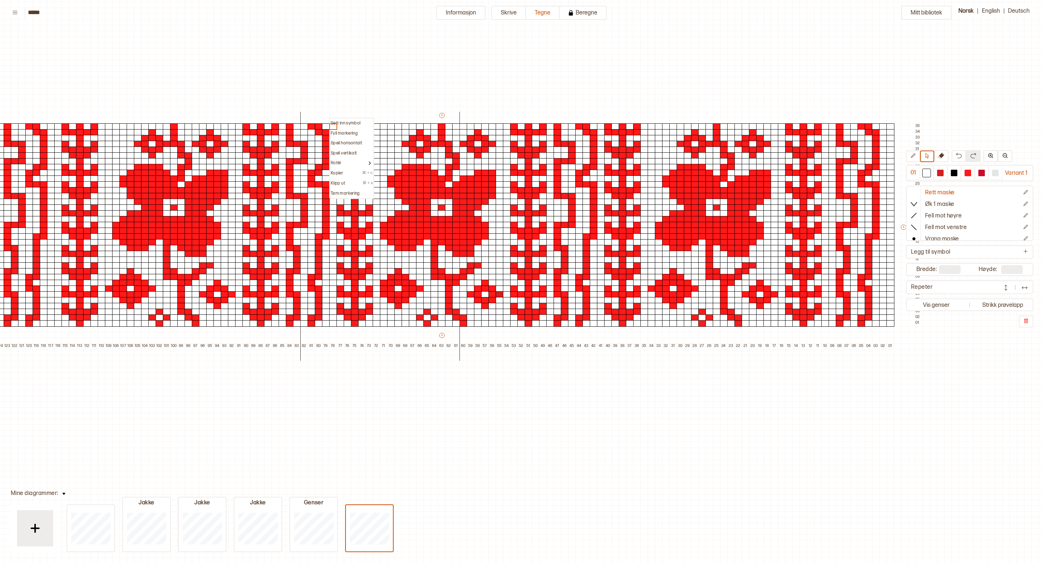
click at [339, 92] on div "Mitt bibliotek 01 Variant 1 Rett maske Øk 1 maske Fell mot høyre Fell mot venst…" at bounding box center [966, 495] width 2084 height 1126
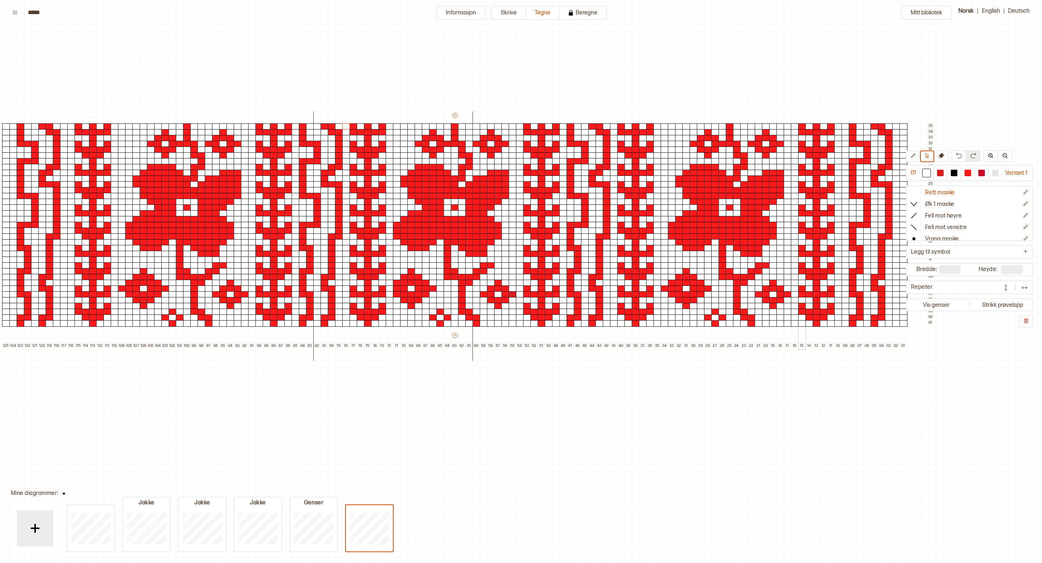
scroll to position [68, 61]
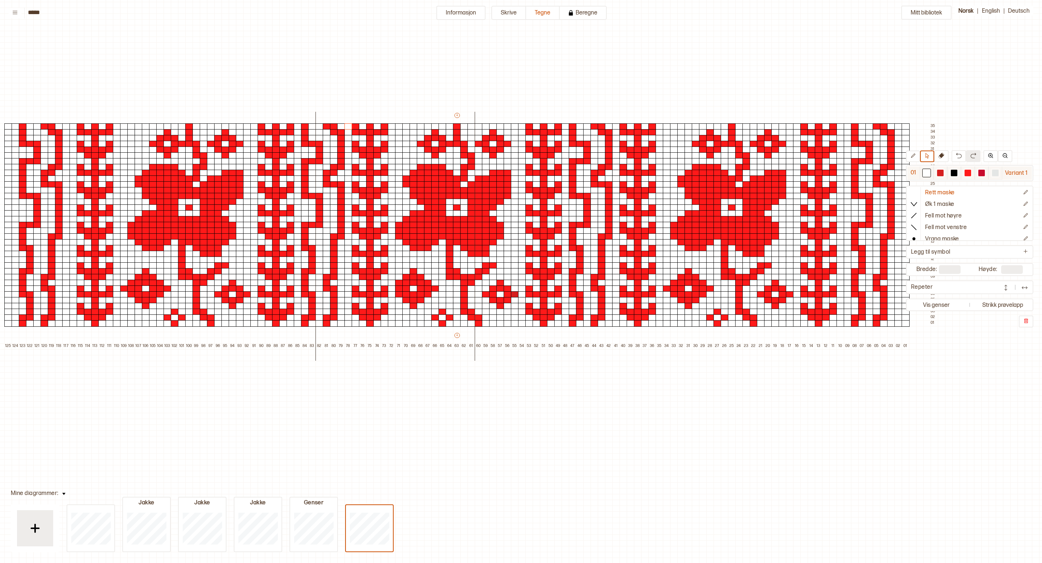
click at [942, 173] on div at bounding box center [940, 173] width 7 height 7
click at [394, 286] on div at bounding box center [392, 289] width 8 height 7
click at [913, 159] on button at bounding box center [913, 157] width 14 height 12
click at [390, 290] on div at bounding box center [392, 289] width 8 height 7
click at [483, 437] on div "Mitt bibliotek 01 Variant 1 Rett maske Øk 1 maske Fell mot høyre Fell mot venst…" at bounding box center [981, 495] width 2084 height 1126
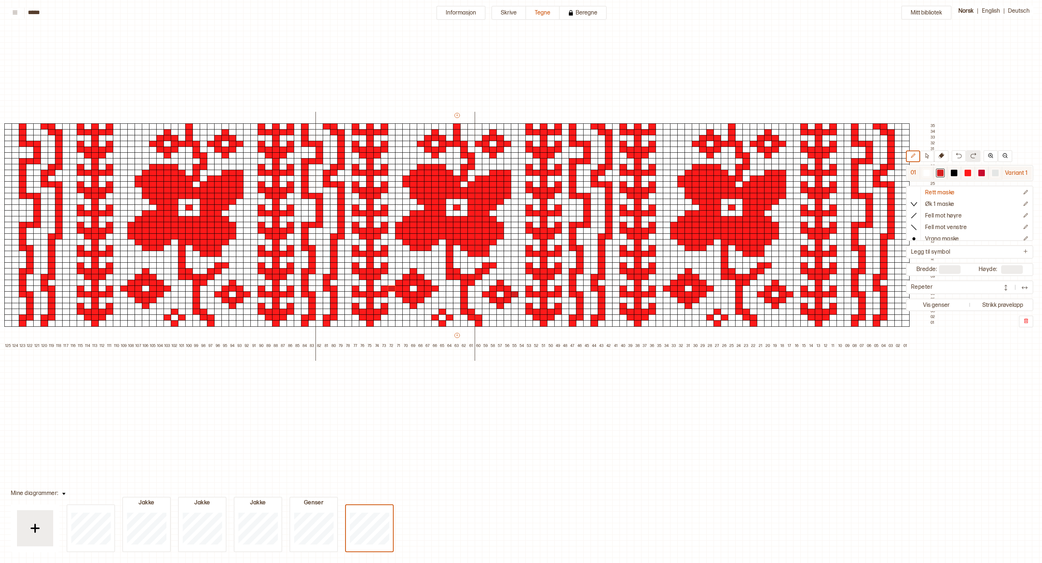
click at [929, 173] on div at bounding box center [926, 173] width 7 height 7
drag, startPoint x: 391, startPoint y: 288, endPoint x: 414, endPoint y: 282, distance: 23.1
click at [414, 282] on div "+ + + + 125 124 123 122 121 120 119 118 117 116 115 114 113 112 111 110 109 108…" at bounding box center [464, 230] width 948 height 237
click at [959, 155] on img at bounding box center [959, 156] width 6 height 6
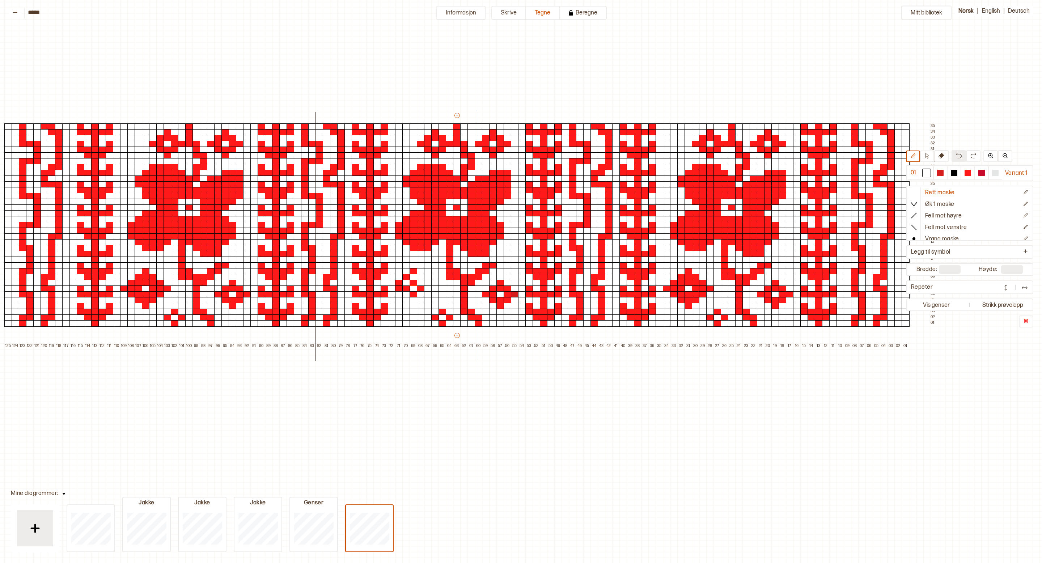
click at [959, 155] on img at bounding box center [959, 156] width 6 height 6
click at [942, 173] on div at bounding box center [940, 173] width 7 height 7
click at [402, 292] on div at bounding box center [399, 294] width 8 height 7
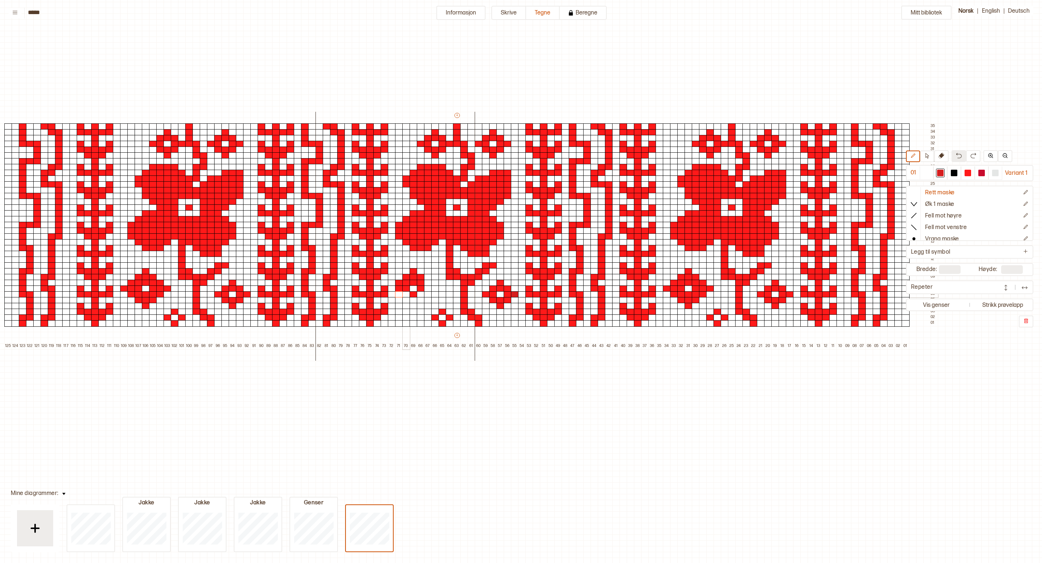
click at [407, 295] on div at bounding box center [406, 294] width 8 height 7
click at [414, 298] on div at bounding box center [414, 300] width 8 height 7
click at [420, 295] on div at bounding box center [421, 294] width 8 height 7
click at [427, 287] on div at bounding box center [428, 289] width 8 height 7
click at [427, 284] on div at bounding box center [428, 283] width 8 height 7
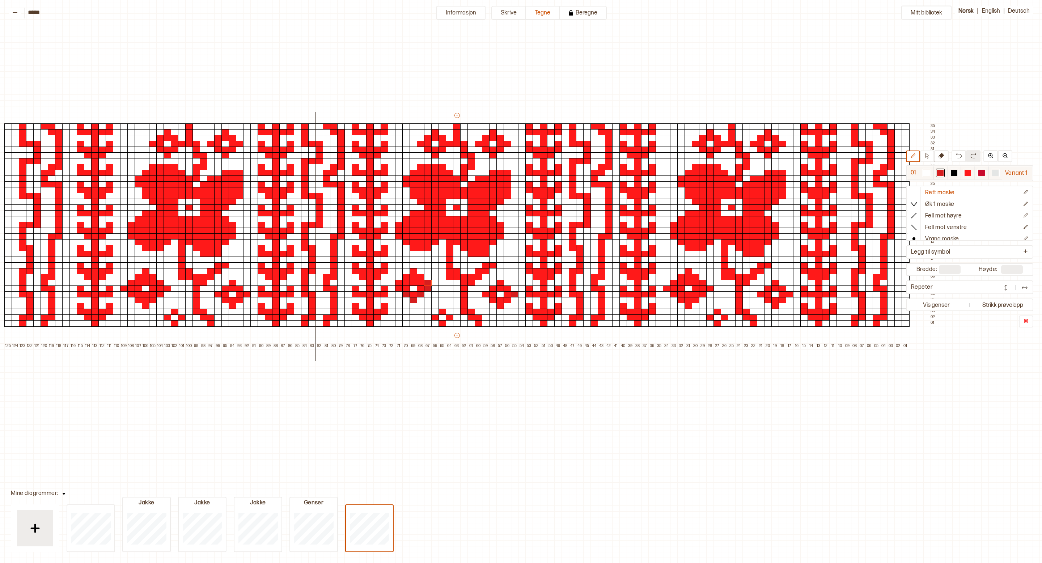
click at [965, 172] on div at bounding box center [968, 173] width 7 height 7
click at [428, 287] on div at bounding box center [428, 289] width 8 height 7
click at [428, 280] on div at bounding box center [428, 283] width 8 height 7
click at [415, 297] on div at bounding box center [414, 300] width 8 height 7
click at [423, 292] on div at bounding box center [421, 294] width 8 height 7
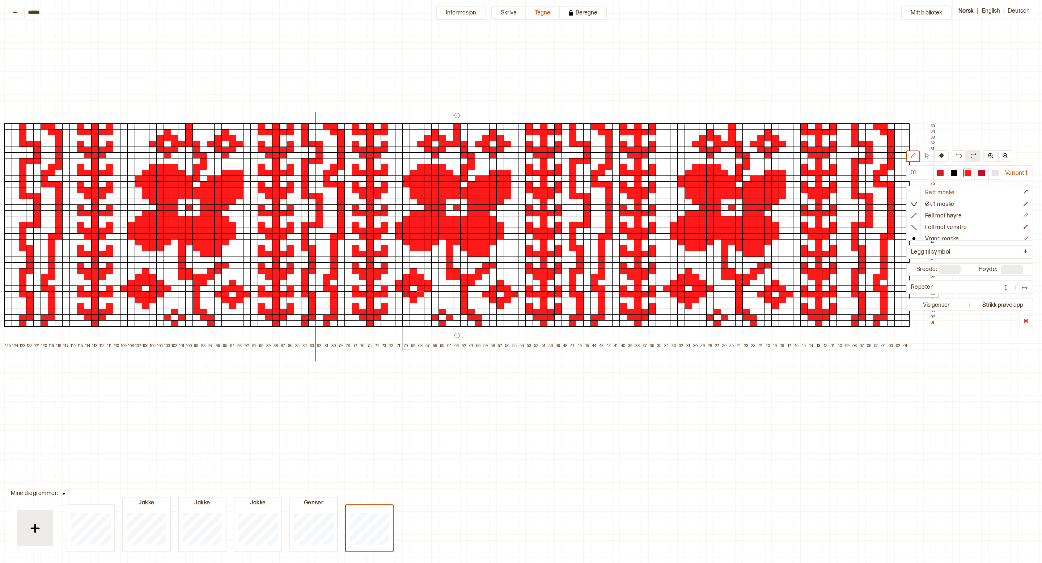
click at [407, 293] on div at bounding box center [406, 294] width 8 height 7
drag, startPoint x: 401, startPoint y: 293, endPoint x: 415, endPoint y: 304, distance: 17.7
click at [415, 304] on div "+ + + + 125 124 123 122 121 120 119 118 117 116 115 114 113 112 111 110 109 108…" at bounding box center [464, 230] width 948 height 237
click at [415, 306] on div at bounding box center [414, 306] width 8 height 7
click at [426, 294] on div at bounding box center [428, 294] width 8 height 7
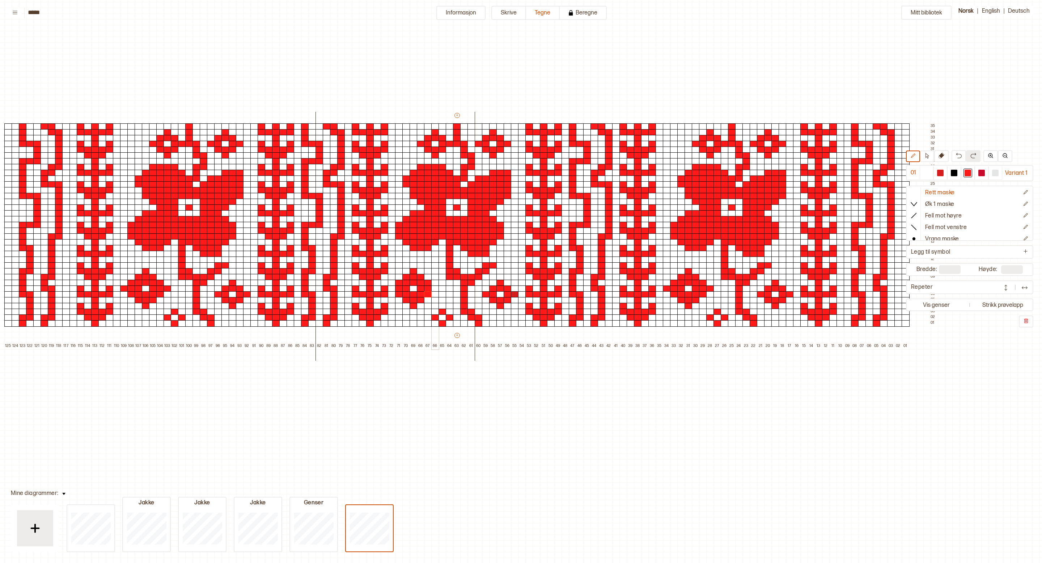
click at [434, 288] on div at bounding box center [435, 289] width 8 height 7
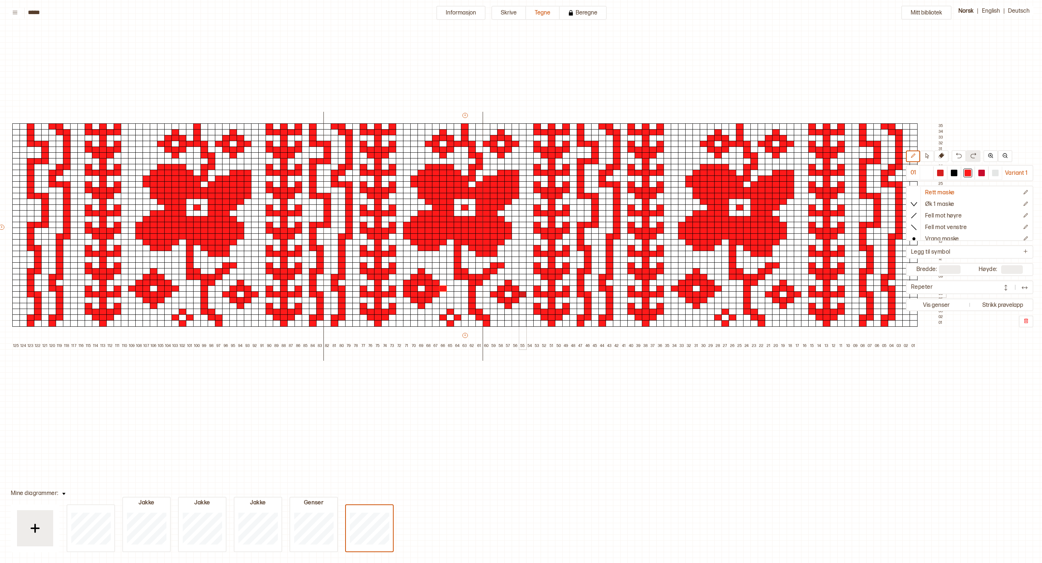
click at [524, 295] on div at bounding box center [523, 294] width 8 height 7
click at [450, 288] on div at bounding box center [451, 289] width 8 height 7
click at [443, 284] on div at bounding box center [443, 283] width 8 height 7
click at [433, 276] on div at bounding box center [436, 277] width 8 height 7
click at [428, 270] on div at bounding box center [429, 271] width 8 height 7
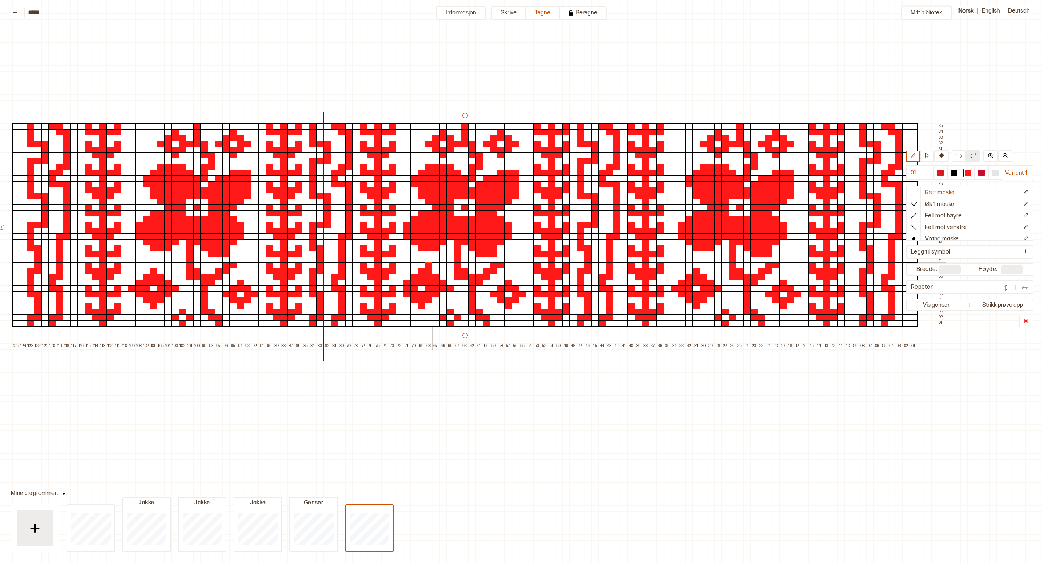
click at [427, 266] on div at bounding box center [429, 265] width 8 height 7
click at [925, 173] on div at bounding box center [926, 173] width 7 height 7
drag, startPoint x: 420, startPoint y: 272, endPoint x: 426, endPoint y: 282, distance: 10.9
click at [426, 282] on div "+ + + + 125 124 123 122 121 120 119 118 117 116 115 114 113 112 111 110 109 108…" at bounding box center [472, 230] width 948 height 237
click at [923, 158] on button at bounding box center [927, 157] width 14 height 12
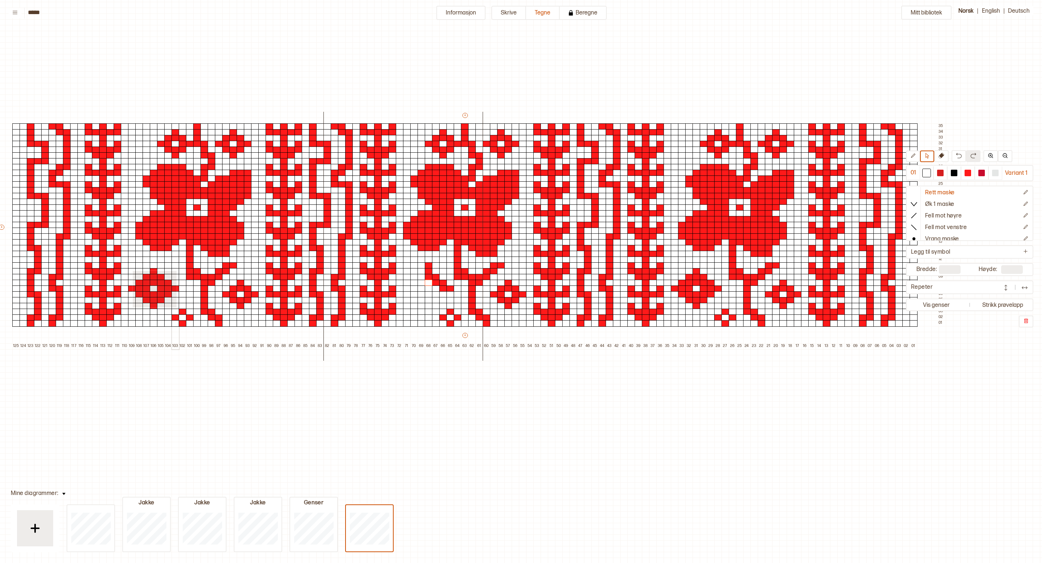
drag, startPoint x: 132, startPoint y: 270, endPoint x: 176, endPoint y: 306, distance: 56.6
click at [176, 306] on div "+ + + + 125 124 123 122 121 120 119 118 117 116 115 114 113 112 111 110 109 108…" at bounding box center [472, 230] width 948 height 237
click at [415, 265] on div at bounding box center [414, 265] width 8 height 7
click at [404, 264] on div at bounding box center [407, 265] width 8 height 7
click at [676, 265] on div at bounding box center [675, 265] width 8 height 7
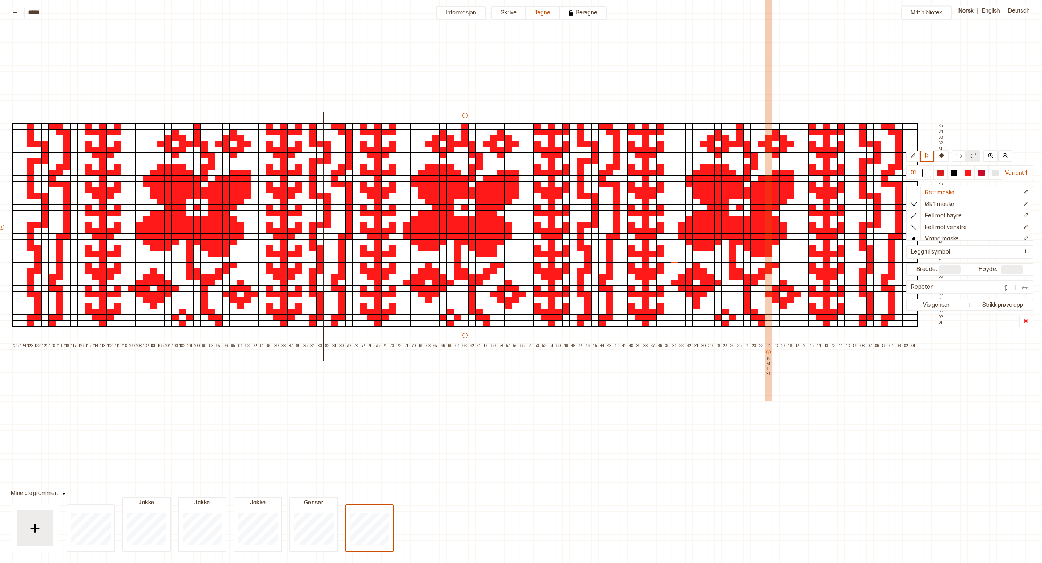
click at [770, 398] on div "21 S M L XL" at bounding box center [768, 379] width 7 height 72
click at [942, 173] on div at bounding box center [940, 173] width 7 height 7
click at [928, 173] on div at bounding box center [926, 173] width 7 height 7
click at [912, 157] on icon at bounding box center [913, 156] width 4 height 4
click at [697, 306] on div at bounding box center [697, 306] width 8 height 7
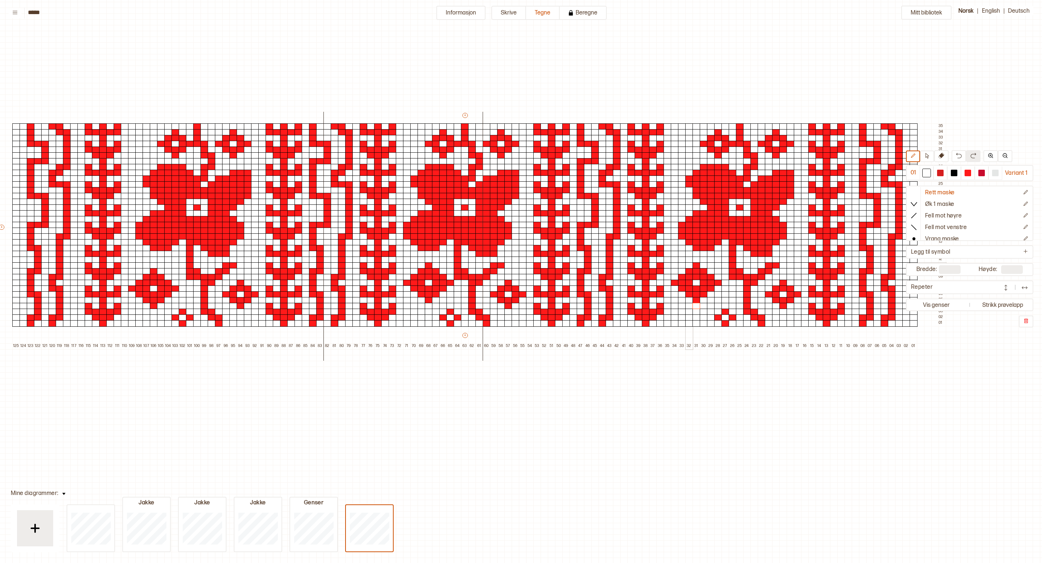
click at [686, 263] on div at bounding box center [689, 265] width 8 height 7
click at [691, 263] on div at bounding box center [689, 265] width 8 height 7
click at [678, 261] on div at bounding box center [682, 260] width 8 height 7
click at [680, 263] on div at bounding box center [682, 265] width 8 height 7
click at [940, 172] on div at bounding box center [940, 173] width 7 height 7
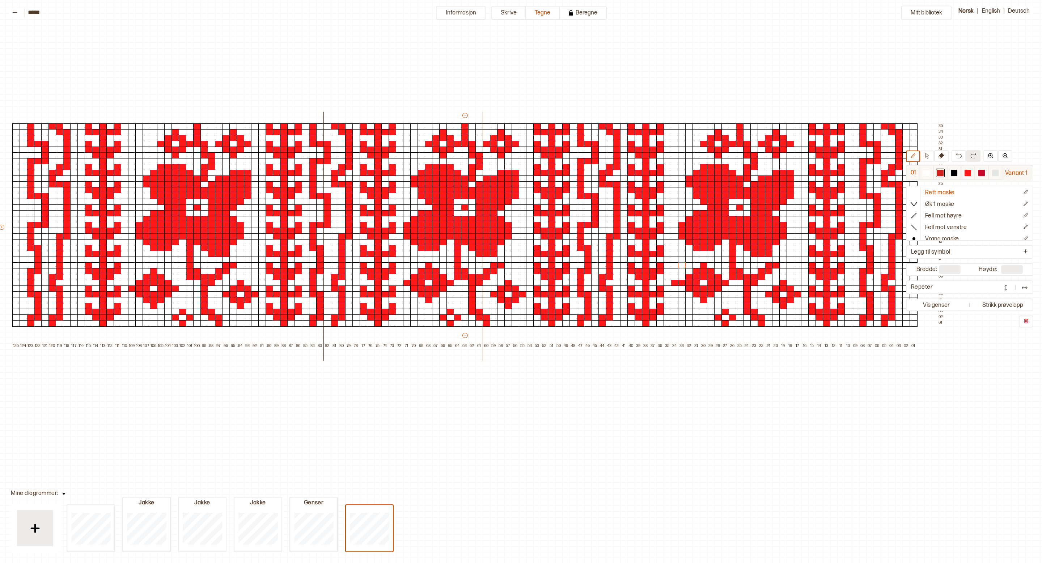
click at [929, 171] on div at bounding box center [926, 173] width 7 height 7
click at [677, 284] on div at bounding box center [675, 283] width 8 height 7
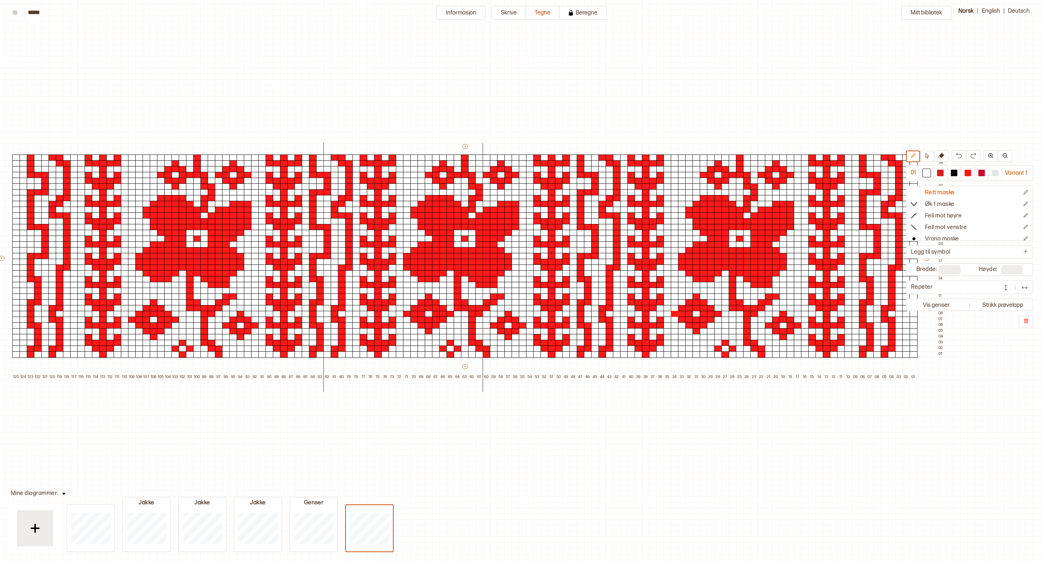
scroll to position [34, 53]
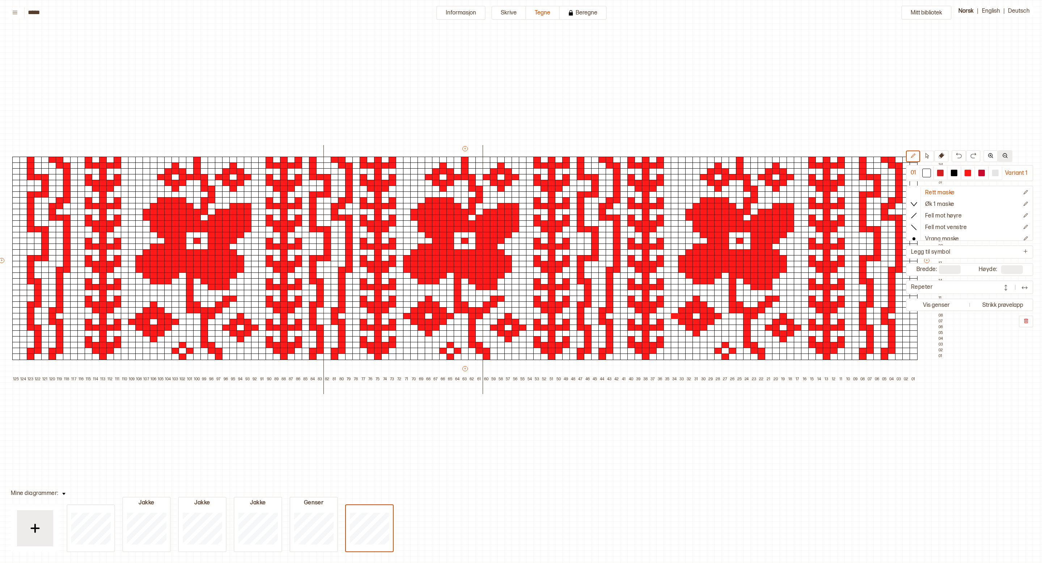
click at [1004, 155] on img at bounding box center [1005, 156] width 6 height 6
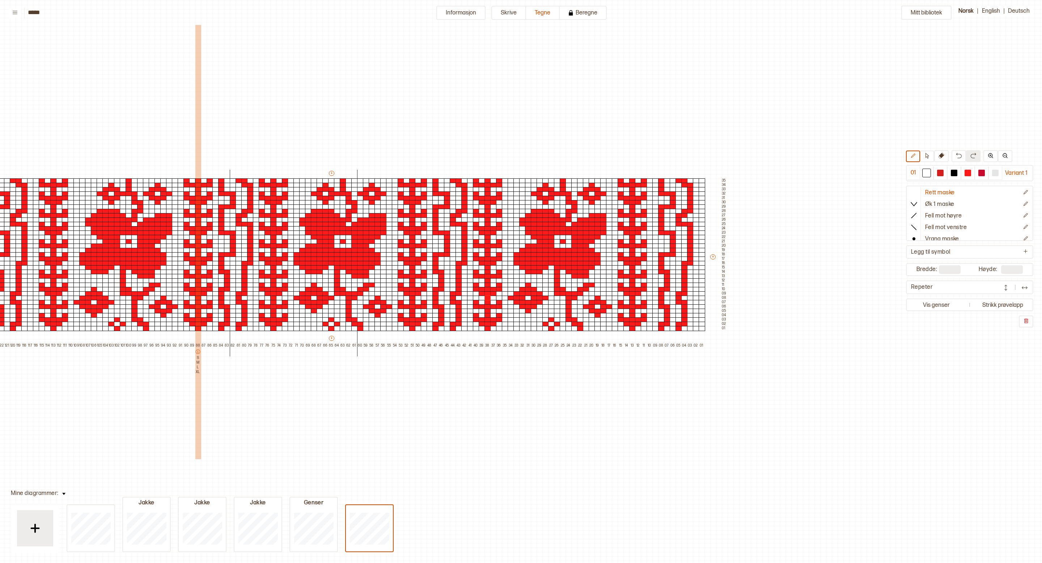
scroll to position [34, 257]
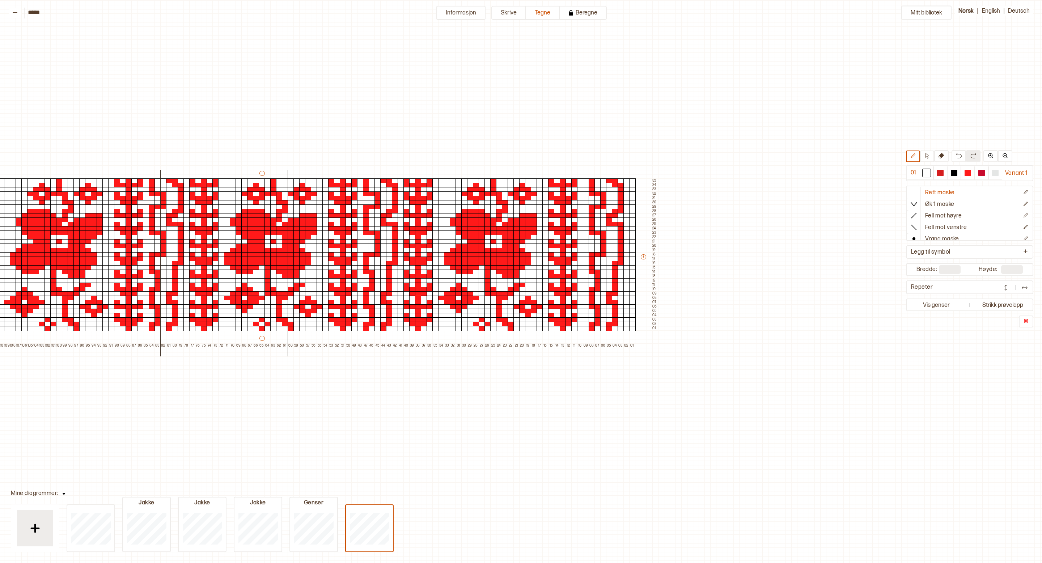
click at [644, 253] on div "+ + + + 129 128 127 126 125 124 123 122 121 120 119 118 117 116 115 114 113 112…" at bounding box center [268, 259] width 782 height 178
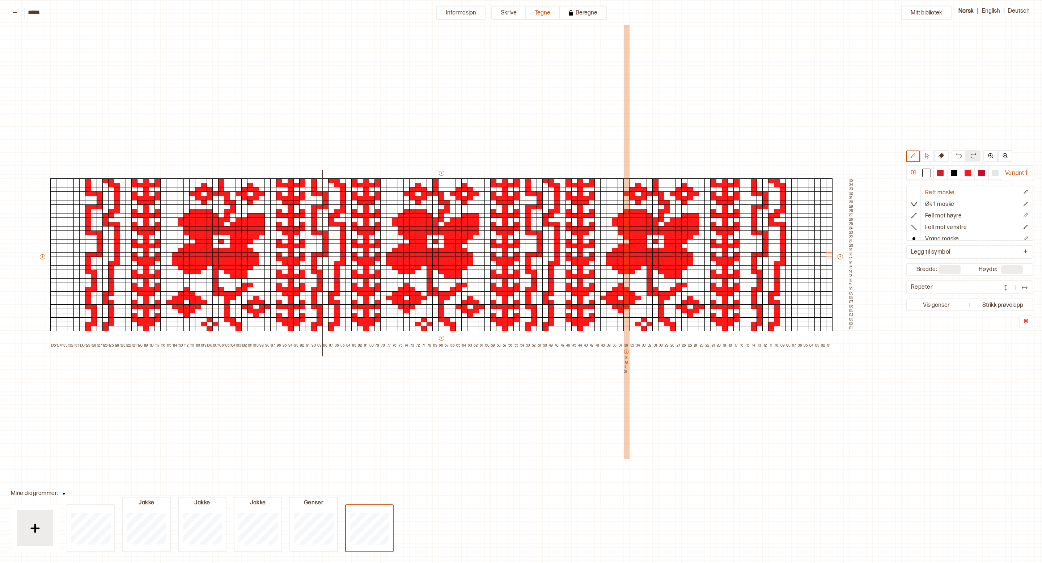
scroll to position [34, 51]
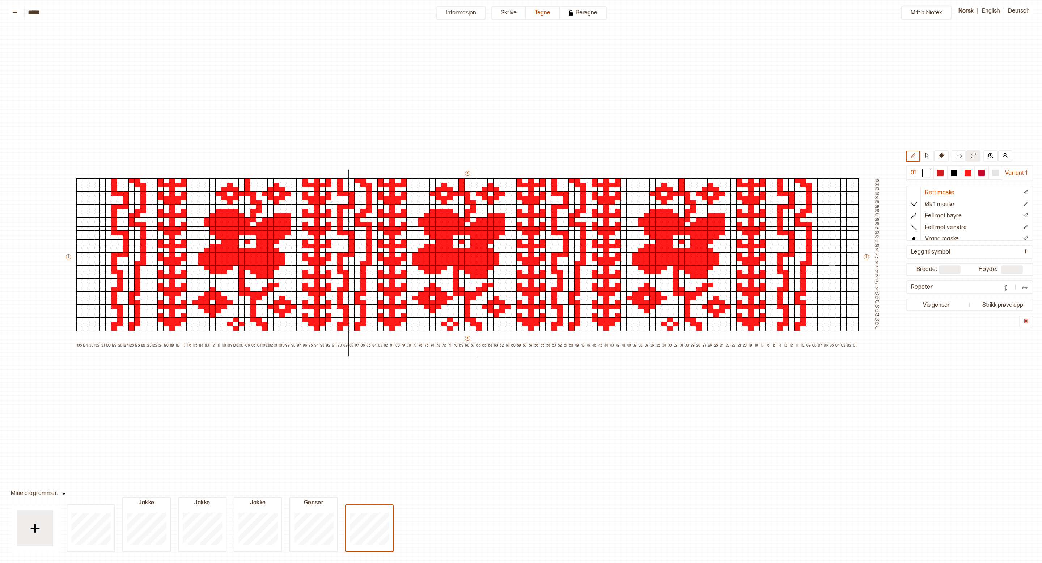
click at [870, 254] on div "+ + + + 135 134 133 132 131 130 129 128 127 126 125 124 123 122 121 120 119 118…" at bounding box center [473, 259] width 816 height 178
type input "***"
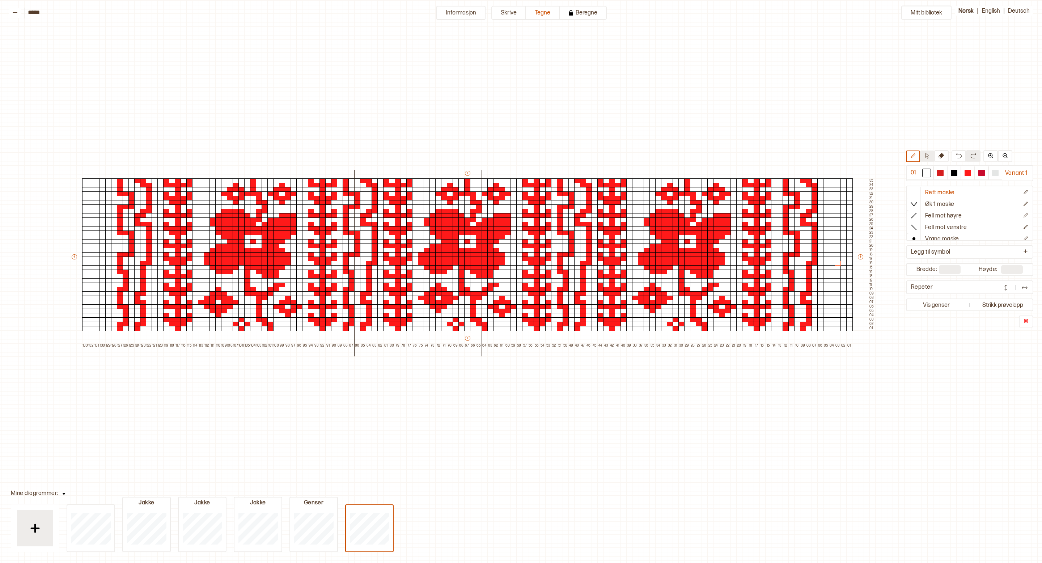
click at [921, 154] on button at bounding box center [927, 157] width 14 height 12
click at [928, 155] on icon at bounding box center [927, 155] width 5 height 5
drag, startPoint x: 738, startPoint y: 179, endPoint x: 770, endPoint y: 330, distance: 154.7
click at [770, 330] on div "+ + + + 133 132 131 130 129 128 127 126 125 124 123 122 121 120 119 118 117 116…" at bounding box center [473, 259] width 805 height 178
click at [823, 179] on div at bounding box center [826, 180] width 7 height 5
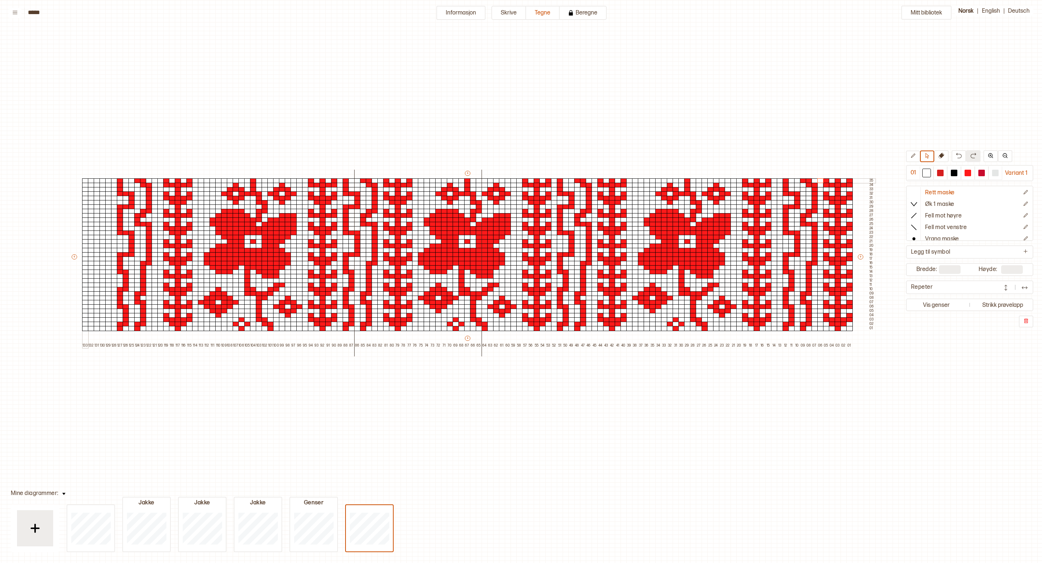
click at [82, 181] on div at bounding box center [85, 180] width 7 height 5
click at [88, 181] on div at bounding box center [91, 180] width 7 height 5
click at [80, 182] on div "+ + + + 133 132 131 130 129 128 127 126 125 124 123 122 121 120 119 118 117 116…" at bounding box center [473, 259] width 805 height 178
click at [918, 158] on button at bounding box center [913, 157] width 14 height 12
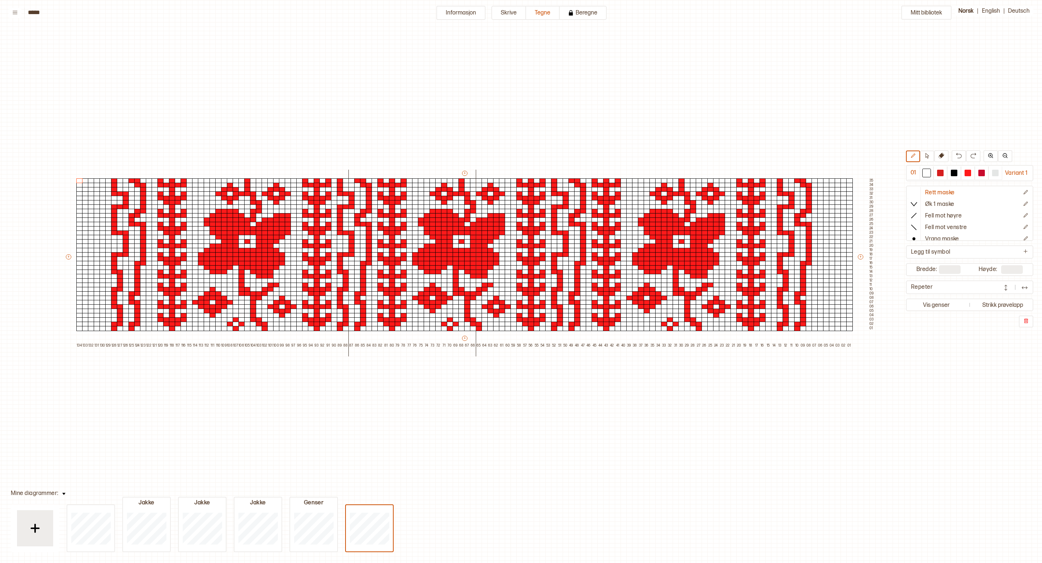
click at [860, 260] on div "+ + + + 134 133 132 131 130 129 128 127 126 125 124 123 122 121 120 119 118 117…" at bounding box center [470, 259] width 811 height 178
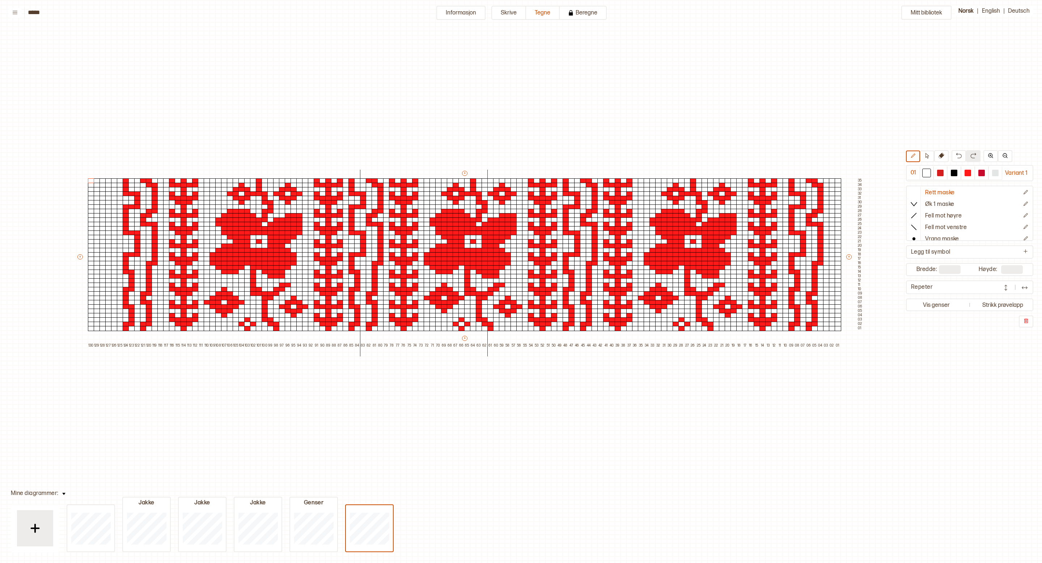
click at [84, 257] on div "+ + + + 130 129 128 127 126 125 124 123 122 121 120 119 118 117 116 115 114 113…" at bounding box center [469, 259] width 787 height 178
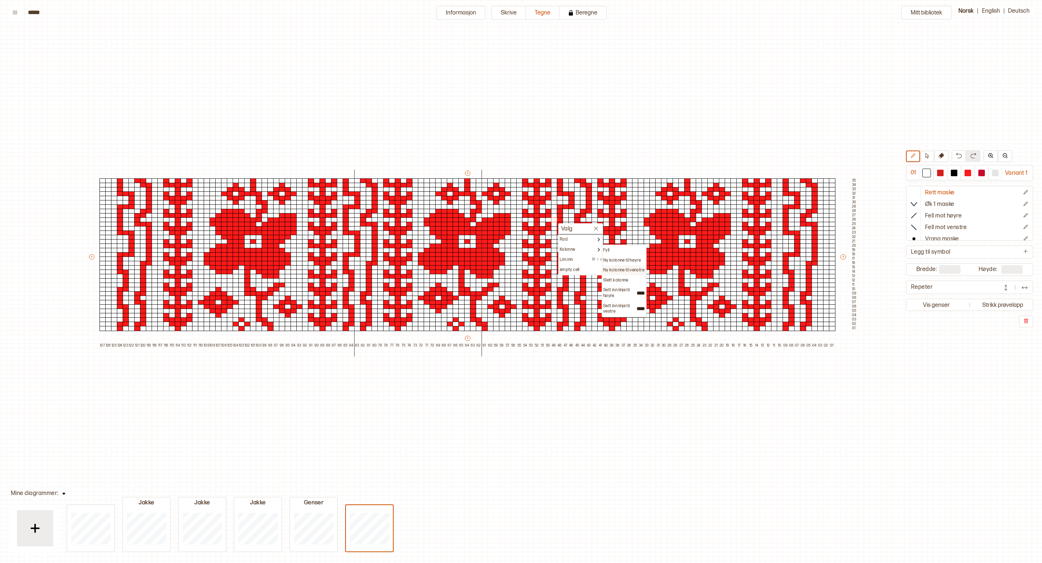
click at [628, 270] on p "Ny kolonne til venstre" at bounding box center [623, 270] width 41 height 6
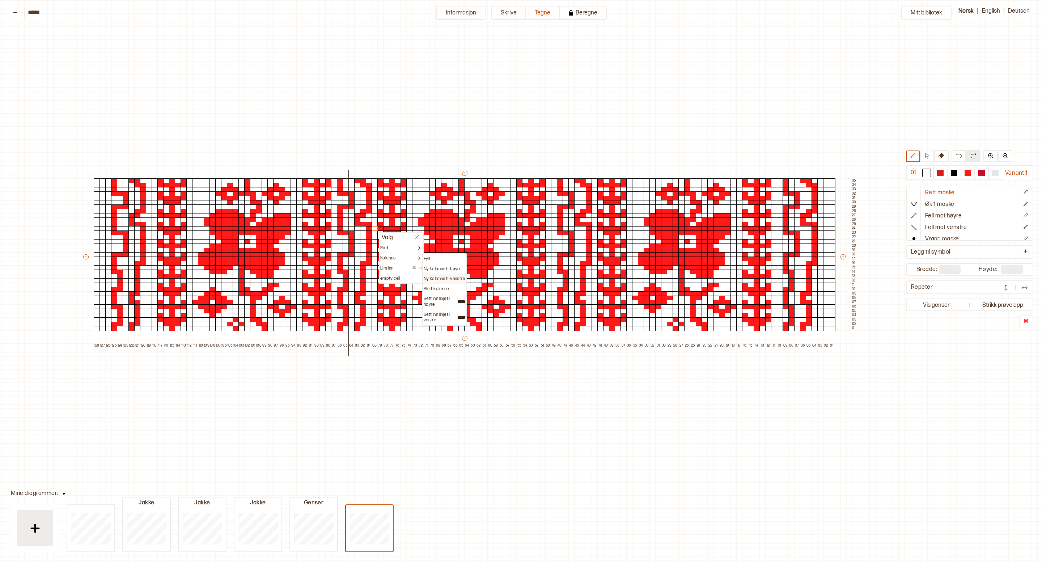
click at [457, 279] on p "Ny kolonne til venstre" at bounding box center [444, 279] width 41 height 6
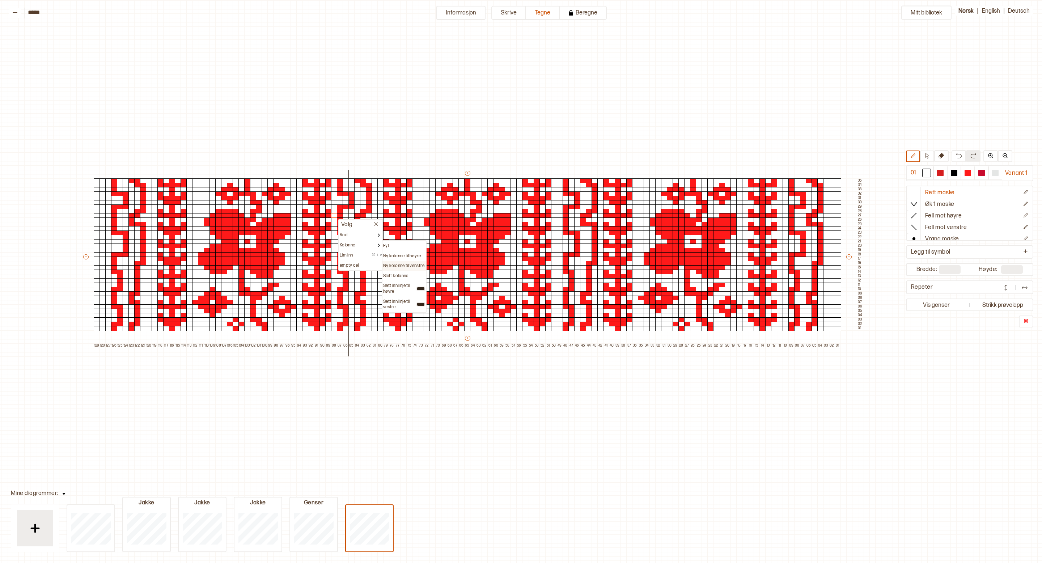
click at [417, 268] on p "Ny kolonne til venstre" at bounding box center [403, 266] width 41 height 6
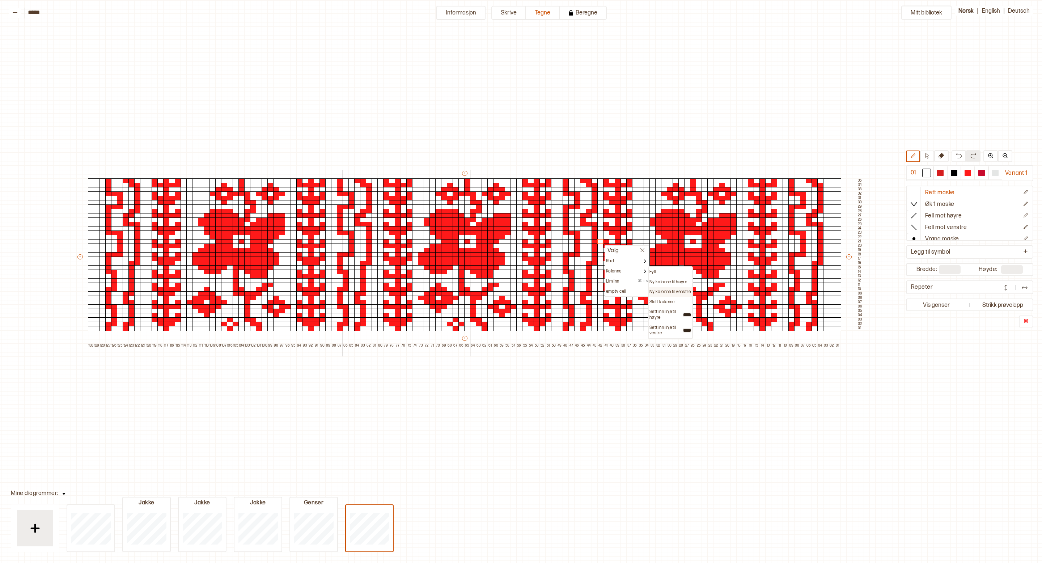
click at [675, 292] on p "Ny kolonne til venstre" at bounding box center [670, 292] width 41 height 6
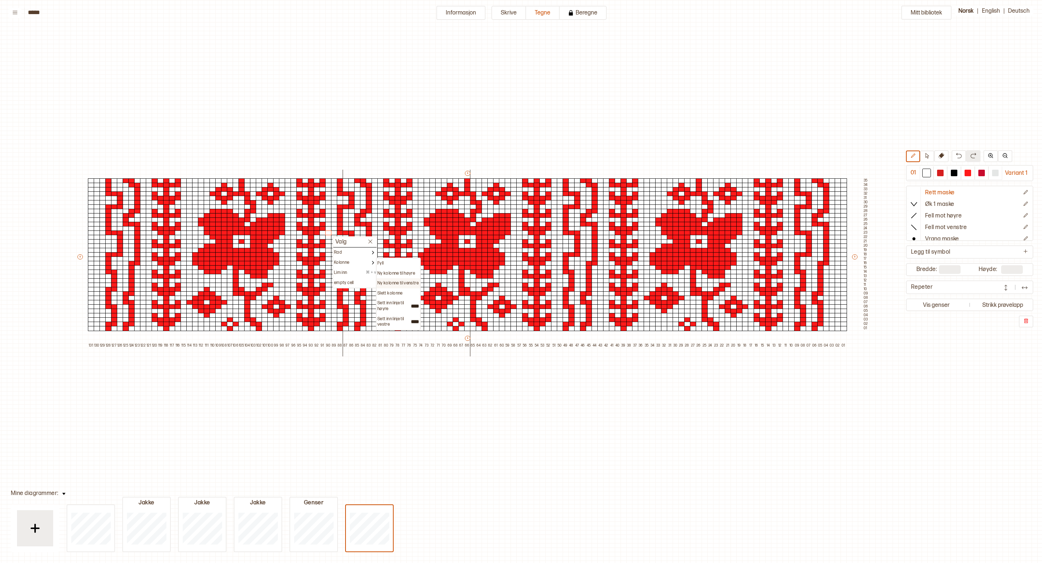
click at [402, 282] on p "Ny kolonne til venstre" at bounding box center [397, 283] width 41 height 6
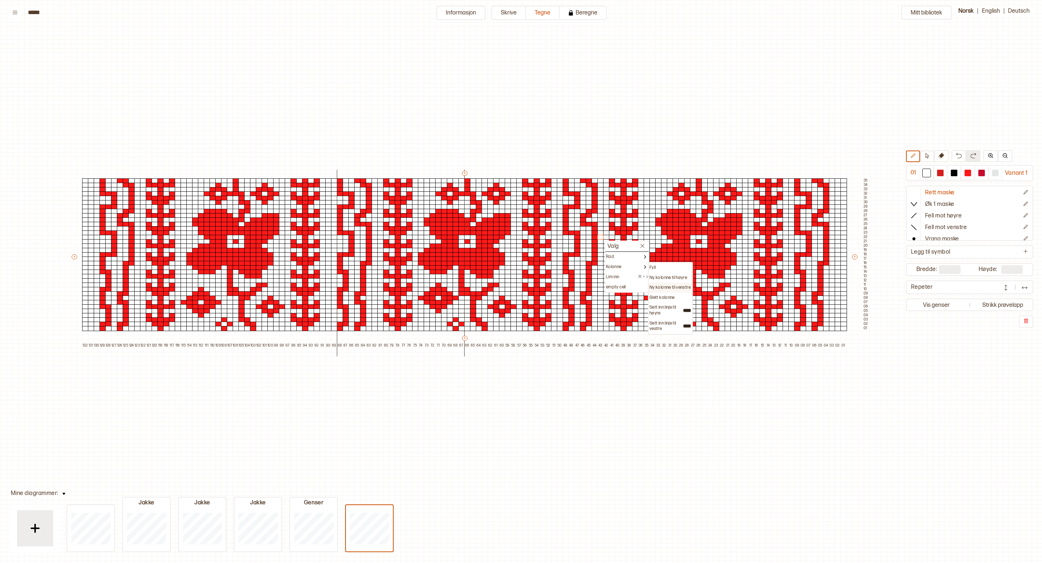
click at [673, 287] on p "Ny kolonne til venstre" at bounding box center [670, 288] width 41 height 6
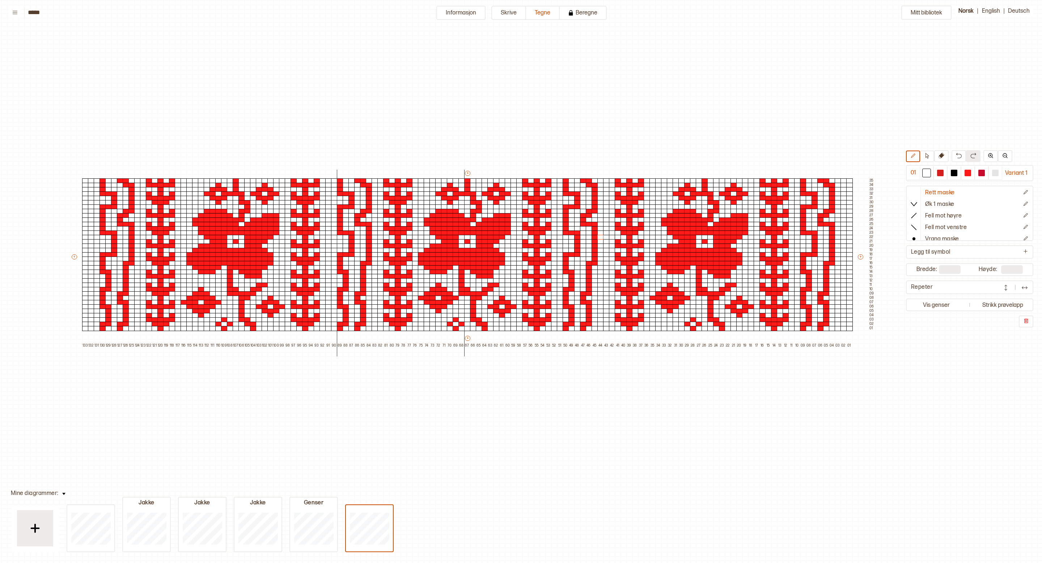
click at [670, 431] on div "Mitt bibliotek 01 Variant 1 Rett maske Øk 1 maske Fell mot høyre Fell mot venst…" at bounding box center [991, 529] width 2084 height 1126
click at [458, 299] on div "Ny kolonne til høyre" at bounding box center [450, 295] width 43 height 10
click at [460, 293] on p "Ny kolonne til høyre" at bounding box center [449, 295] width 38 height 6
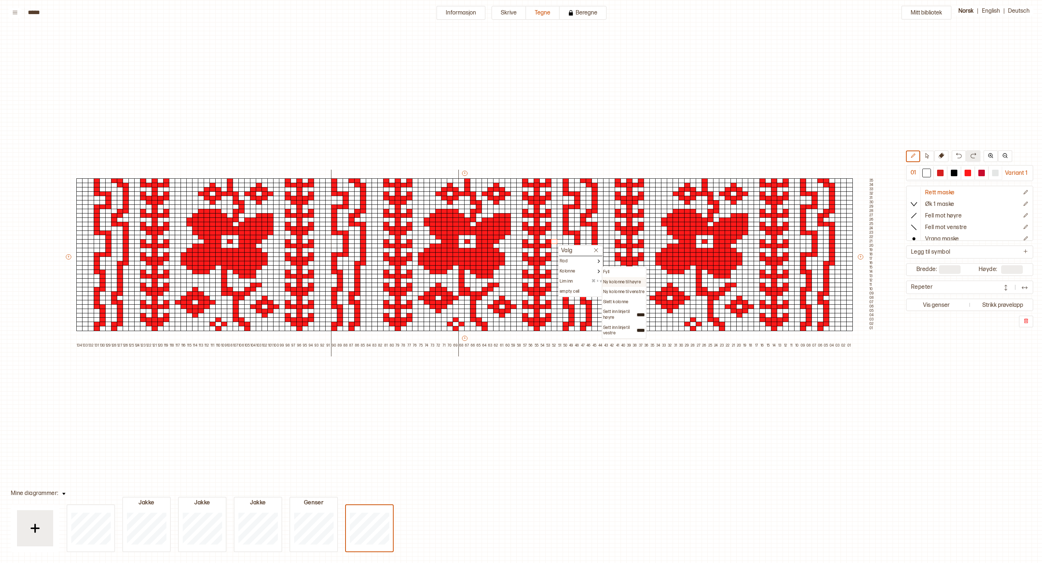
click at [626, 286] on div "Ny kolonne til høyre" at bounding box center [623, 282] width 43 height 10
click at [626, 281] on p "Ny kolonne til høyre" at bounding box center [622, 282] width 38 height 6
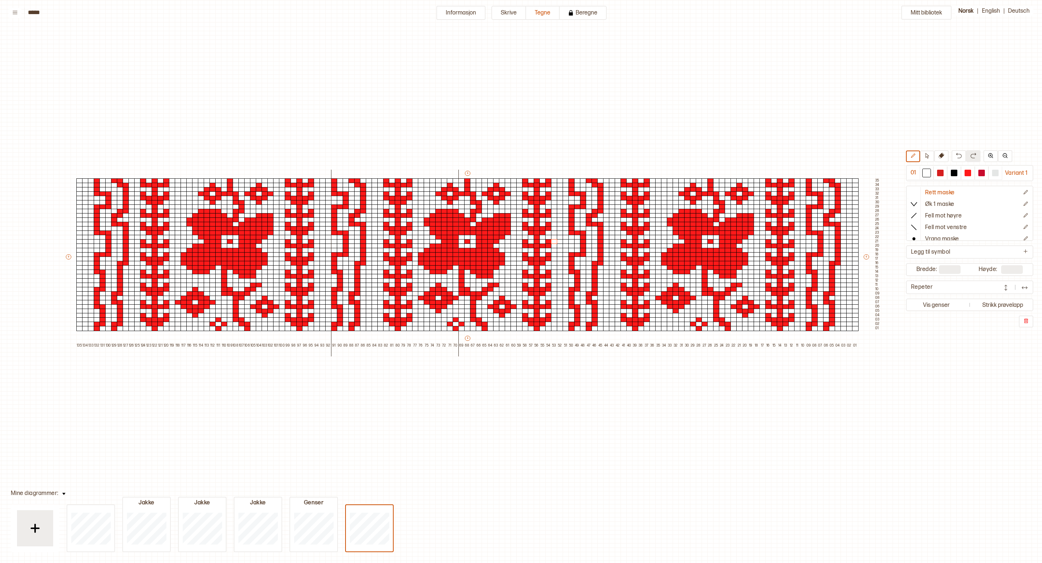
click at [692, 126] on div "Mitt bibliotek 01 Variant 1 Rett maske Øk 1 maske Fell mot høyre Fell mot venst…" at bounding box center [991, 529] width 2084 height 1126
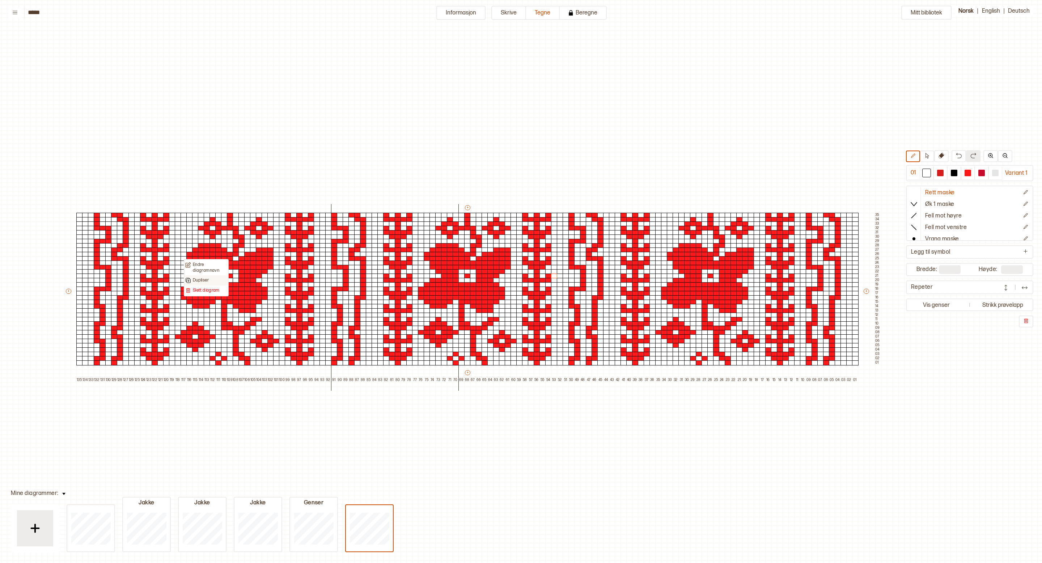
click at [208, 280] on p "Dupliser" at bounding box center [201, 281] width 16 height 6
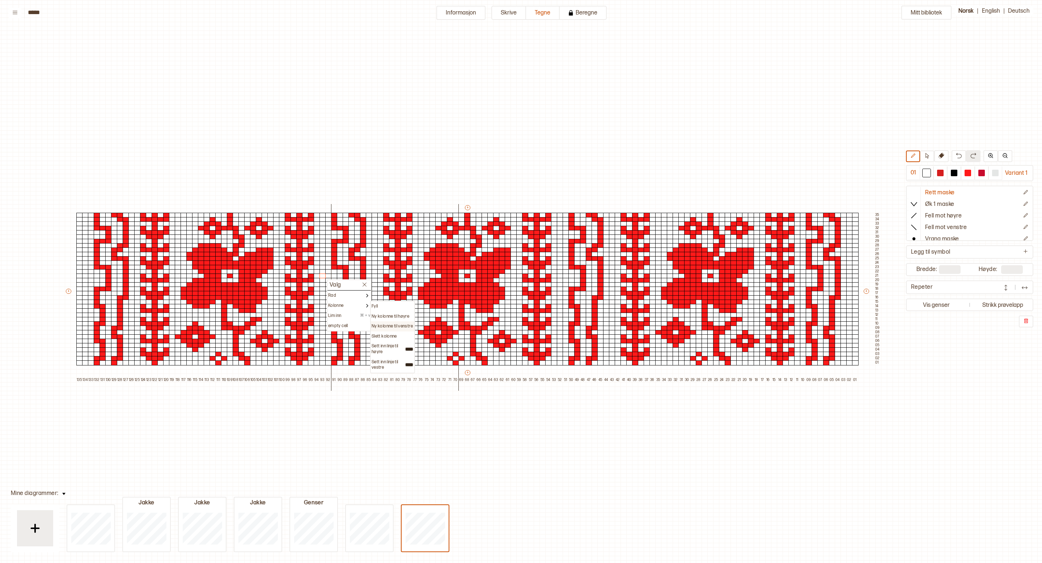
click at [391, 327] on p "Ny kolonne til venstre" at bounding box center [392, 326] width 41 height 6
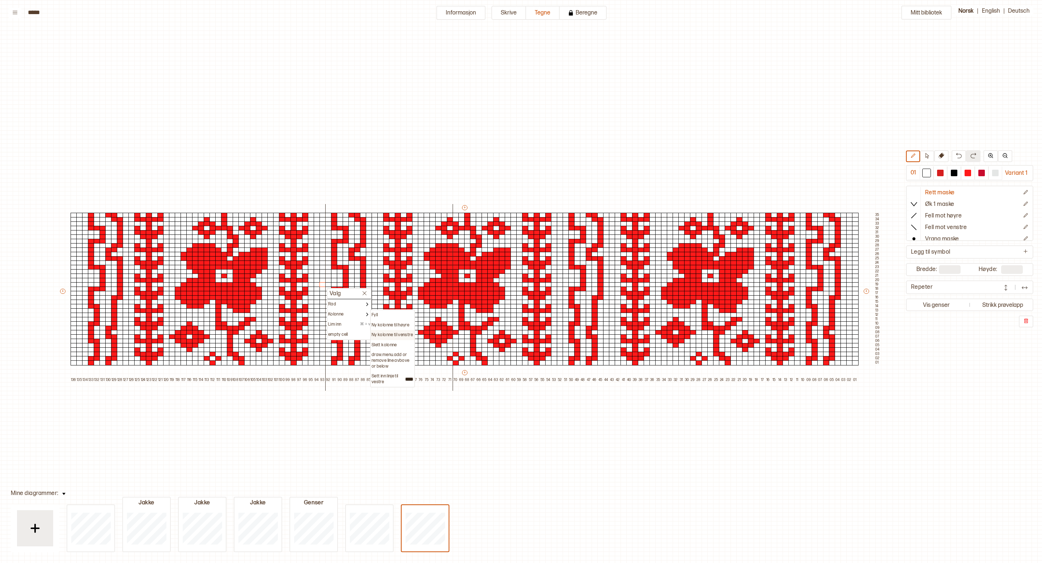
click at [406, 337] on p "Ny kolonne til venstre" at bounding box center [392, 335] width 41 height 6
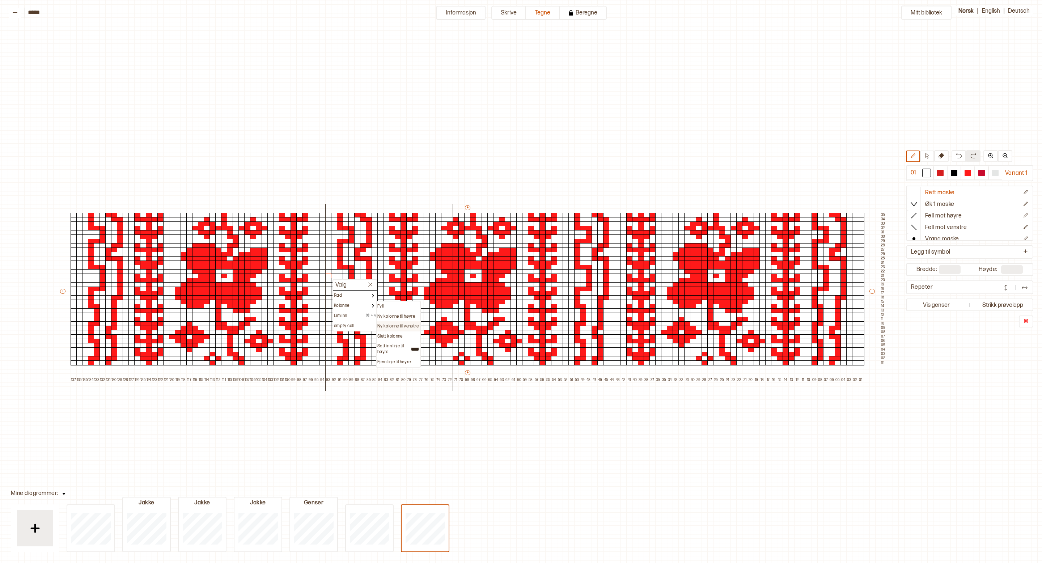
click at [409, 325] on p "Ny kolonne til venstre" at bounding box center [397, 326] width 41 height 6
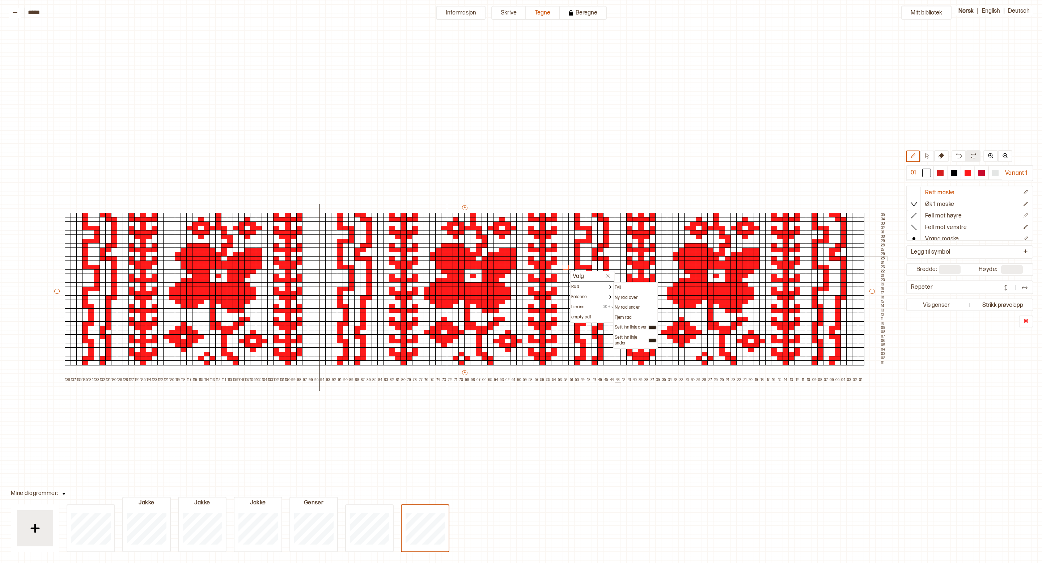
click at [619, 255] on div at bounding box center [618, 254] width 7 height 5
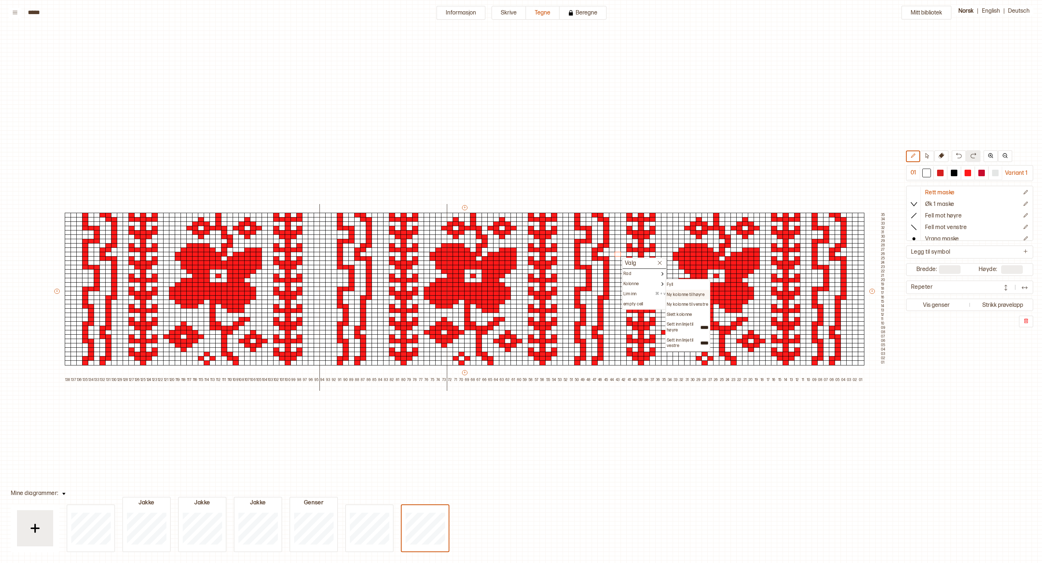
click at [679, 298] on div "Ny kolonne til høyre" at bounding box center [687, 295] width 43 height 10
click at [679, 293] on p "Ny kolonne til høyre" at bounding box center [686, 295] width 38 height 6
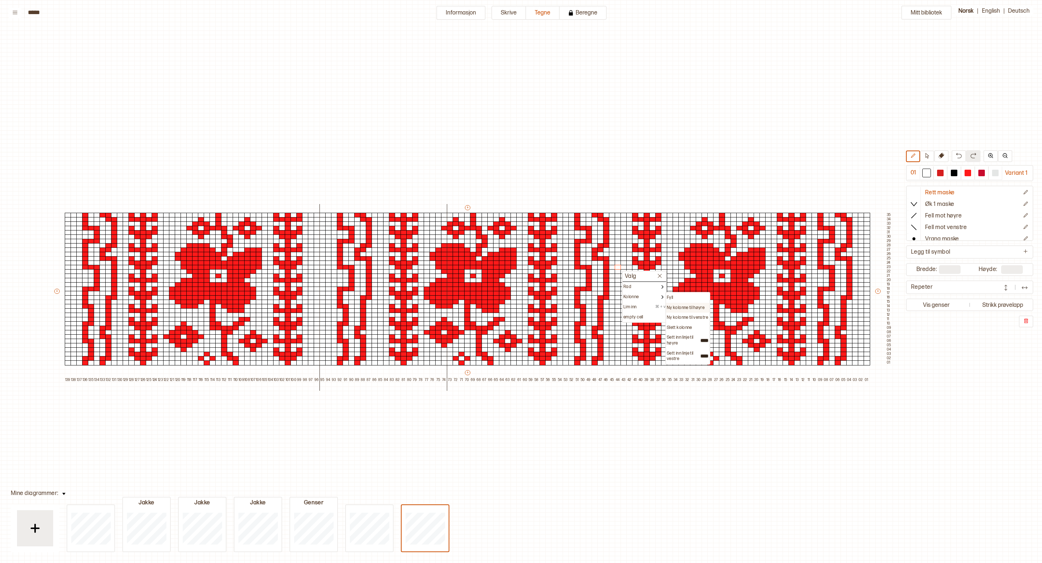
click at [680, 306] on p "Ny kolonne til høyre" at bounding box center [686, 308] width 38 height 6
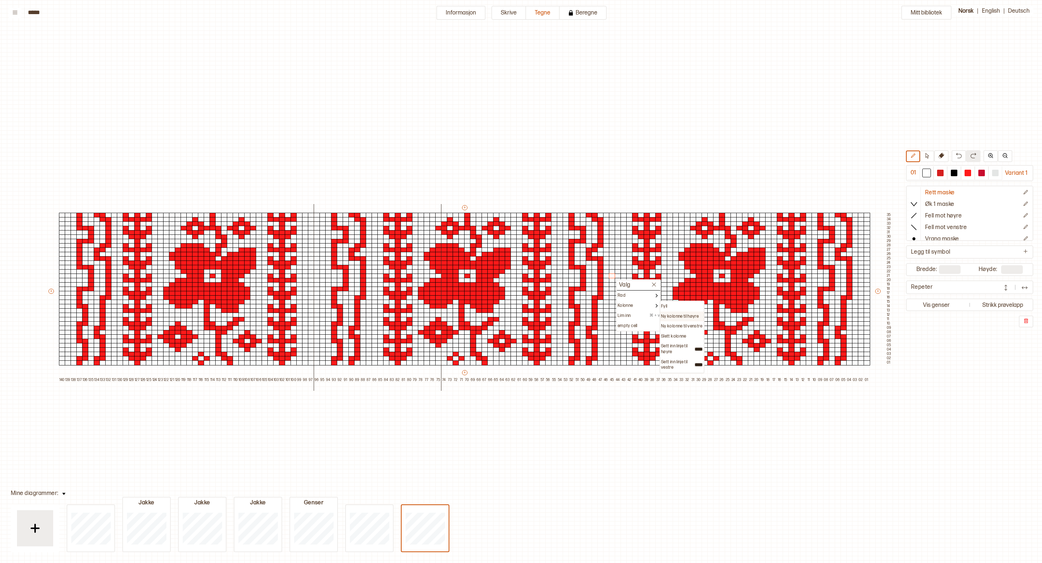
click at [690, 317] on p "Ny kolonne til høyre" at bounding box center [680, 317] width 38 height 6
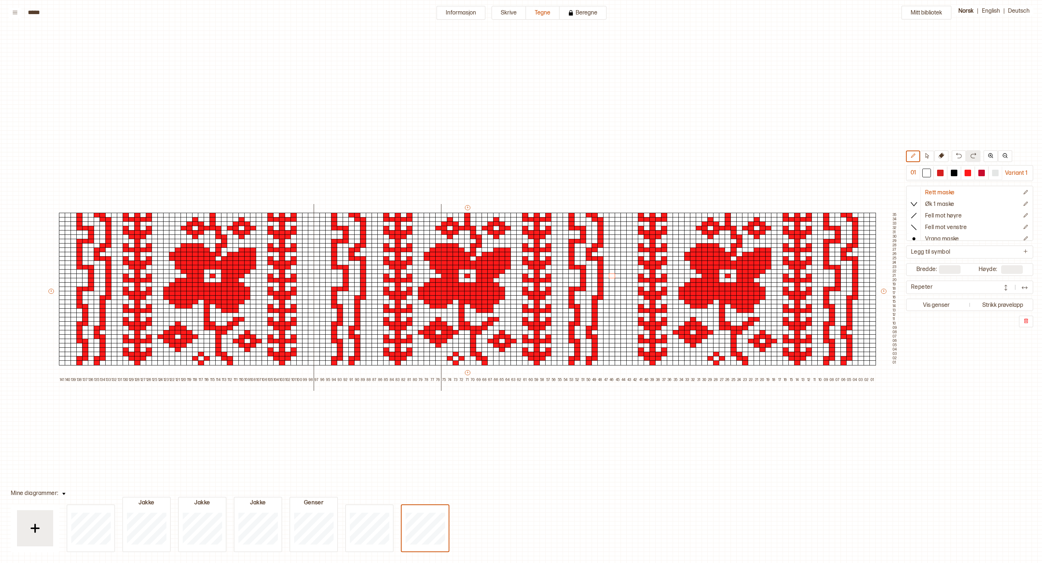
click at [677, 134] on div "Mitt bibliotek 01 Variant 1 Rett maske Øk 1 maske Fell mot høyre Fell mot venst…" at bounding box center [991, 563] width 2084 height 1126
click at [970, 175] on div at bounding box center [968, 173] width 7 height 7
click at [970, 170] on div at bounding box center [968, 173] width 7 height 7
click at [680, 342] on p "Ny kolonne til høyre" at bounding box center [686, 343] width 38 height 6
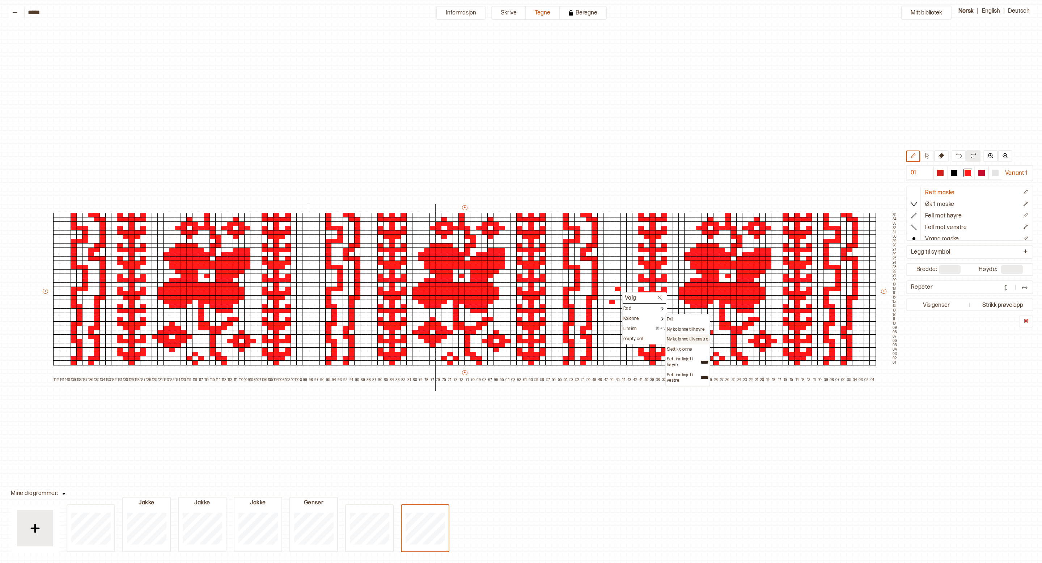
click at [694, 338] on p "Ny kolonne til venstre" at bounding box center [687, 340] width 41 height 6
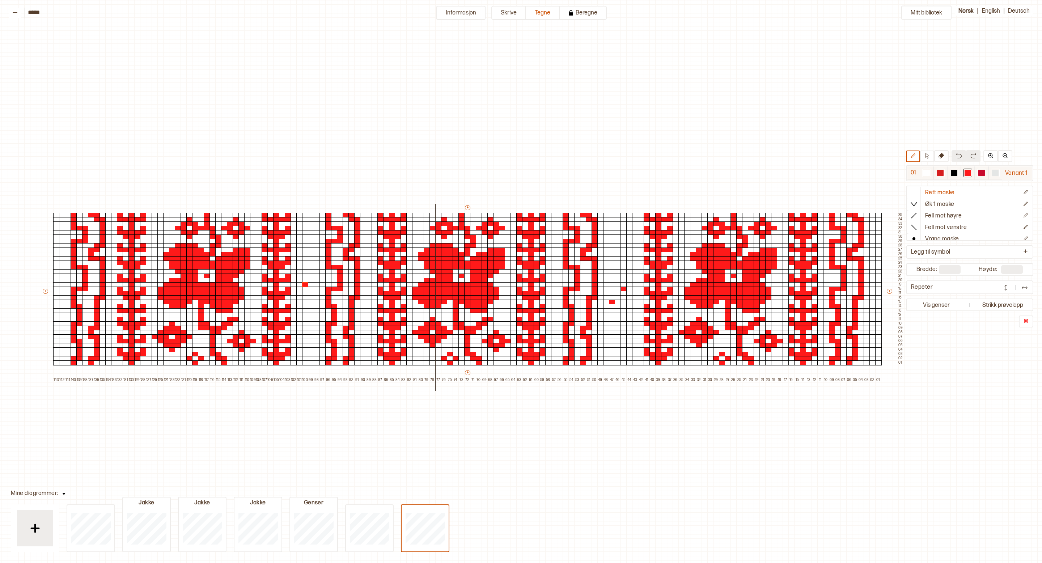
click at [927, 173] on div at bounding box center [926, 173] width 7 height 7
click at [306, 285] on div at bounding box center [305, 284] width 7 height 5
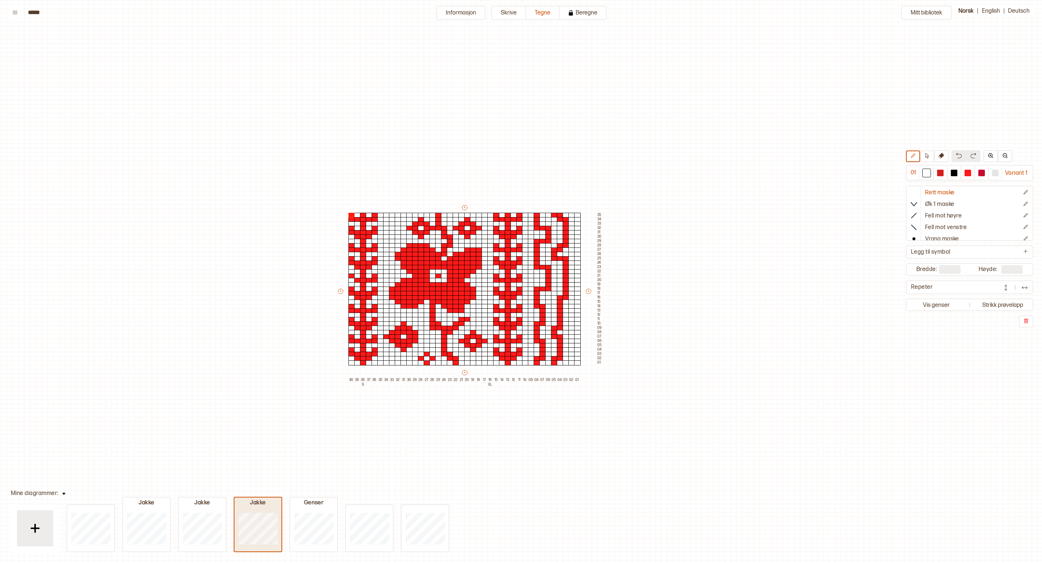
type input "**"
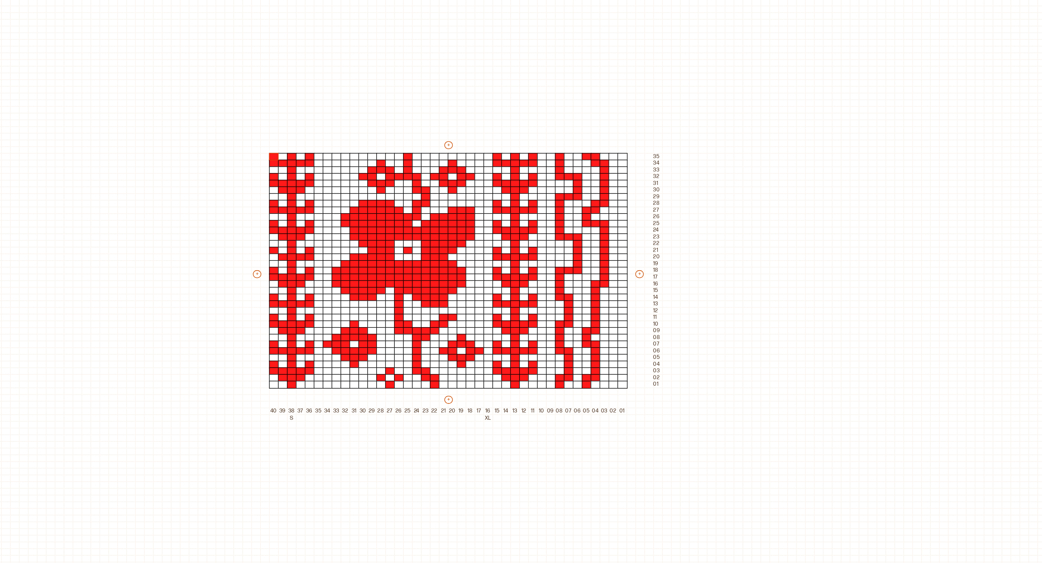
scroll to position [0, 51]
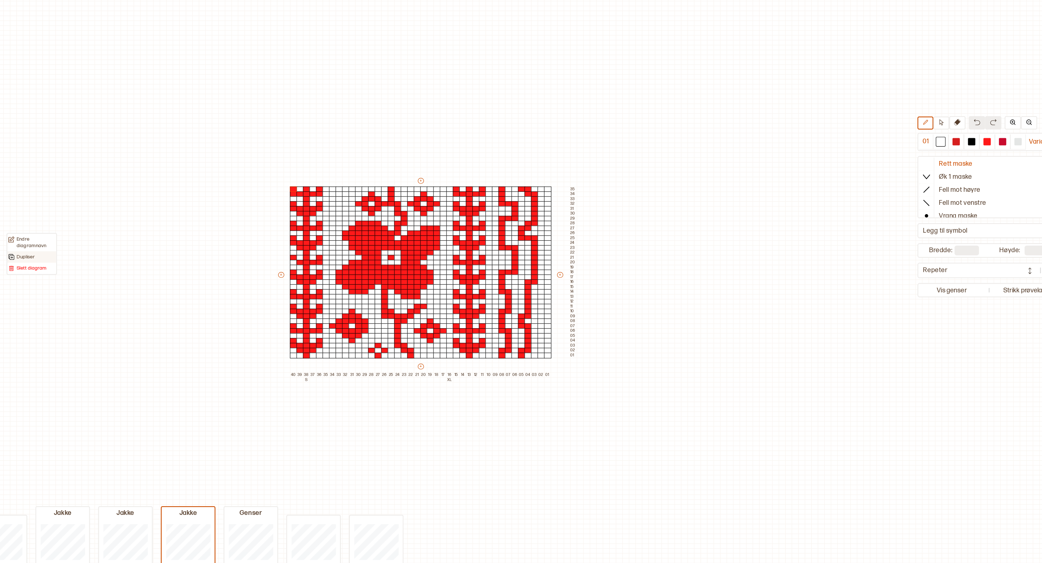
click at [127, 274] on div "Dupliser" at bounding box center [119, 275] width 42 height 6
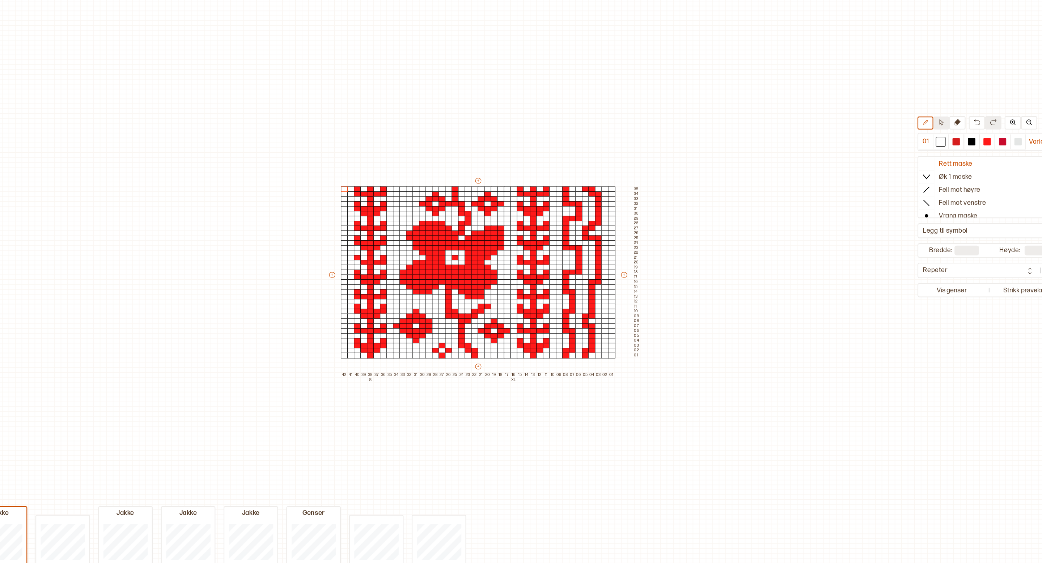
click at [923, 156] on button at bounding box center [927, 157] width 14 height 12
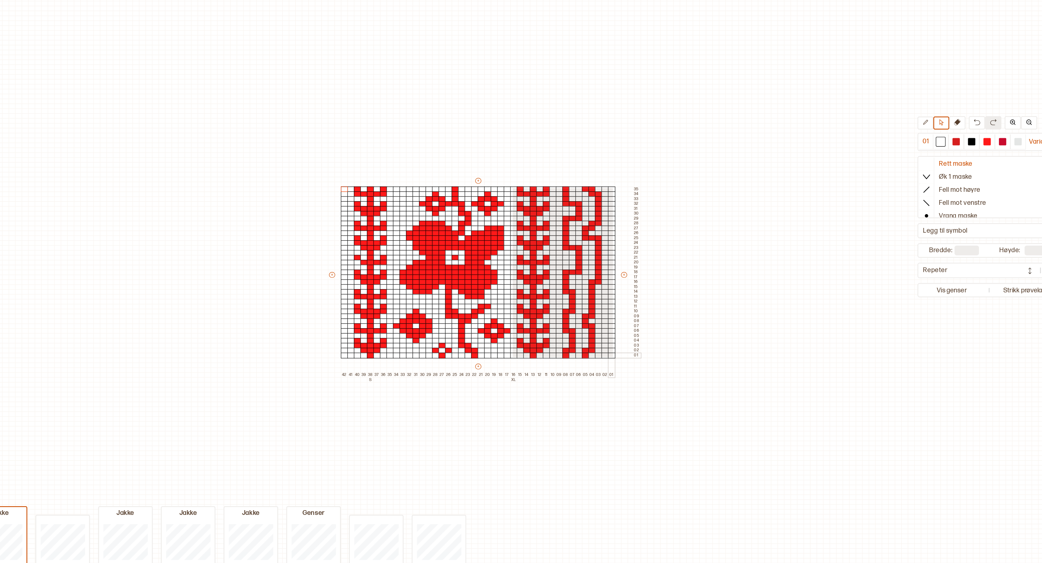
drag, startPoint x: 546, startPoint y: 213, endPoint x: 635, endPoint y: 364, distance: 174.6
click at [635, 364] on div "+ + + + 42 41 40 39 38 S 37 36 35 34 33 32 31 30 29 28 27 26 25 24 23 22 21 20 …" at bounding box center [521, 293] width 278 height 178
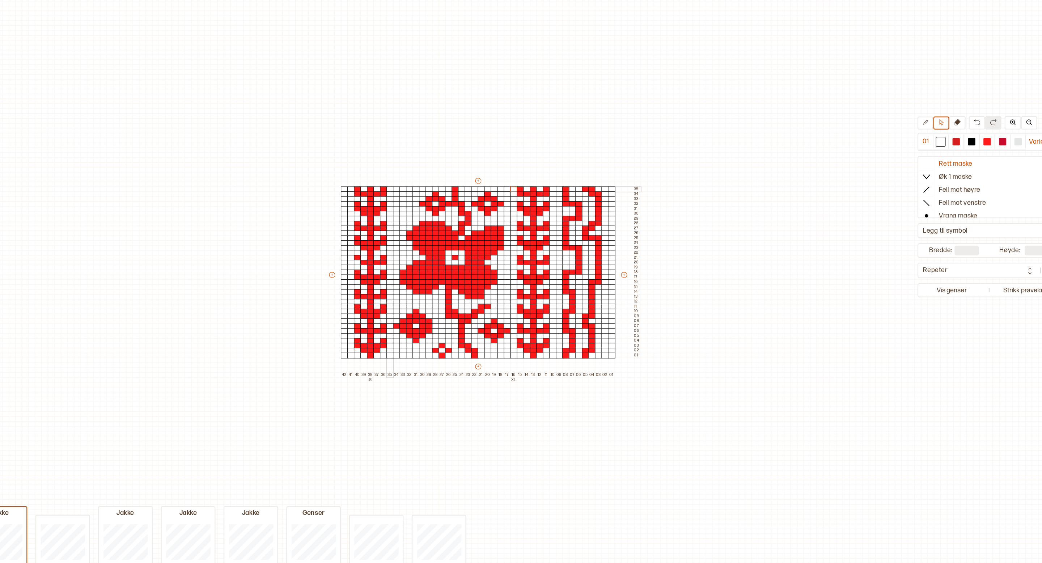
click at [436, 216] on div at bounding box center [437, 215] width 7 height 5
click at [451, 213] on div at bounding box center [449, 215] width 7 height 5
click at [468, 213] on div at bounding box center [466, 215] width 7 height 5
click at [482, 215] on div at bounding box center [484, 215] width 7 height 5
click at [462, 216] on div at bounding box center [460, 215] width 7 height 5
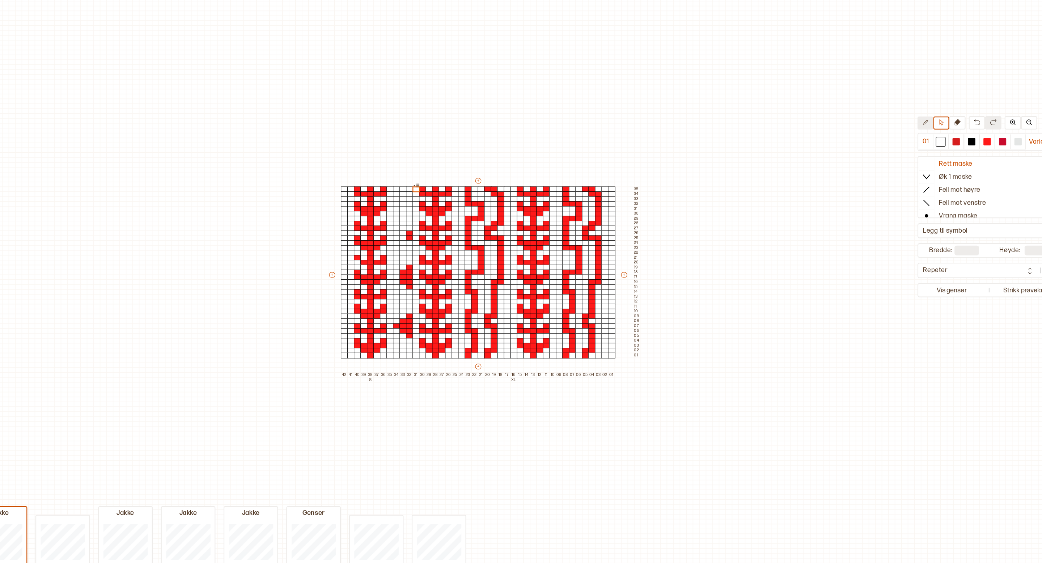
click at [915, 160] on button at bounding box center [913, 157] width 14 height 12
drag, startPoint x: 446, startPoint y: 348, endPoint x: 440, endPoint y: 339, distance: 10.5
click at [440, 339] on div "+ + + + 42 41 40 39 38 S 37 36 35 34 33 32 31 30 29 28 27 26 25 24 23 22 21 20 …" at bounding box center [521, 293] width 278 height 178
click at [927, 155] on icon at bounding box center [927, 155] width 5 height 5
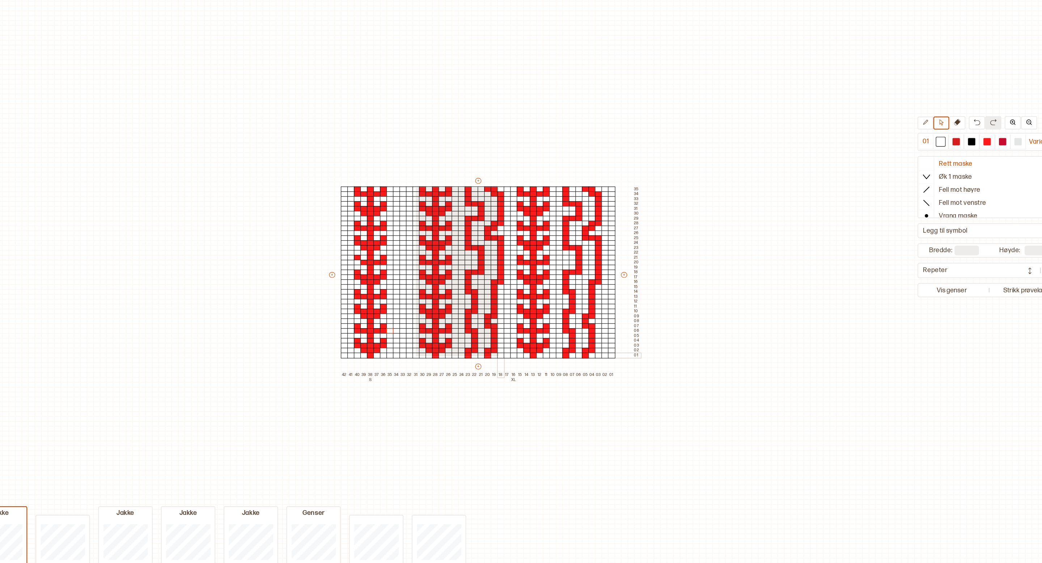
drag, startPoint x: 460, startPoint y: 213, endPoint x: 534, endPoint y: 363, distance: 167.5
click at [534, 363] on div "+ + + + 42 41 40 39 38 S 37 36 35 34 33 32 31 30 29 28 27 26 25 24 23 22 21 20 …" at bounding box center [521, 293] width 278 height 178
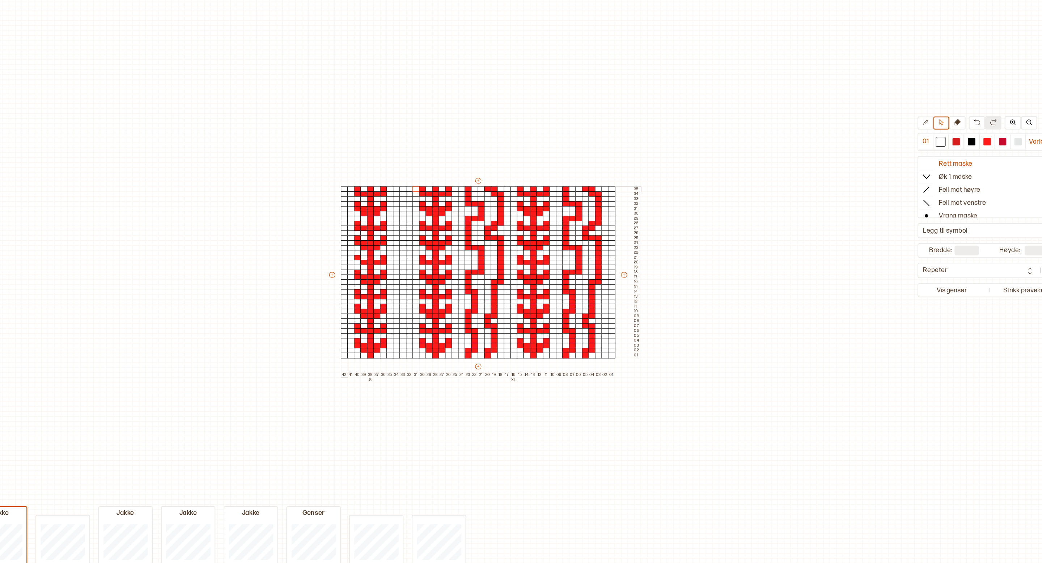
click at [394, 215] on div at bounding box center [397, 215] width 7 height 5
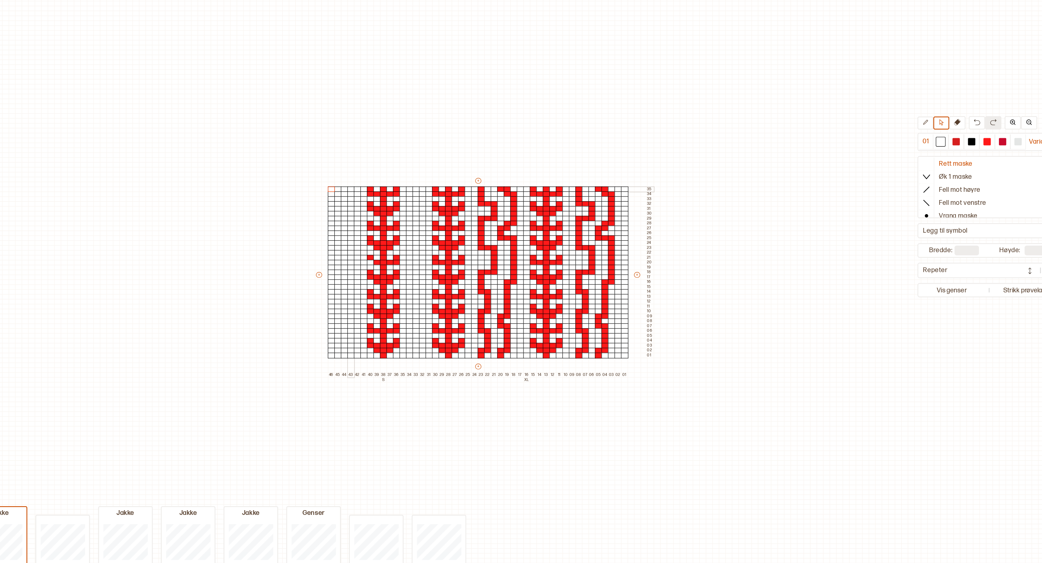
click at [401, 216] on div at bounding box center [402, 215] width 7 height 5
click at [395, 215] on div at bounding box center [397, 215] width 7 height 5
click at [390, 215] on div at bounding box center [391, 215] width 7 height 5
click at [385, 215] on div at bounding box center [385, 215] width 7 height 5
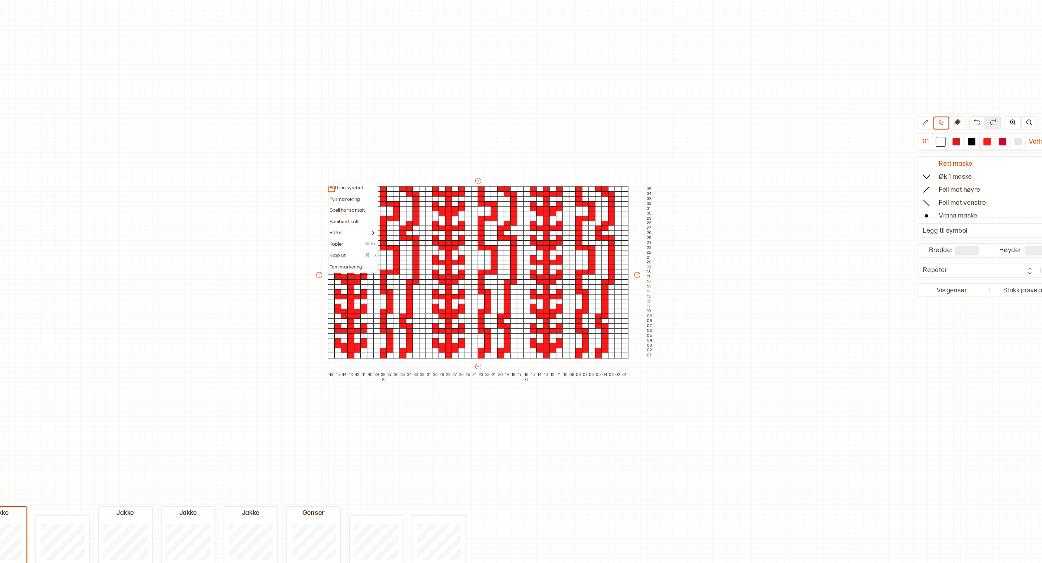
click at [401, 138] on div "Mitt bibliotek 01 Variant 1 Rett maske Øk 1 maske Fell mot høyre Fell mot venst…" at bounding box center [1042, 563] width 2084 height 1126
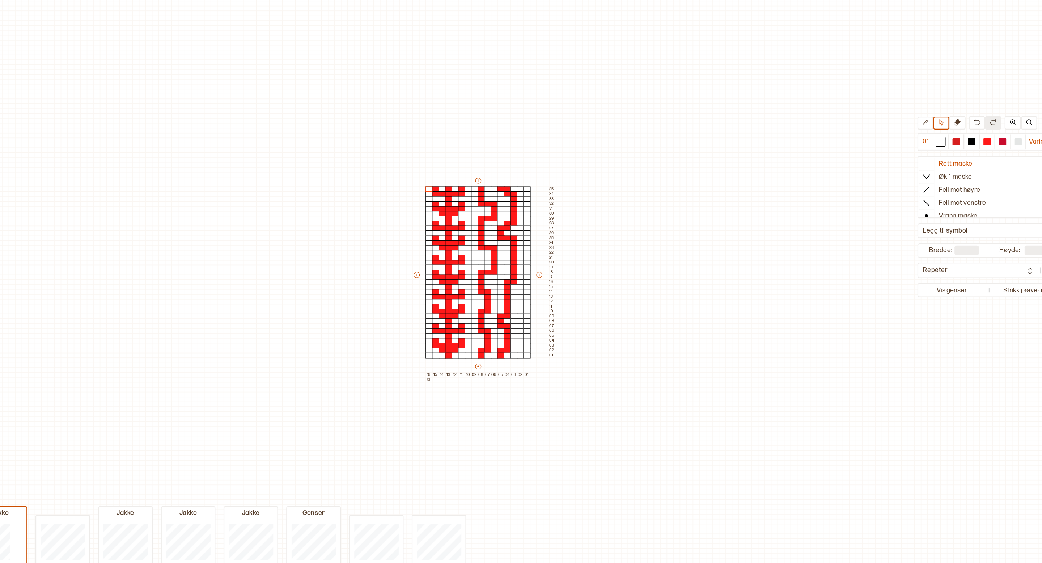
click at [566, 144] on div "Mitt bibliotek 01 Variant 1 Rett maske Øk 1 maske Fell mot høyre Fell mot venst…" at bounding box center [1042, 563] width 2084 height 1126
drag, startPoint x: 464, startPoint y: 290, endPoint x: 473, endPoint y: 290, distance: 8.3
click at [473, 290] on div "+ + + + 16 XL 15 14 13 12 11 10 09 08 07 06 05 04 03 02 01 35 34 33 32 31 30 29…" at bounding box center [520, 293] width 127 height 178
click at [466, 292] on div "+ + + + 16 XL 15 14 13 12 11 10 09 08 07 06 05 04 03 02 01 35 34 33 32 31 30 29…" at bounding box center [520, 293] width 127 height 178
drag, startPoint x: 465, startPoint y: 292, endPoint x: 455, endPoint y: 292, distance: 10.1
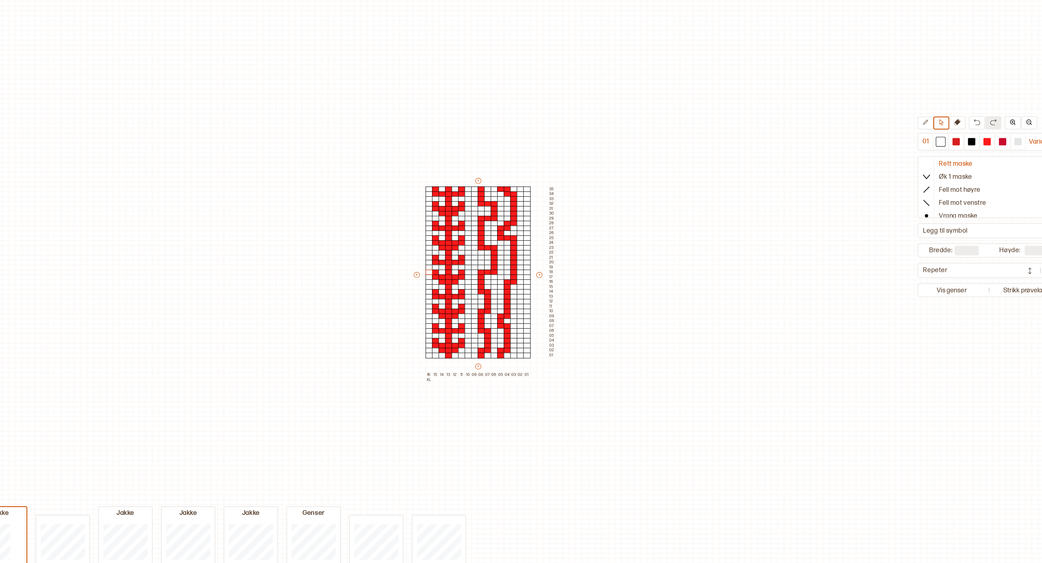
click at [455, 292] on div "Mitt bibliotek 01 Variant 1 Rett maske Øk 1 maske Fell mot høyre Fell mot venst…" at bounding box center [1042, 563] width 2084 height 1126
click at [426, 288] on div "Mitt bibliotek 01 Variant 1 Rett maske Øk 1 maske Fell mot høyre Fell mot venst…" at bounding box center [1042, 563] width 2084 height 1126
click at [565, 292] on div "+ + + + 16 XL 15 14 13 12 11 10 09 08 07 06 05 04 03 02 01 35 34 33 32 31 30 29…" at bounding box center [520, 293] width 127 height 178
type input "**"
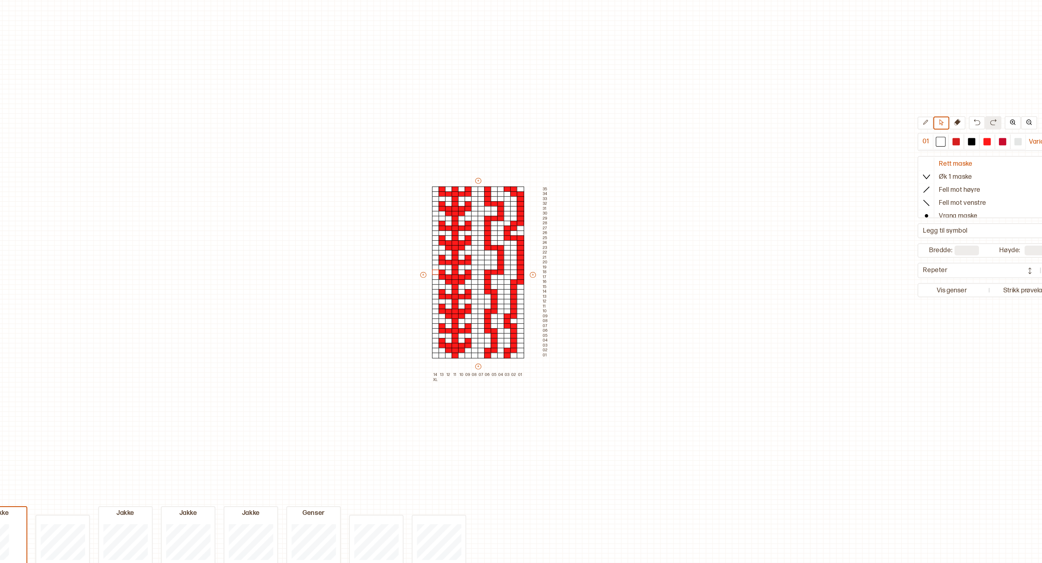
click at [565, 288] on div "+ + + + 14 XL 13 12 11 10 09 08 07 06 05 04 03 02 01 35 34 33 32 31 30 29 28 27…" at bounding box center [521, 293] width 116 height 178
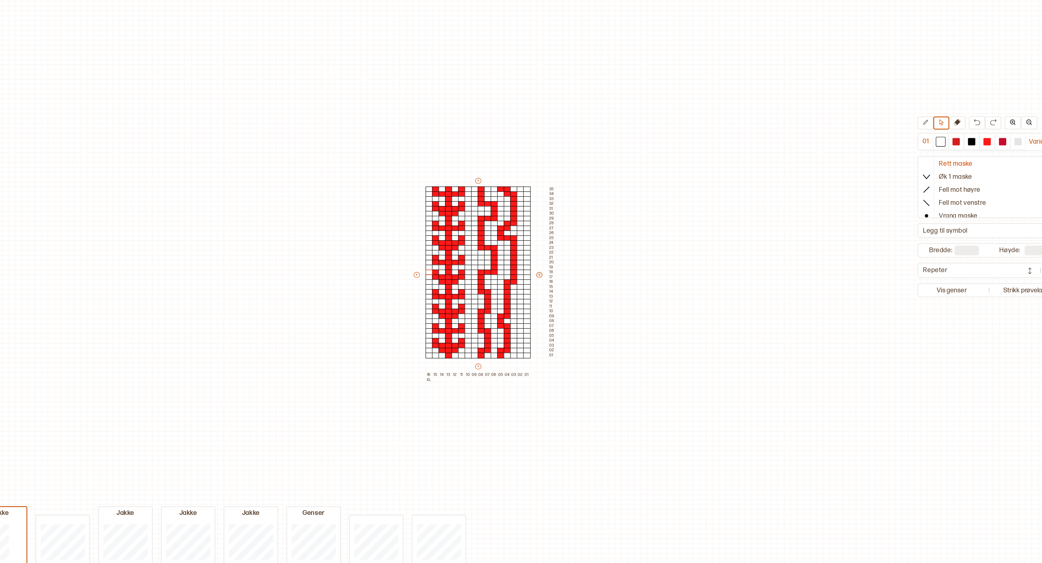
type input "**"
